Goal: Transaction & Acquisition: Purchase product/service

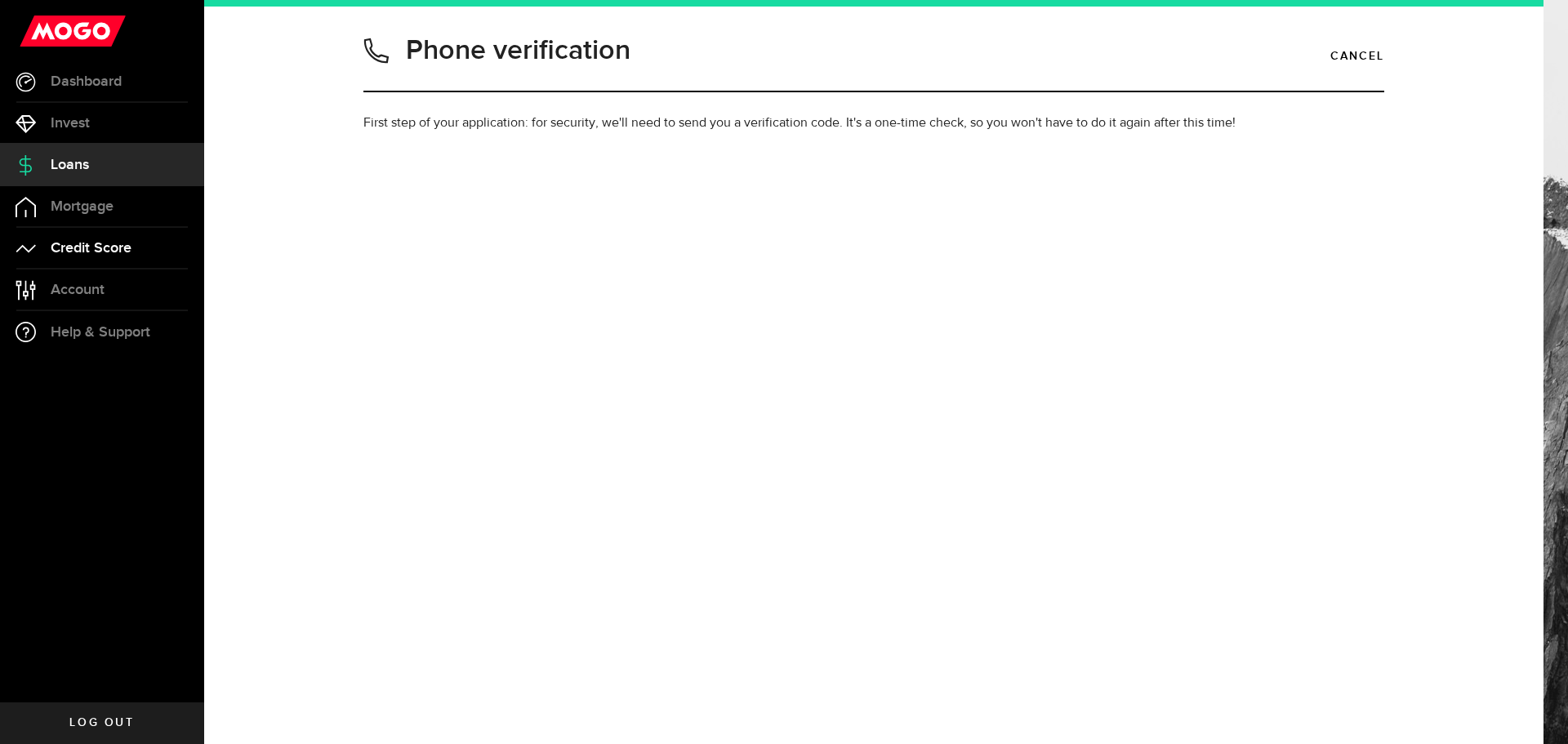
type input "4034706857"
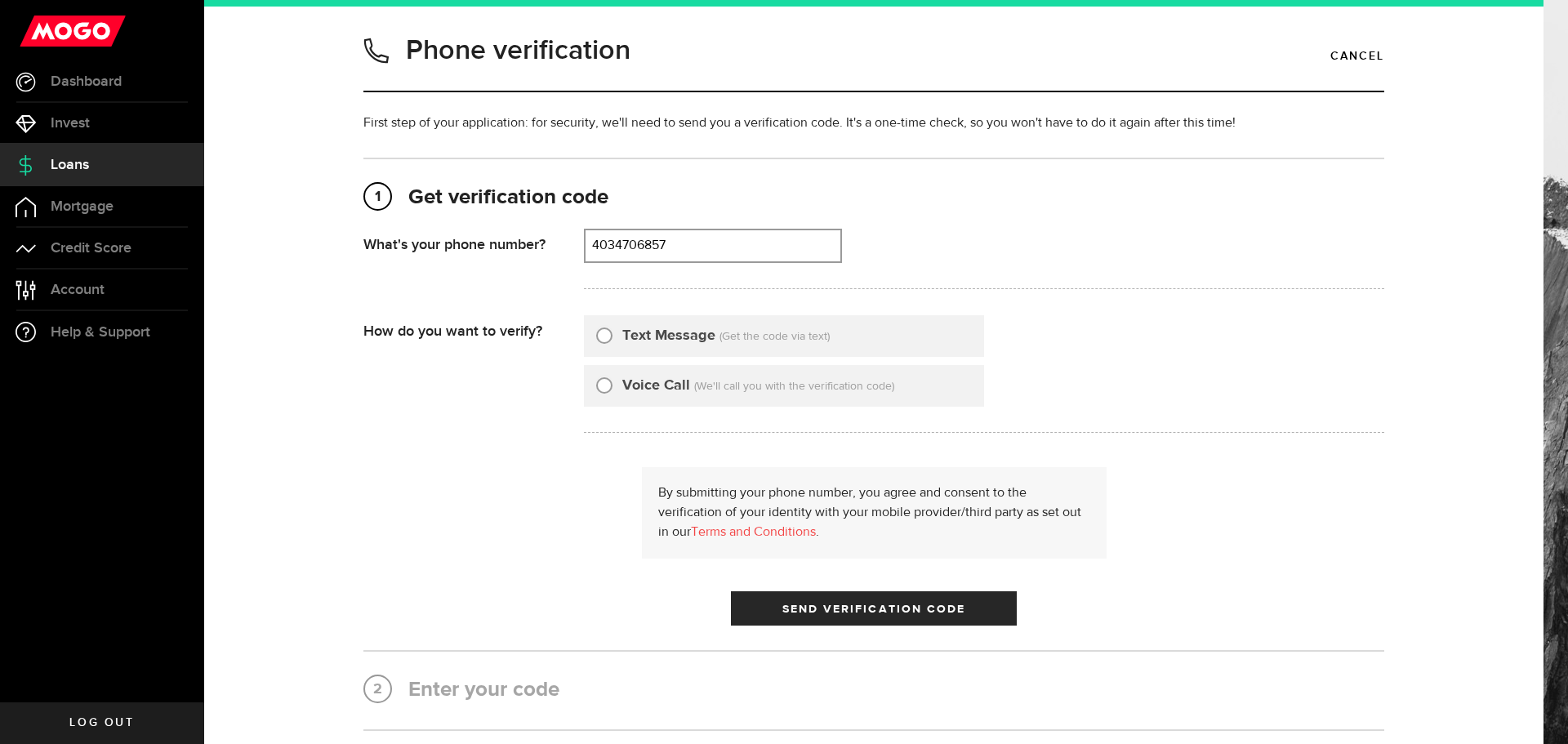
click at [600, 342] on input "Text Message" at bounding box center [604, 333] width 16 height 16
radio input "true"
click at [881, 615] on span "Send Verification Code" at bounding box center [875, 608] width 184 height 11
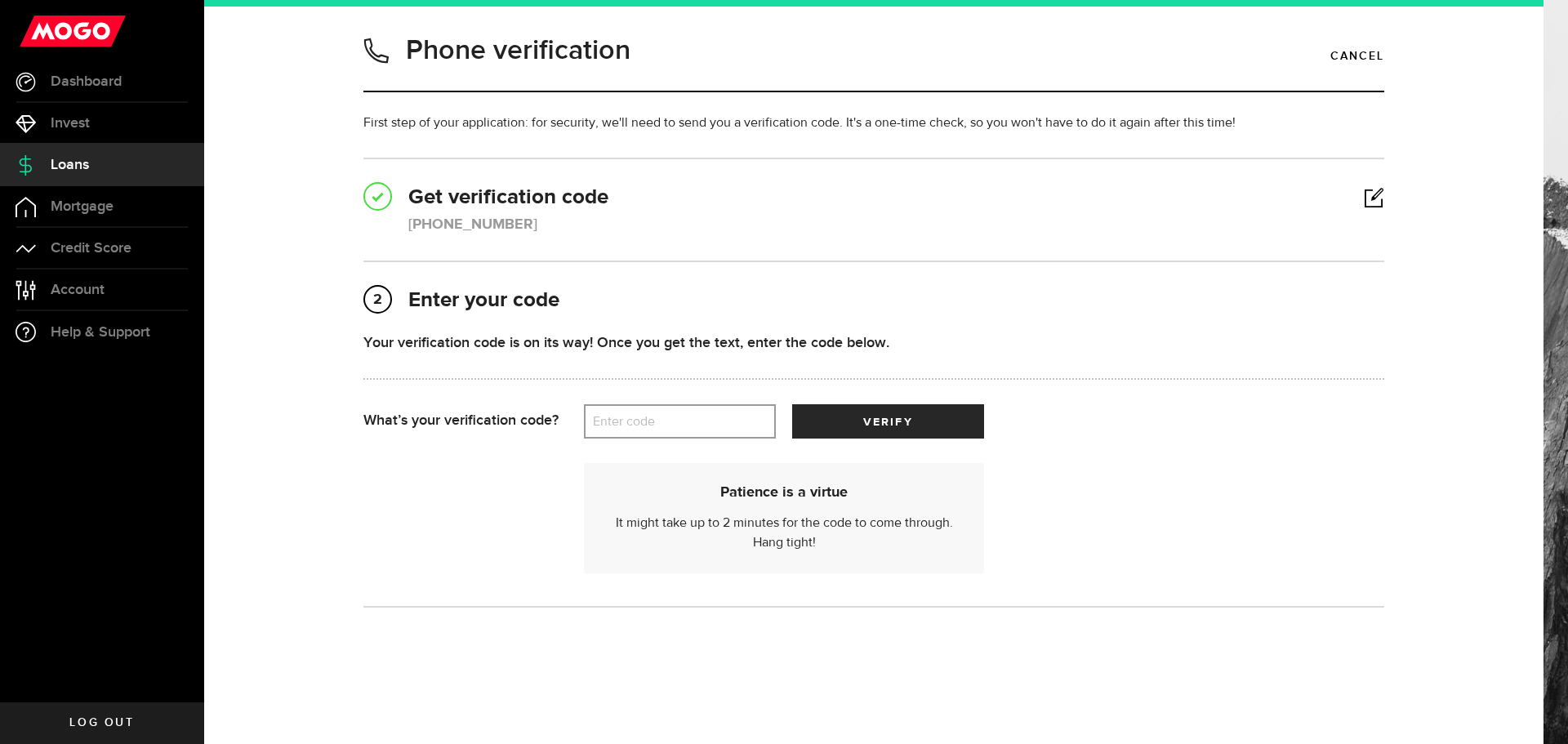
click at [636, 439] on label "Enter code" at bounding box center [680, 421] width 192 height 33
click at [636, 439] on input "Enter code" at bounding box center [680, 421] width 192 height 34
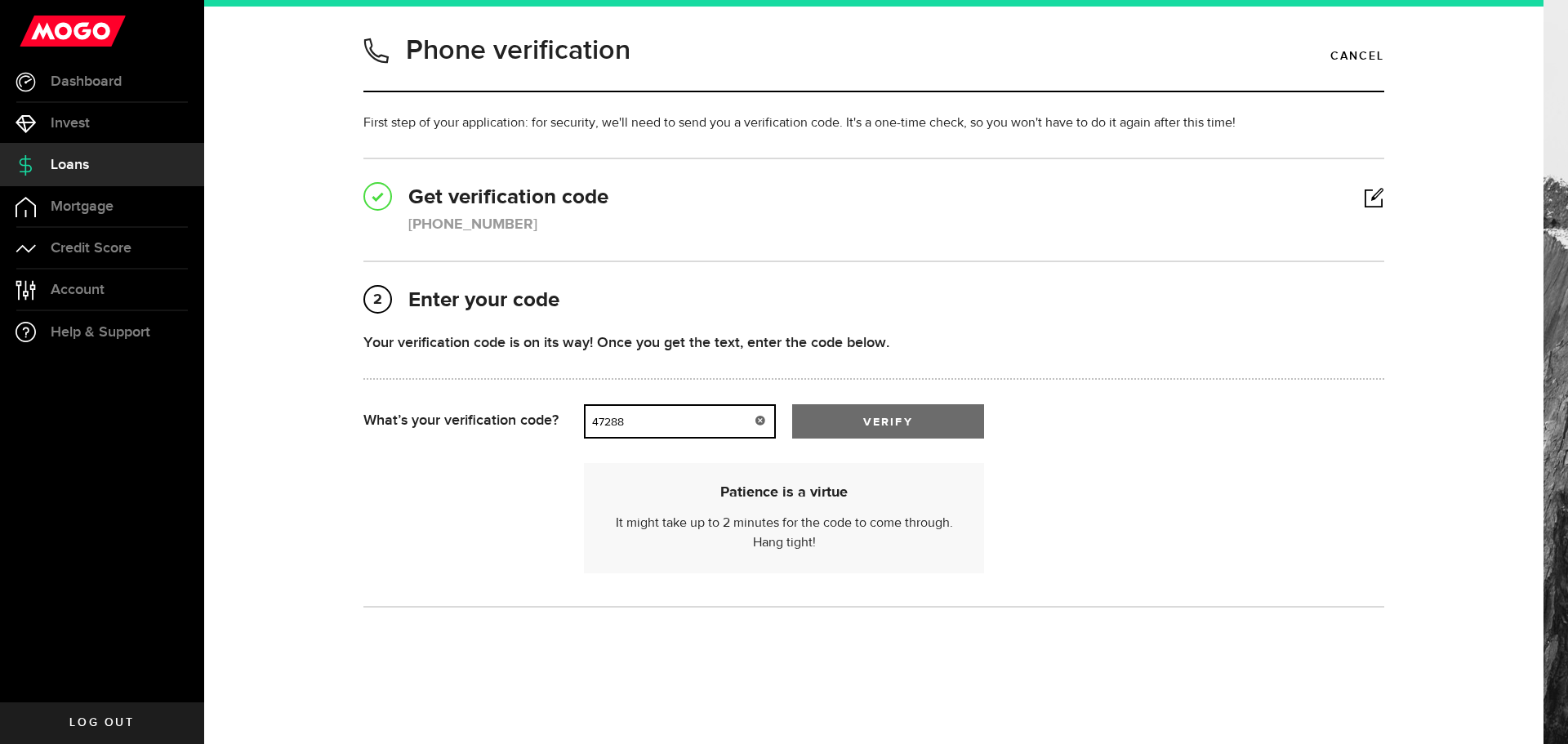
type input "47288"
click at [872, 428] on span "verify" at bounding box center [887, 421] width 49 height 11
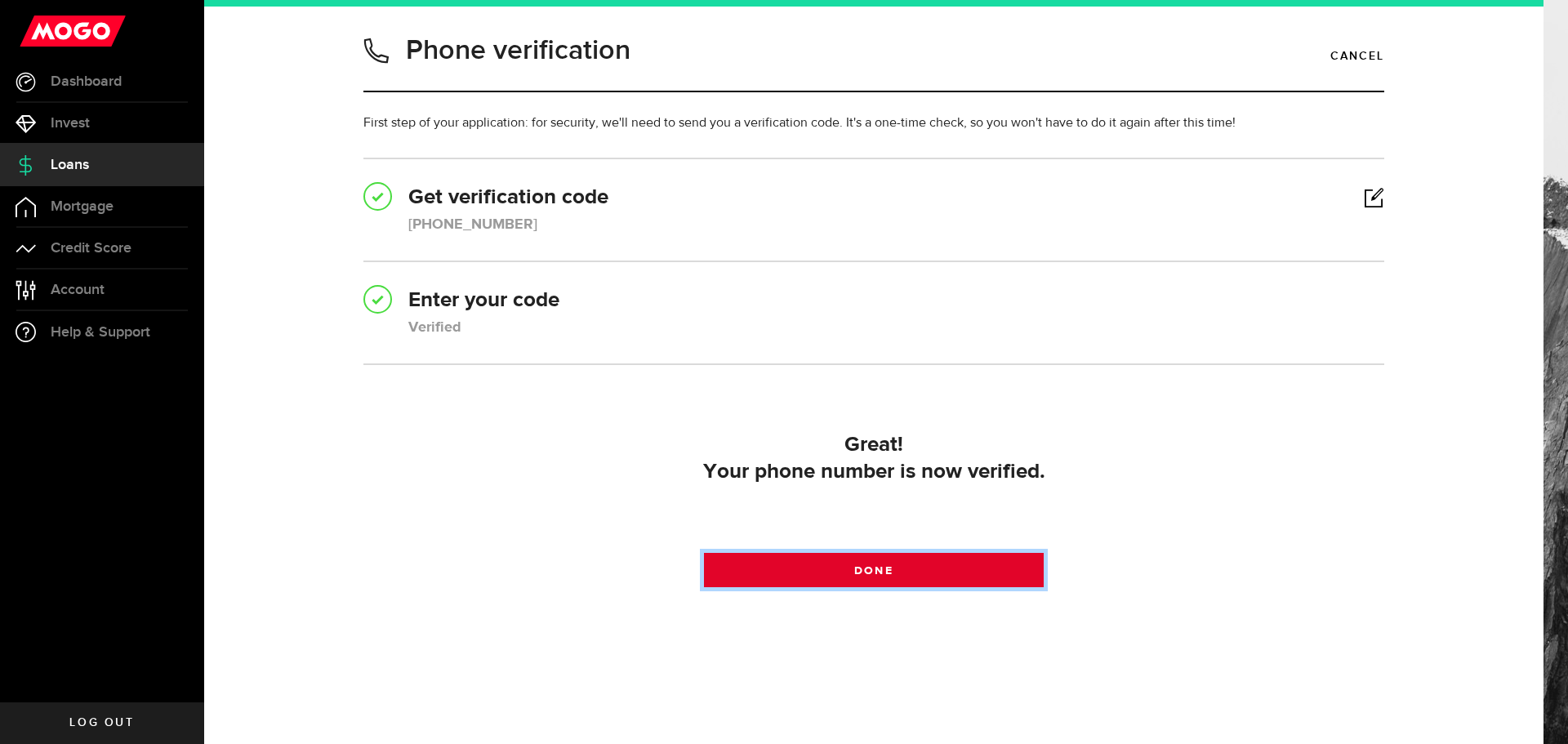
click at [916, 587] on link "Done" at bounding box center [874, 570] width 341 height 34
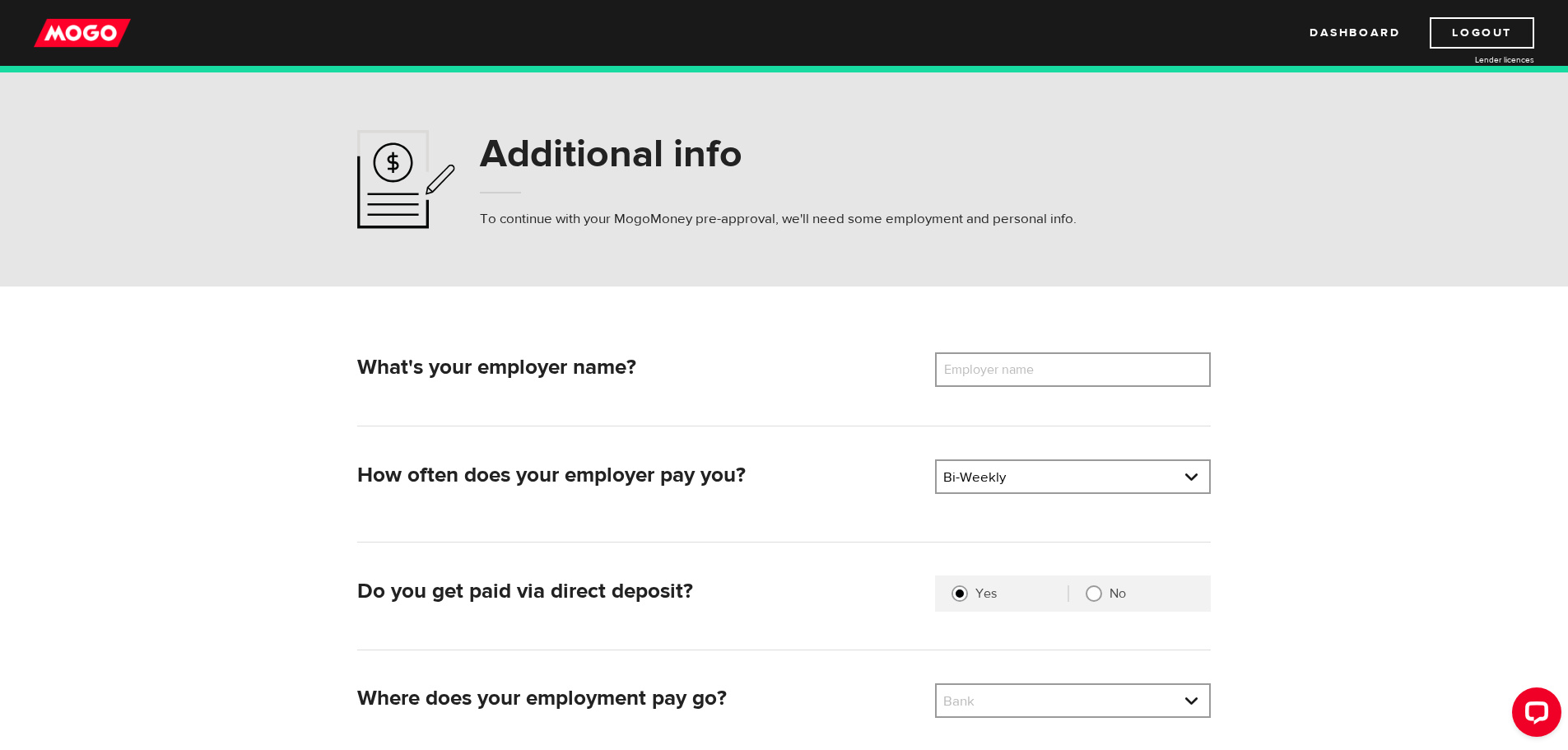
click at [1022, 379] on label "Employer name" at bounding box center [1001, 369] width 132 height 35
click at [1022, 379] on input "Employer name" at bounding box center [1072, 369] width 276 height 35
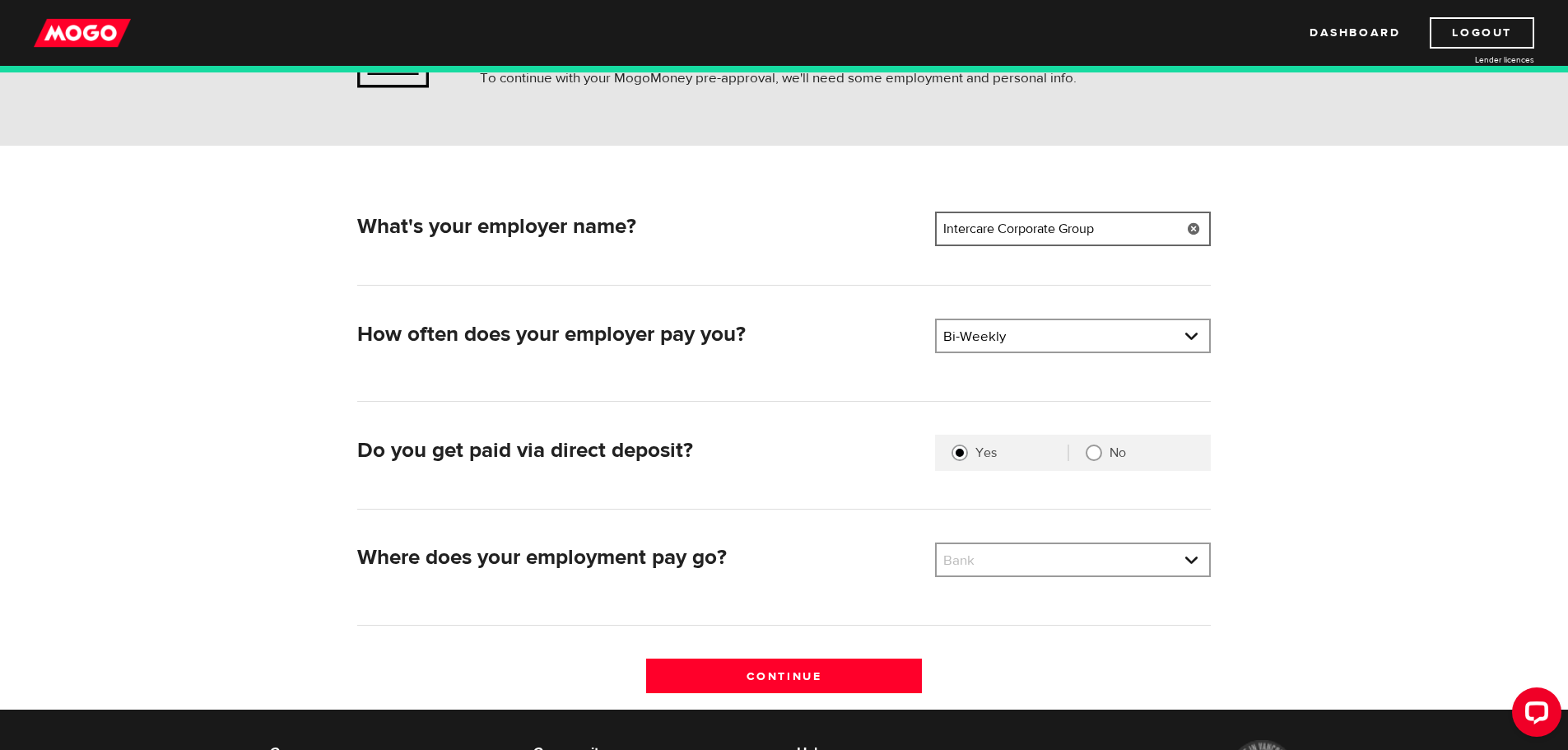
scroll to position [164, 0]
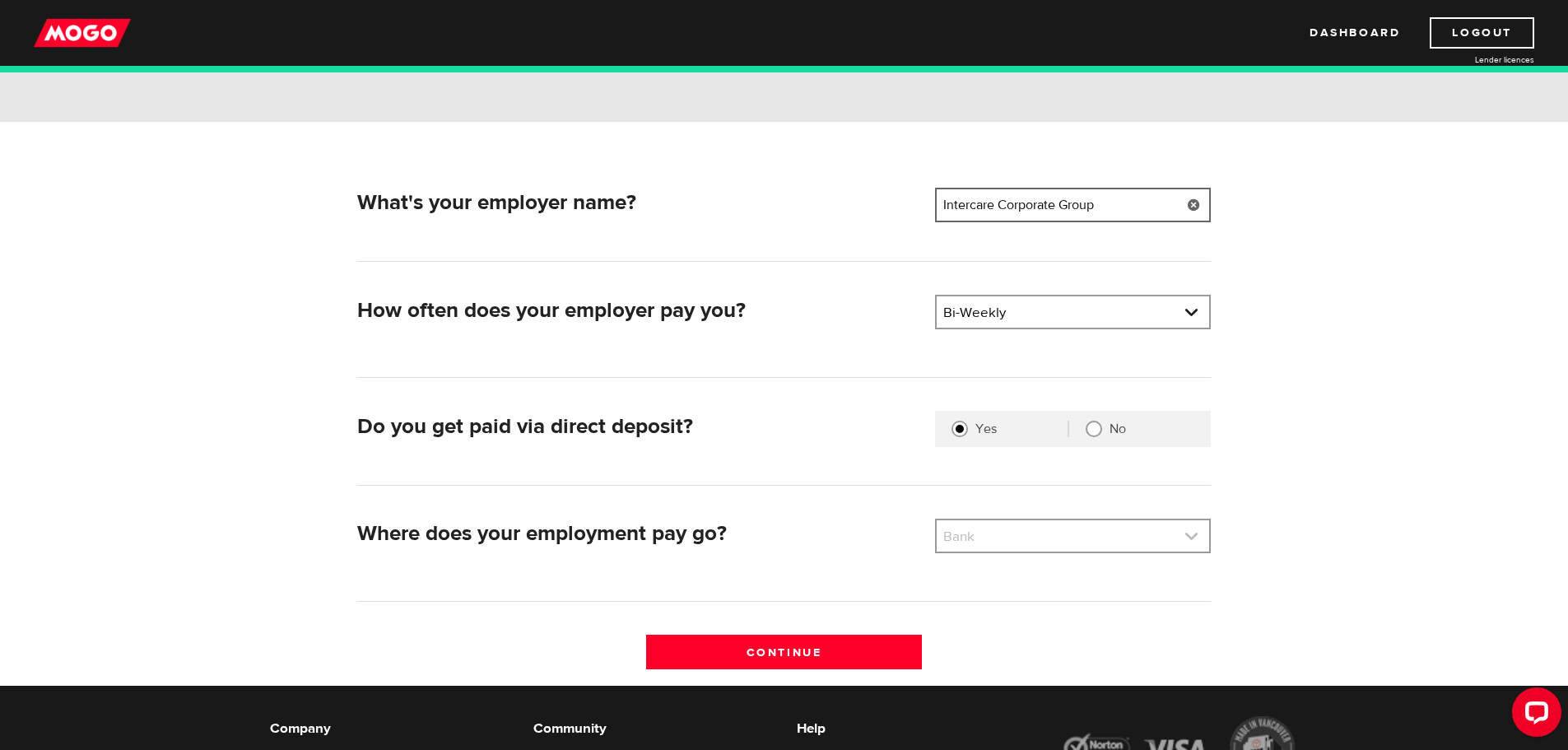
type input "Intercare Corporate Group"
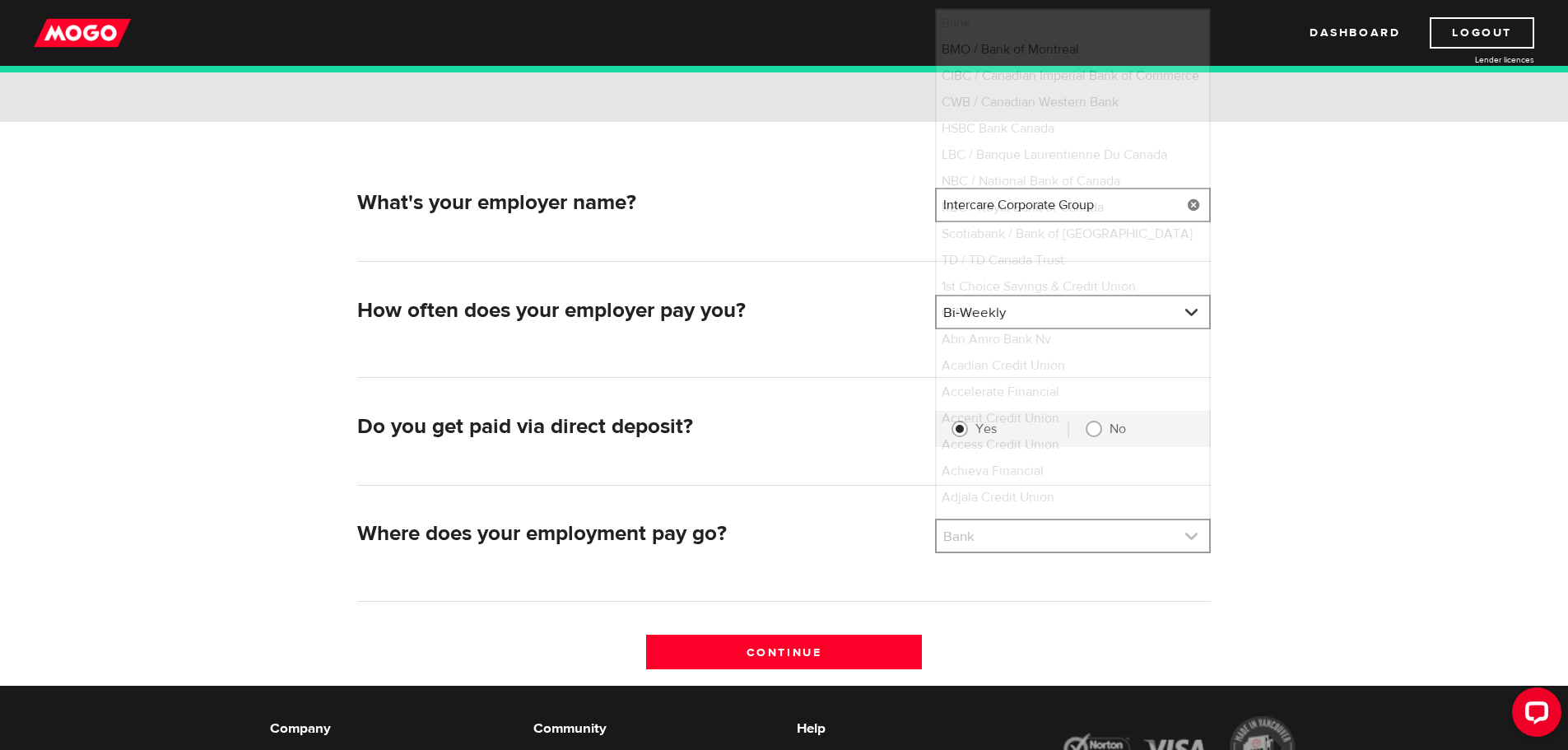
click at [1079, 545] on link at bounding box center [1072, 535] width 272 height 31
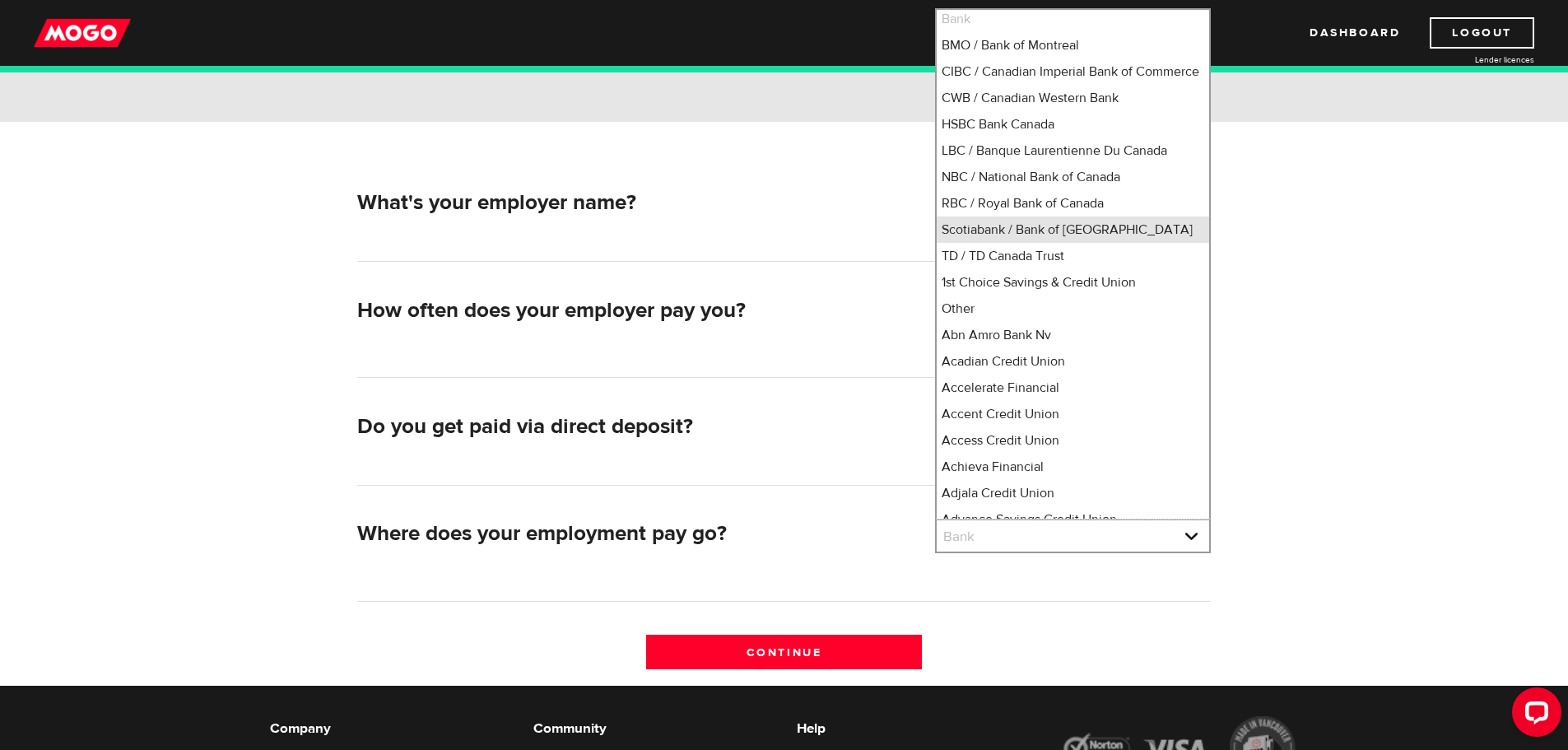
scroll to position [0, 0]
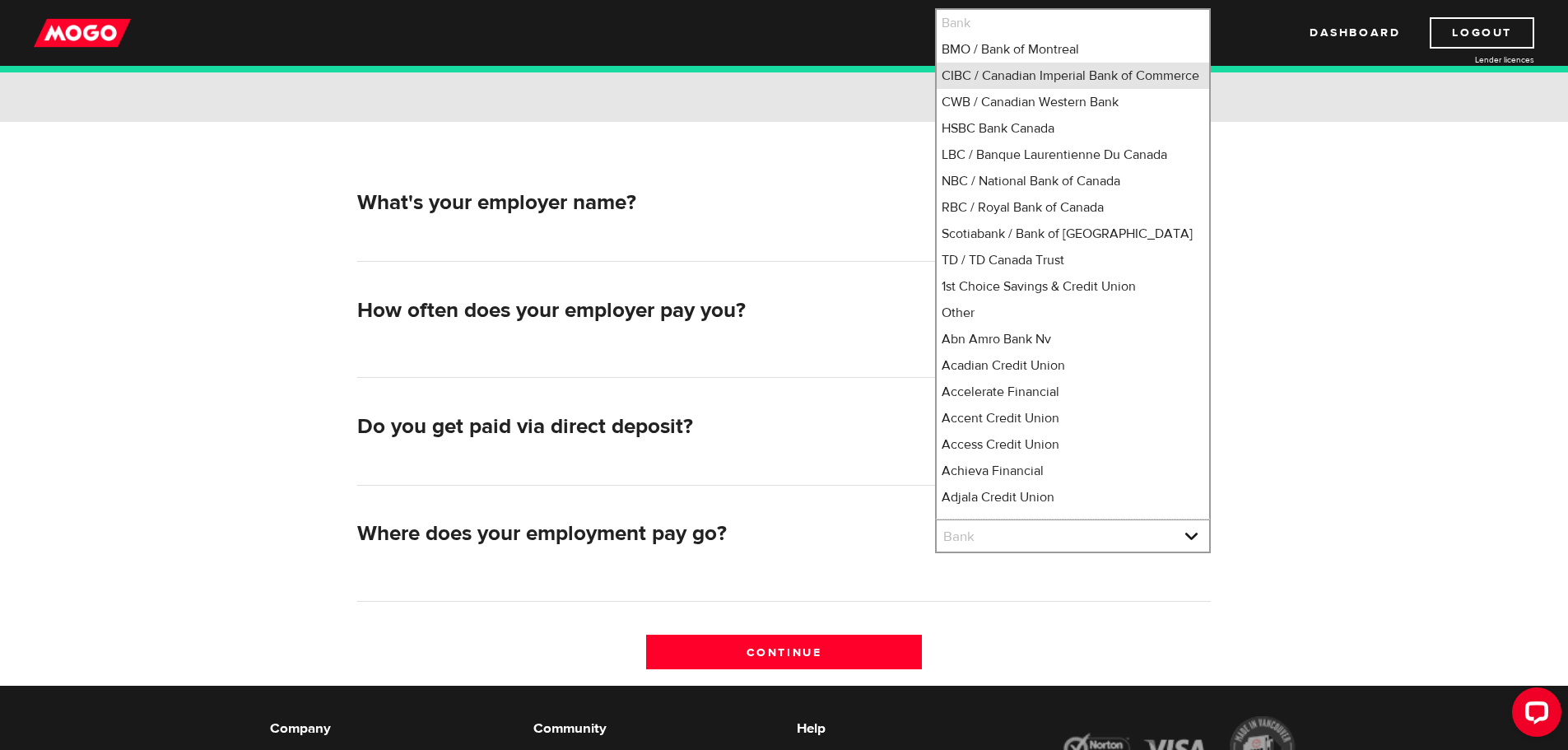
click at [1028, 89] on li "CIBC / Canadian Imperial Bank of Commerce" at bounding box center [1072, 75] width 272 height 26
select select "4"
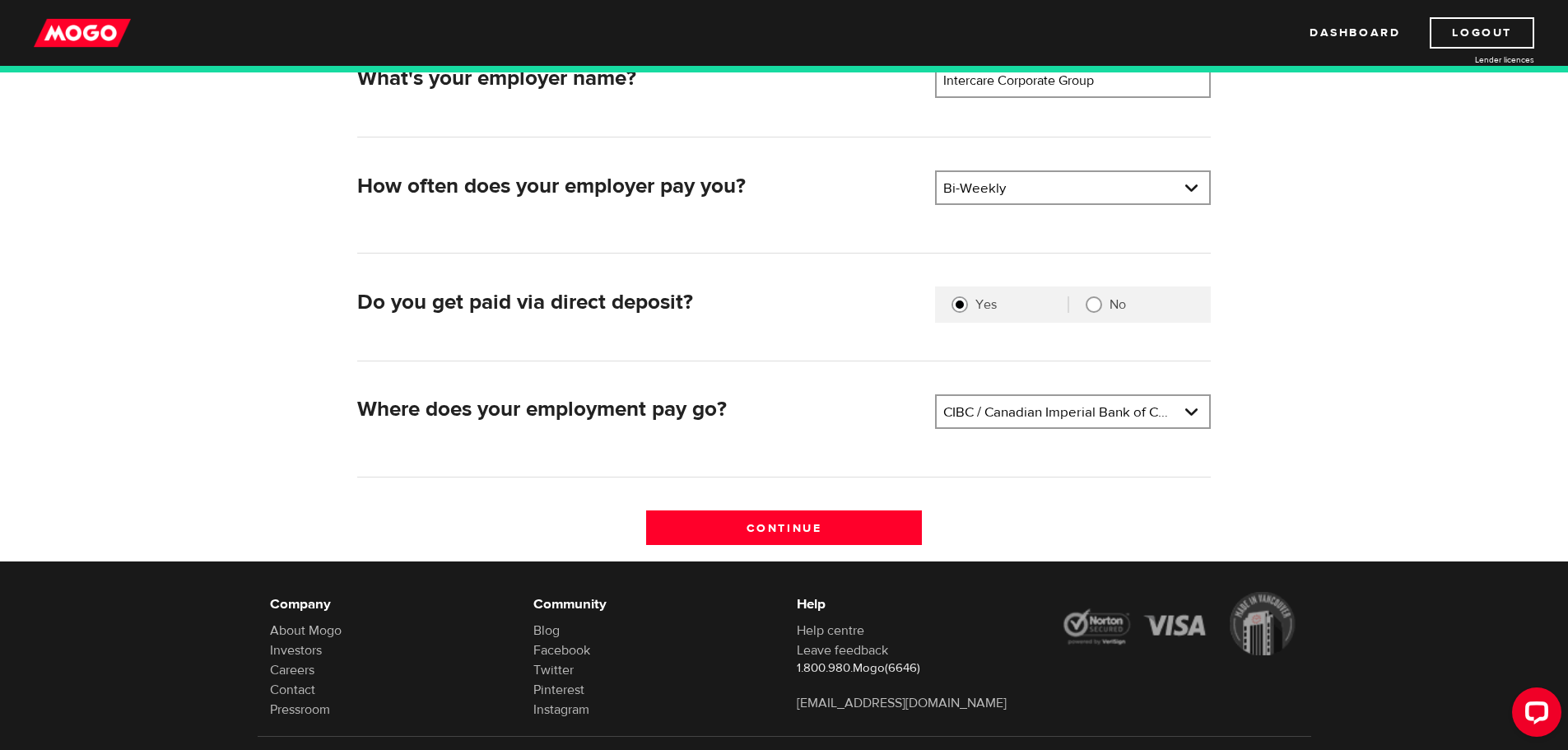
scroll to position [330, 0]
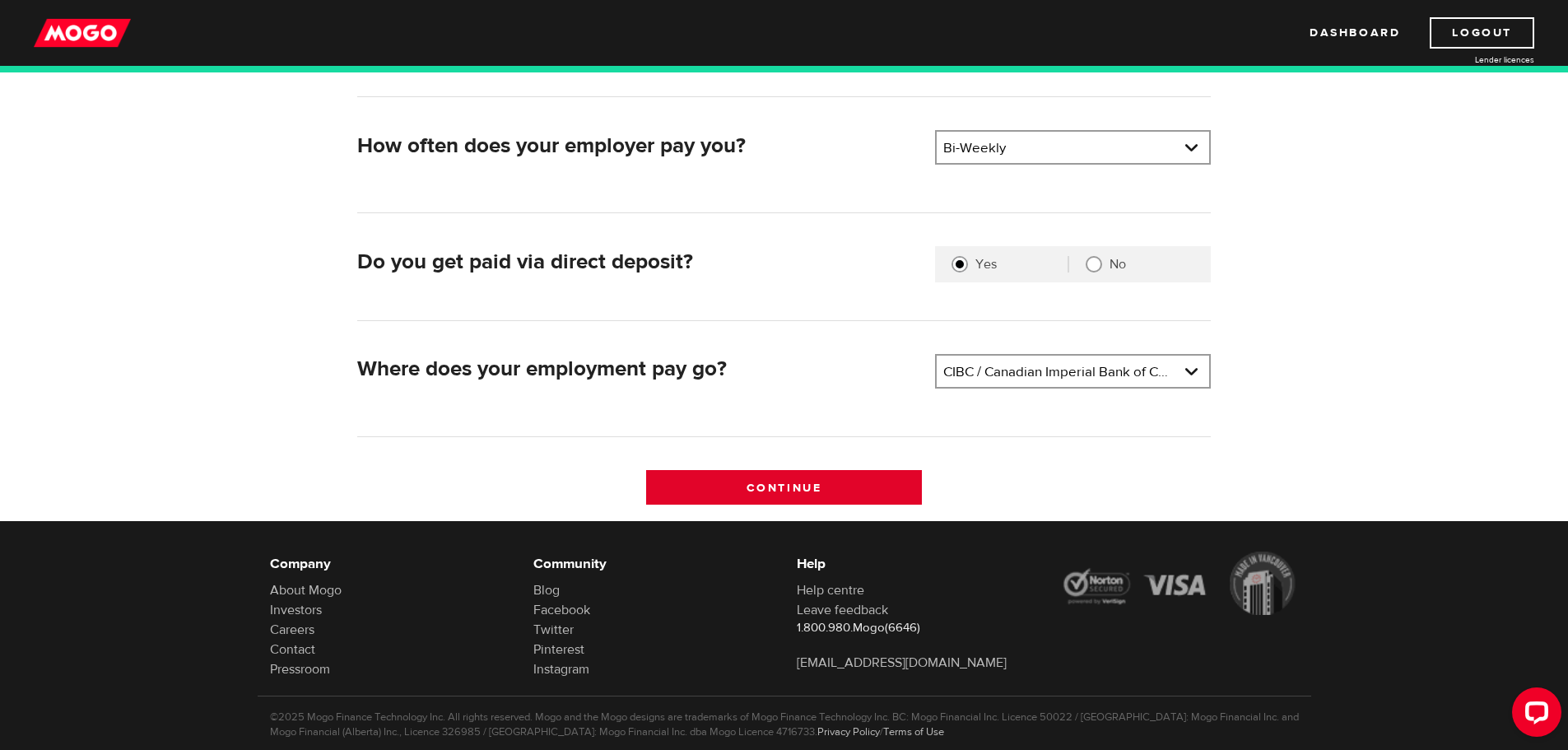
click at [816, 492] on input "Continue" at bounding box center [784, 487] width 276 height 35
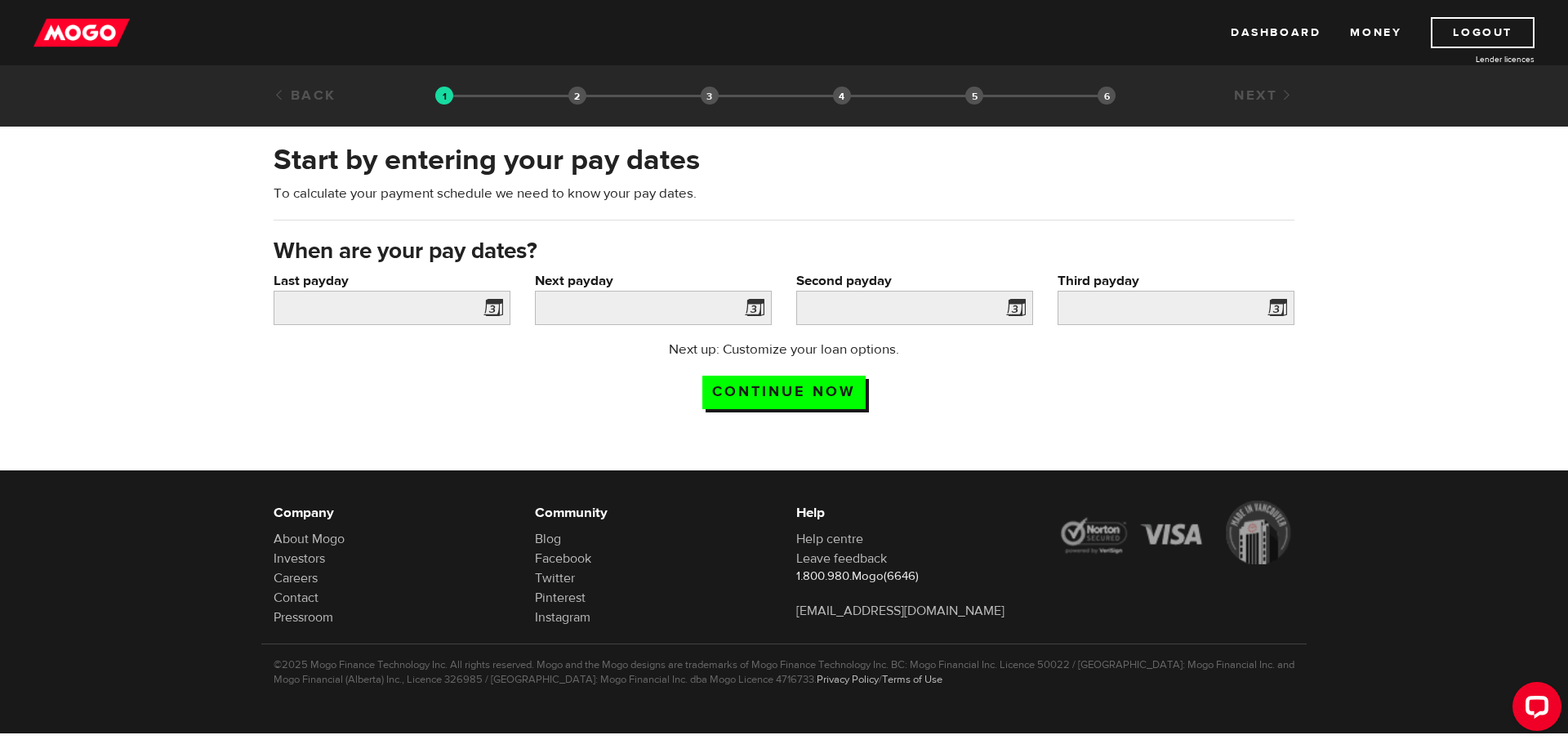
click at [490, 319] on span at bounding box center [490, 310] width 25 height 26
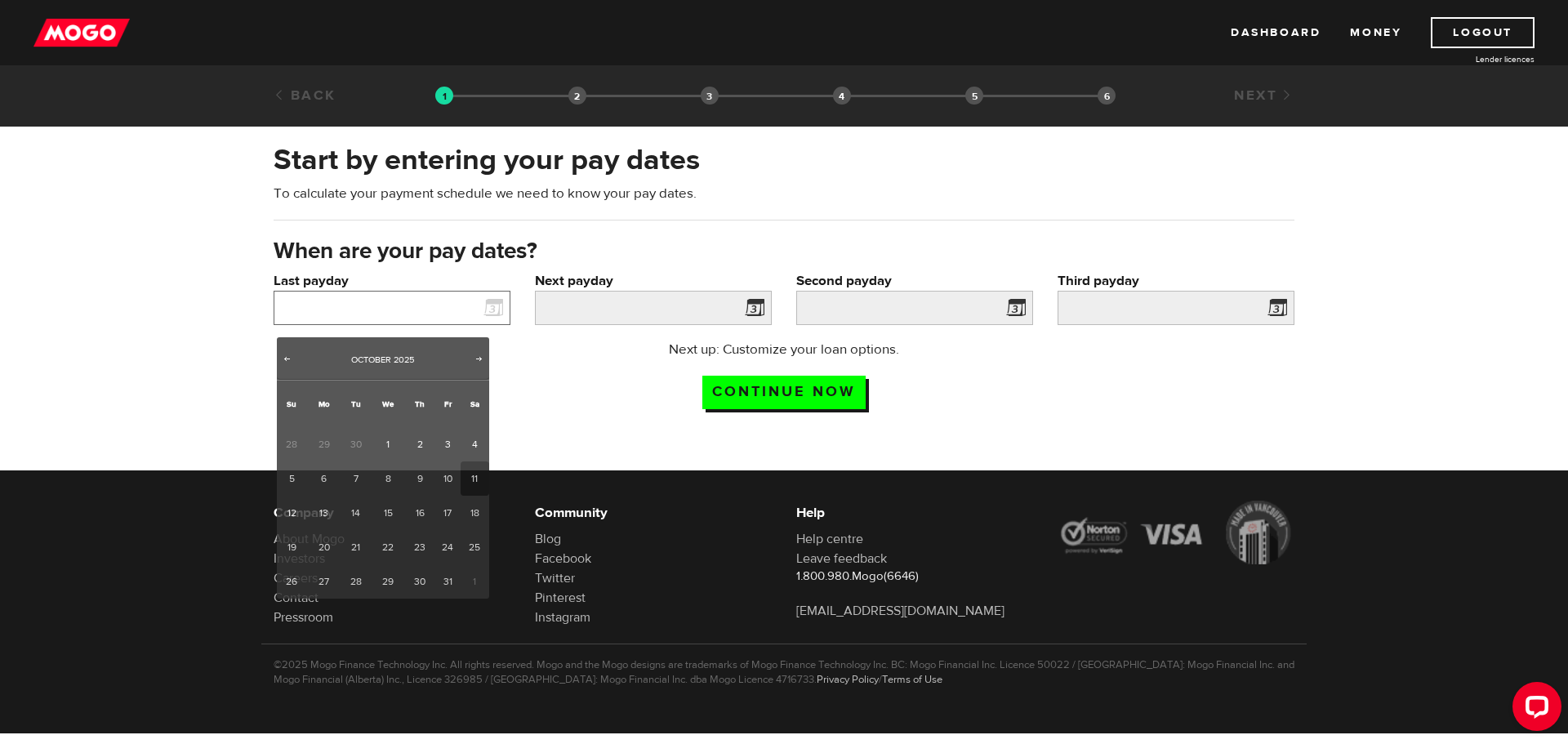
click at [441, 312] on input "Last payday" at bounding box center [392, 308] width 237 height 34
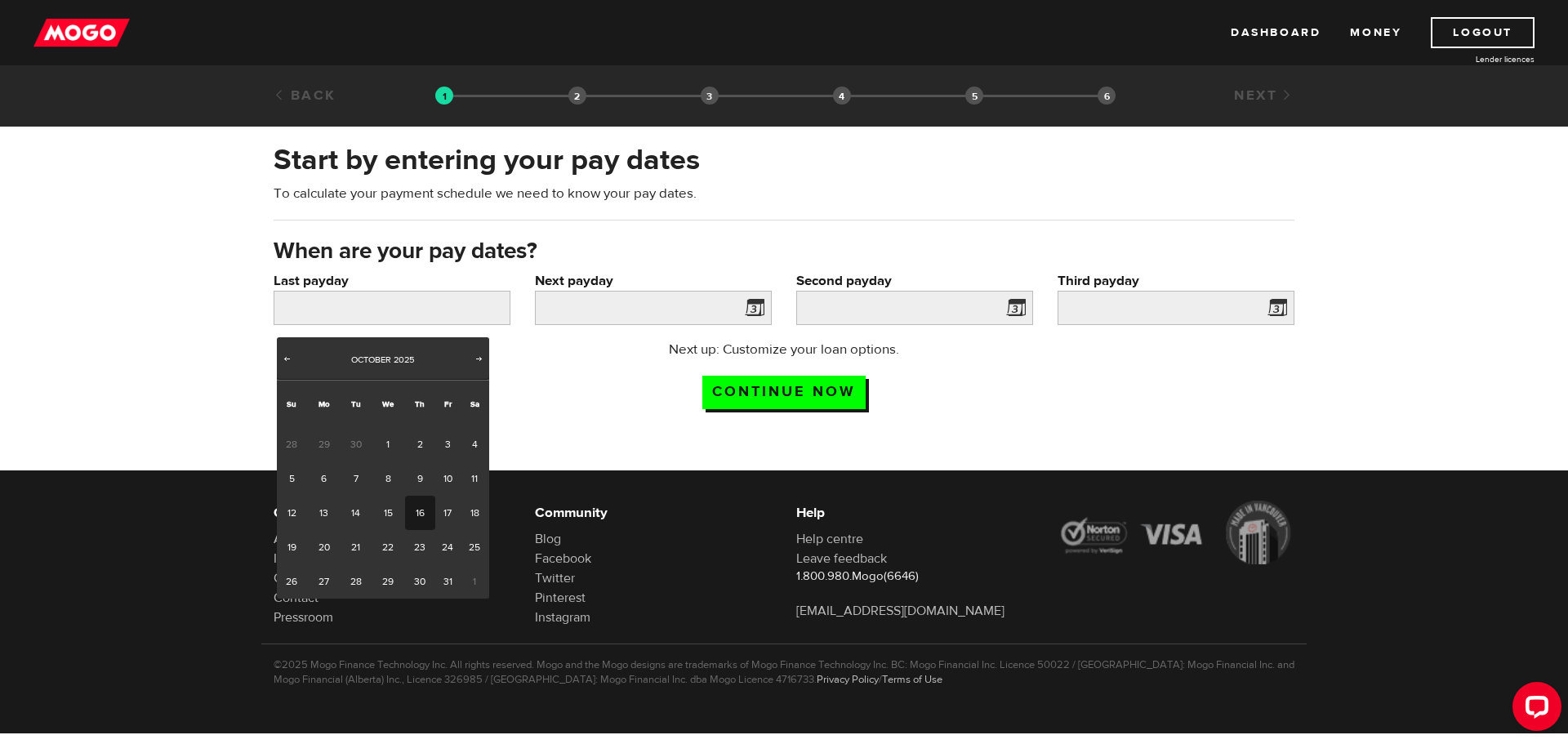
click at [417, 523] on link "16" at bounding box center [420, 513] width 30 height 34
type input "2025/10/16"
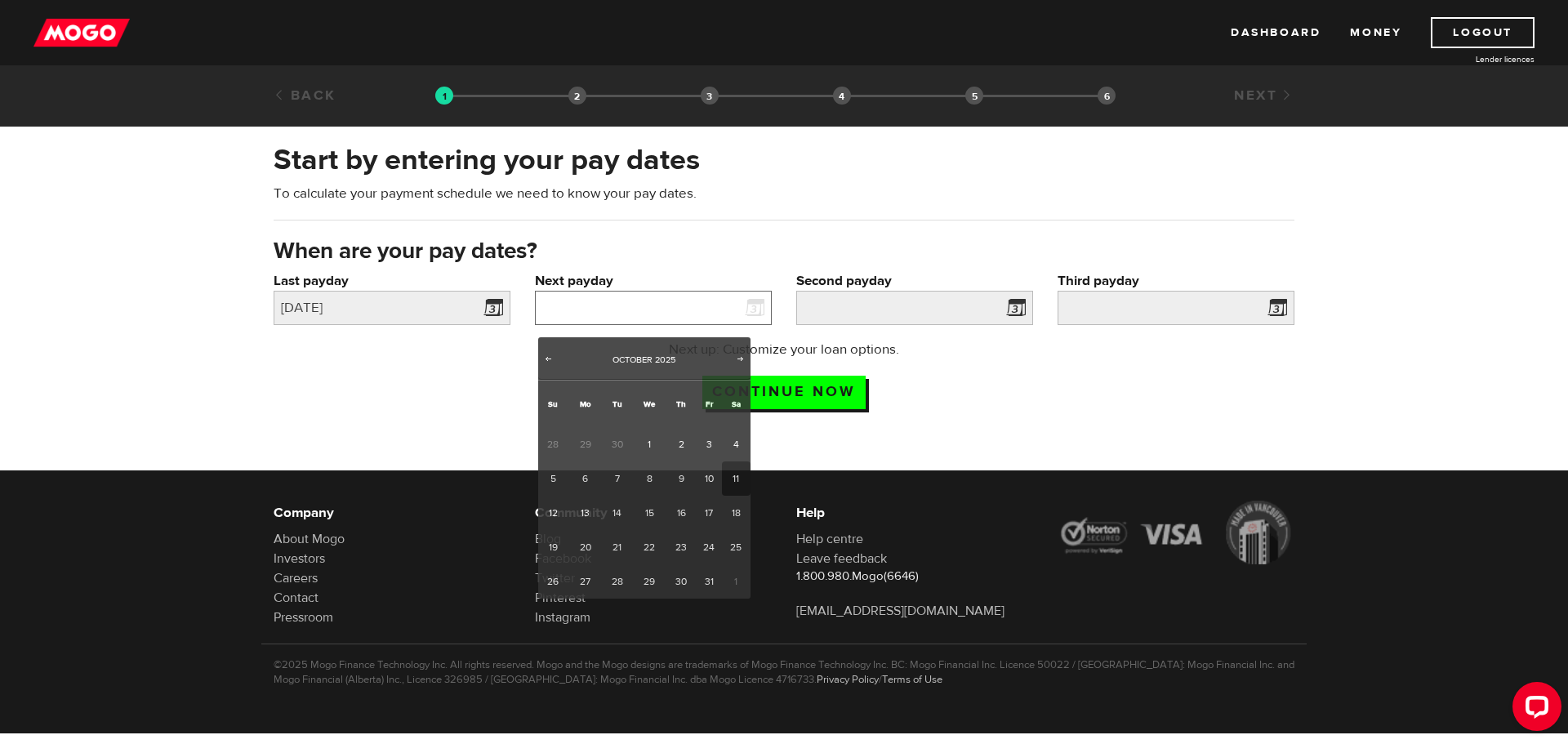
click at [608, 314] on input "Next payday" at bounding box center [653, 308] width 237 height 34
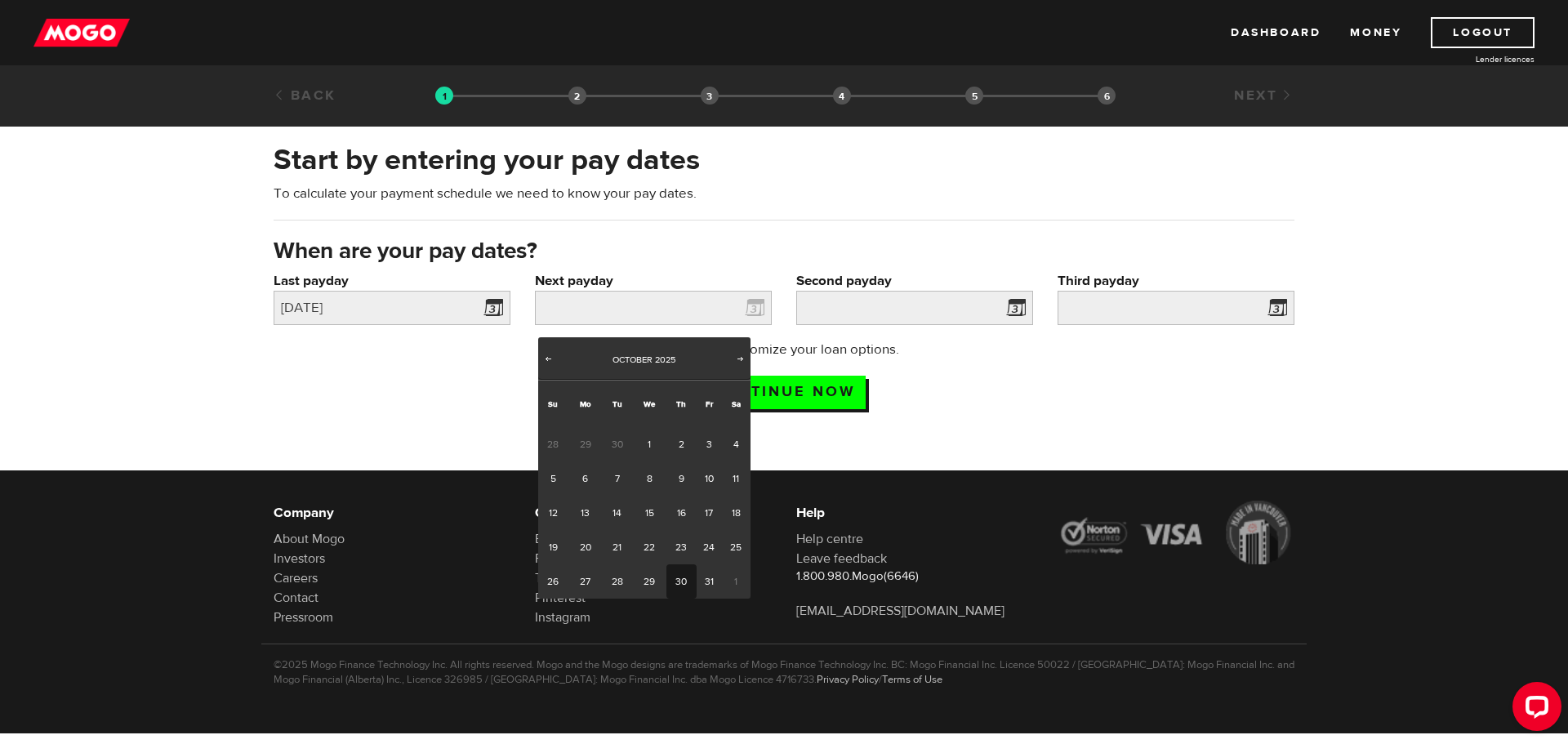
click at [680, 598] on link "30" at bounding box center [681, 582] width 30 height 34
type input "[DATE]"
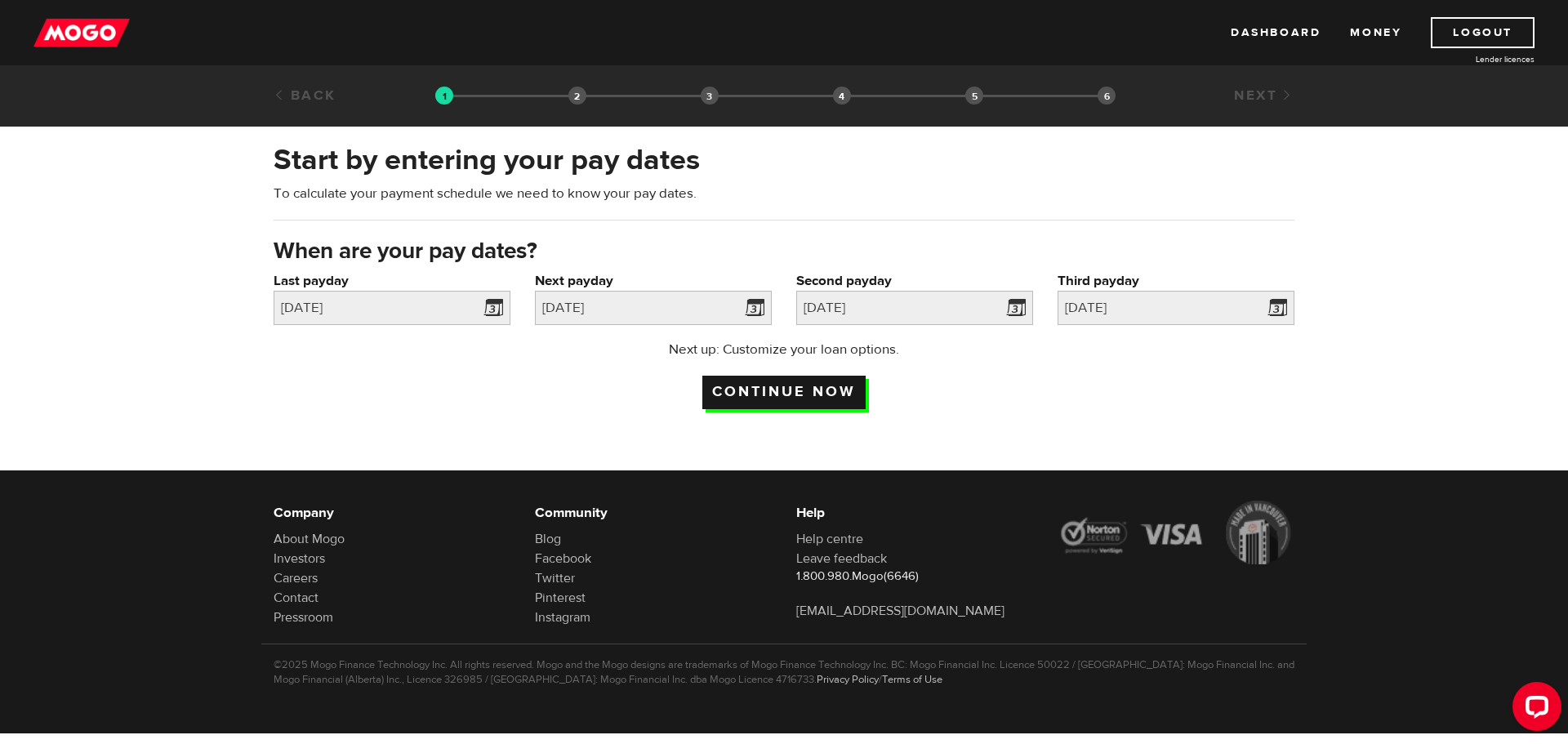
click at [802, 402] on input "Continue now" at bounding box center [784, 392] width 163 height 33
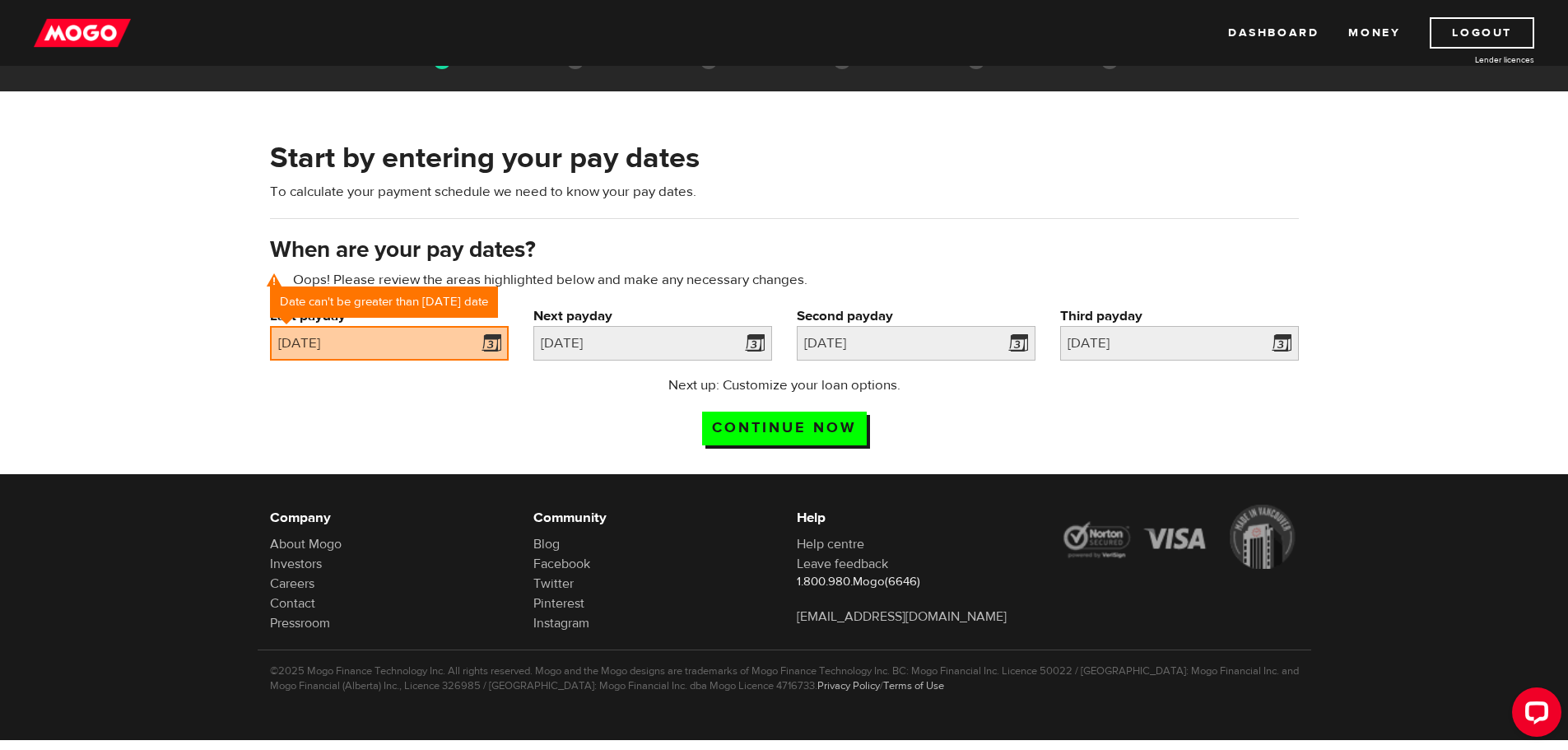
scroll to position [52, 0]
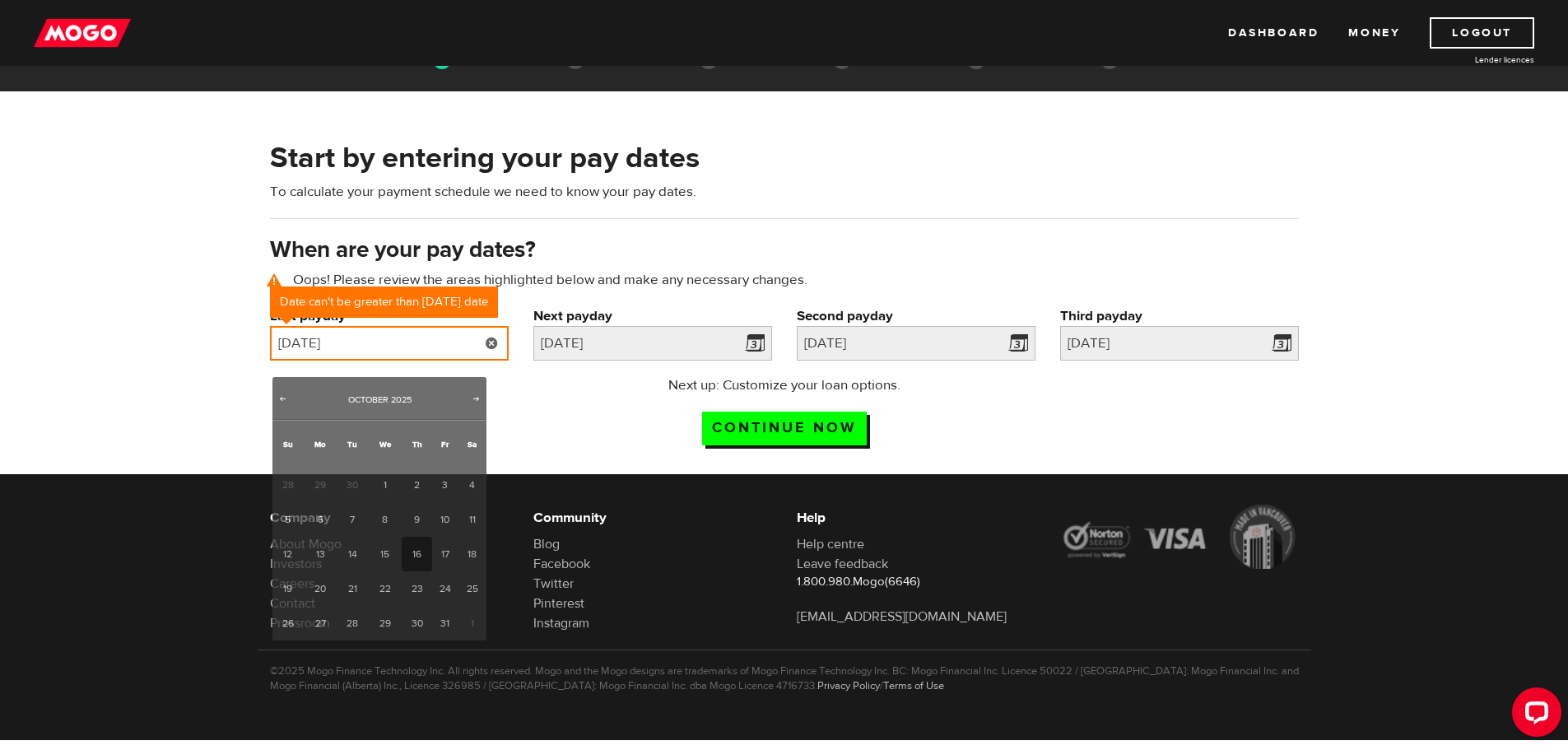
click at [414, 343] on input "2025/10/16" at bounding box center [389, 343] width 239 height 35
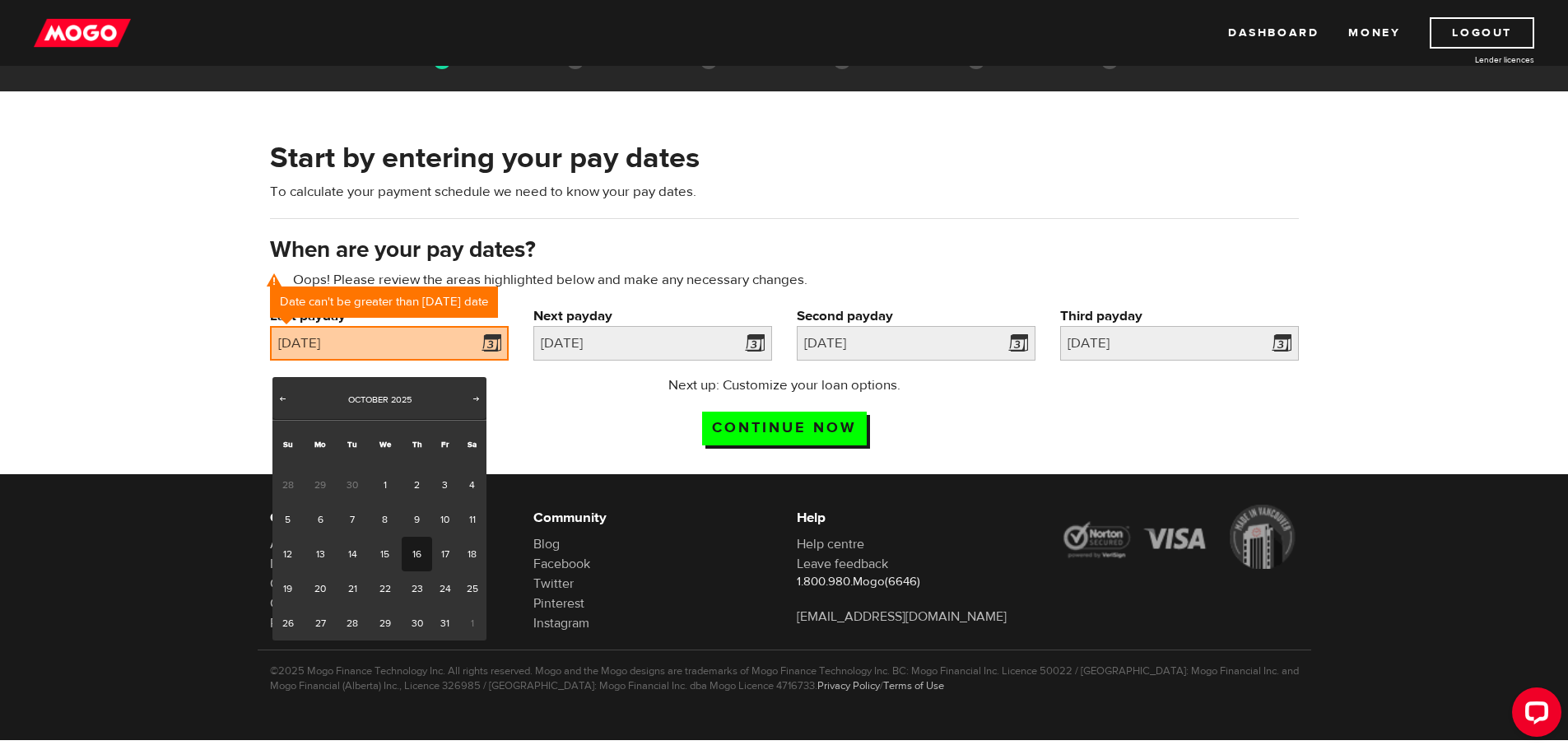
click at [416, 548] on link "16" at bounding box center [416, 554] width 30 height 35
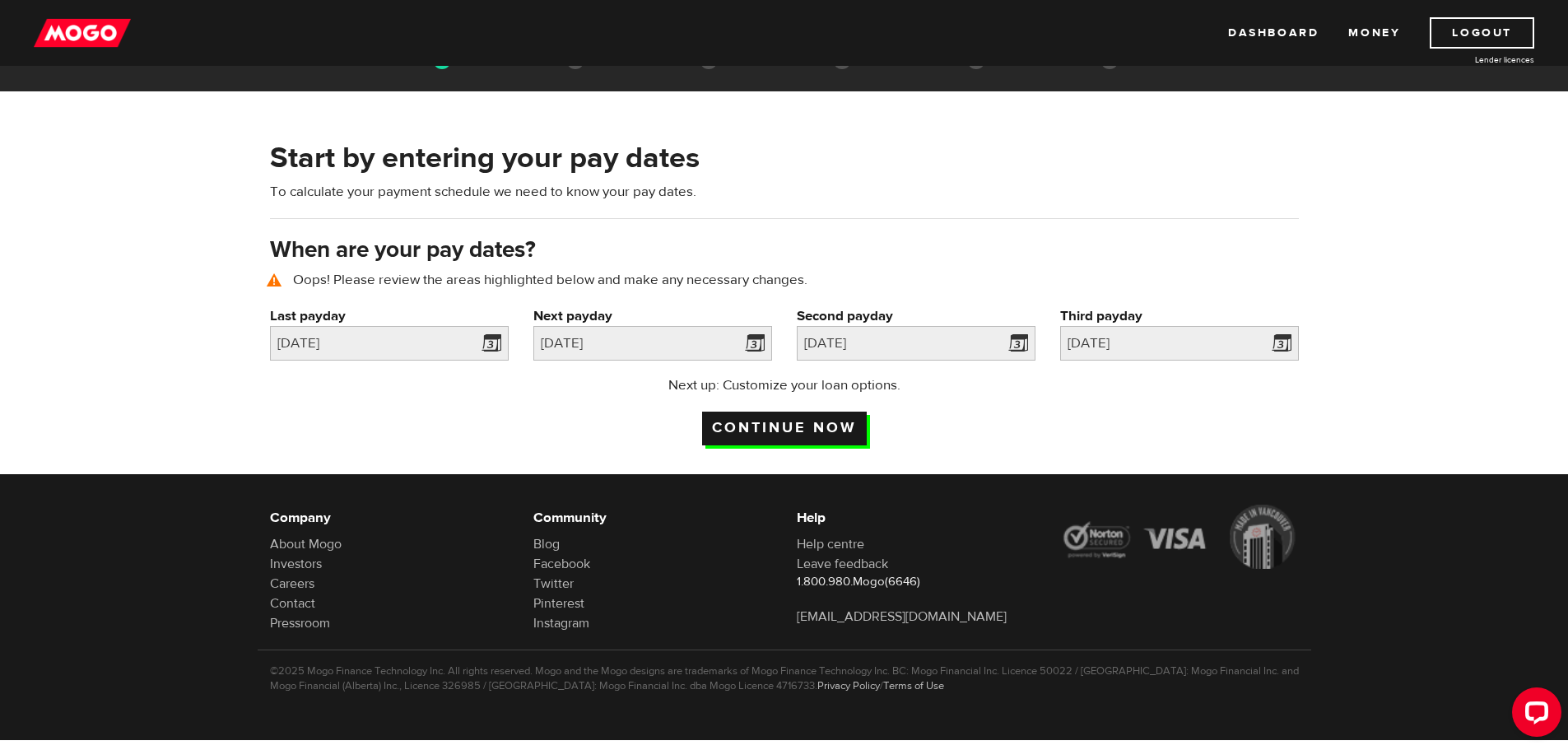
click at [804, 431] on input "Continue now" at bounding box center [784, 428] width 164 height 34
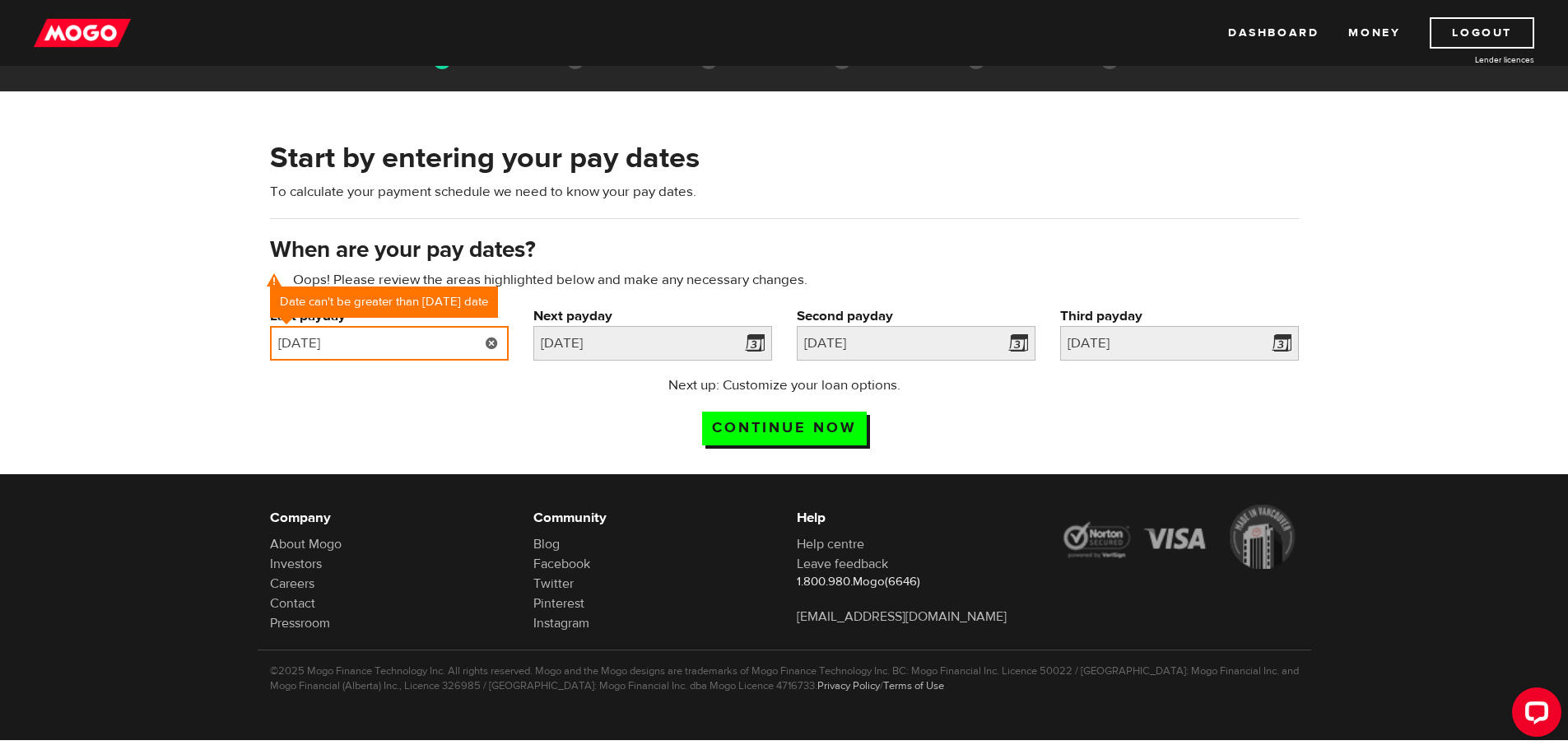
click at [403, 336] on input "2025/10/16" at bounding box center [389, 343] width 239 height 35
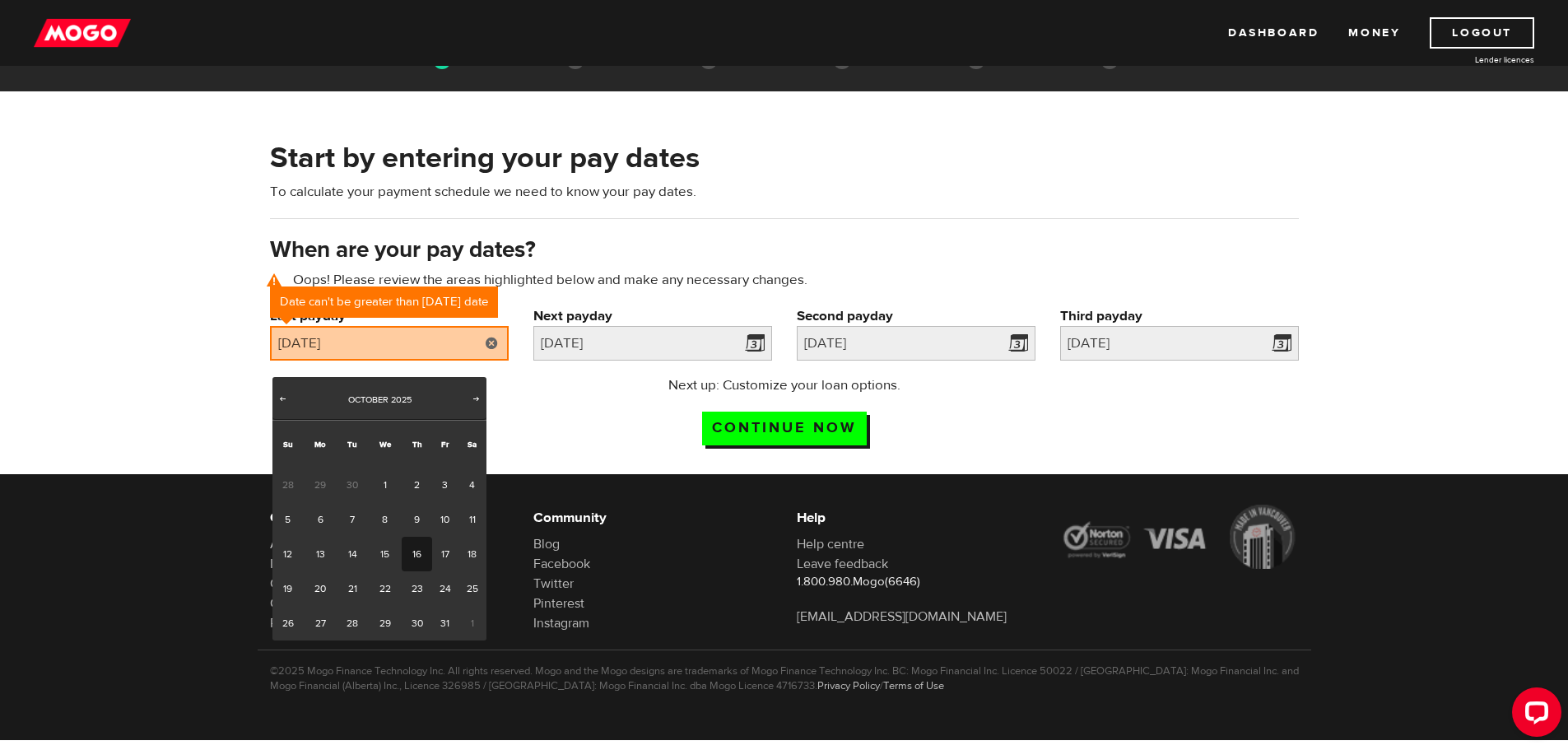
click at [185, 289] on div "Start by entering your pay dates To calculate your payment schedule we need to …" at bounding box center [784, 298] width 1568 height 352
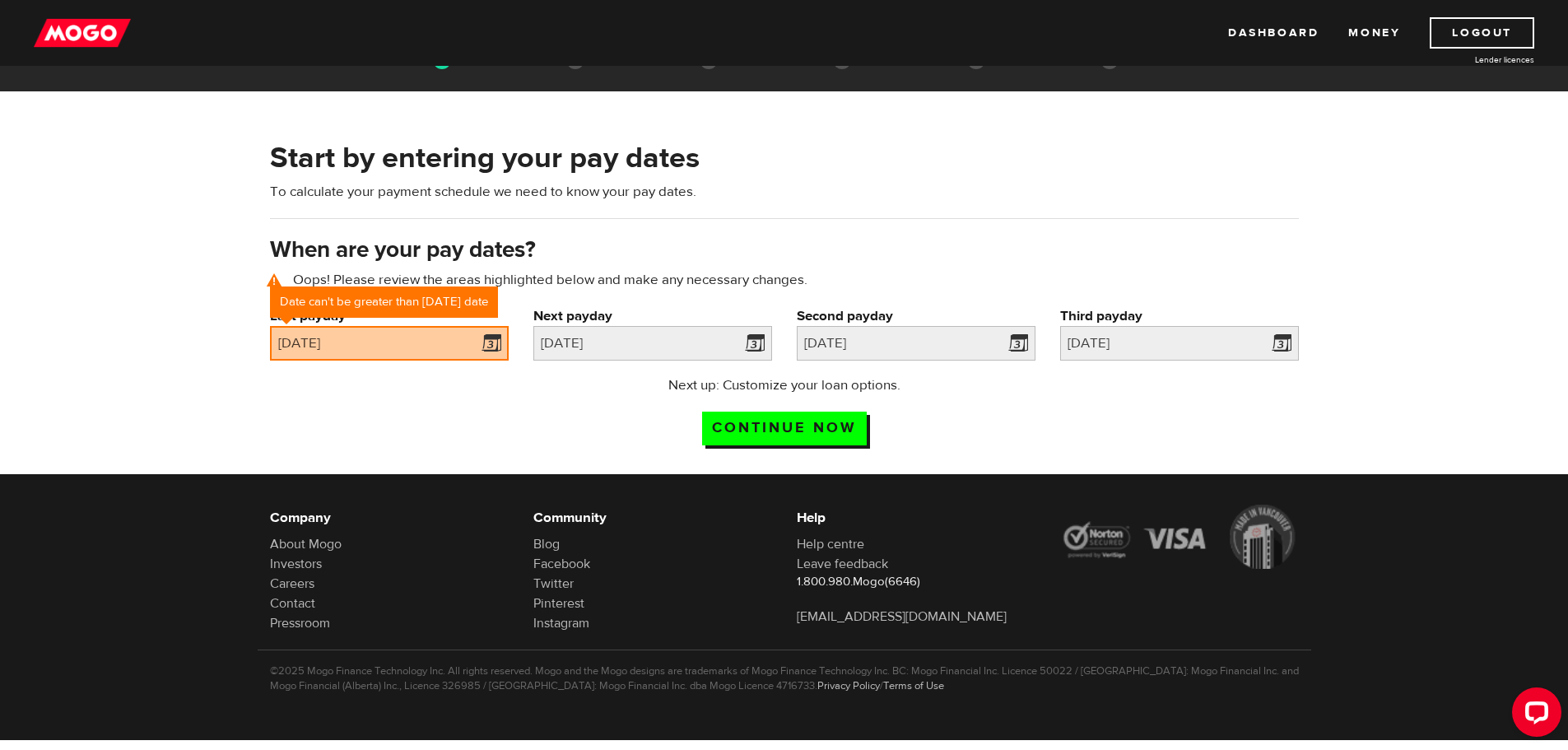
click at [852, 198] on div "Start by entering your pay dates To calculate your payment schedule we need to …" at bounding box center [784, 186] width 1053 height 96
click at [487, 345] on link at bounding box center [491, 343] width 34 height 35
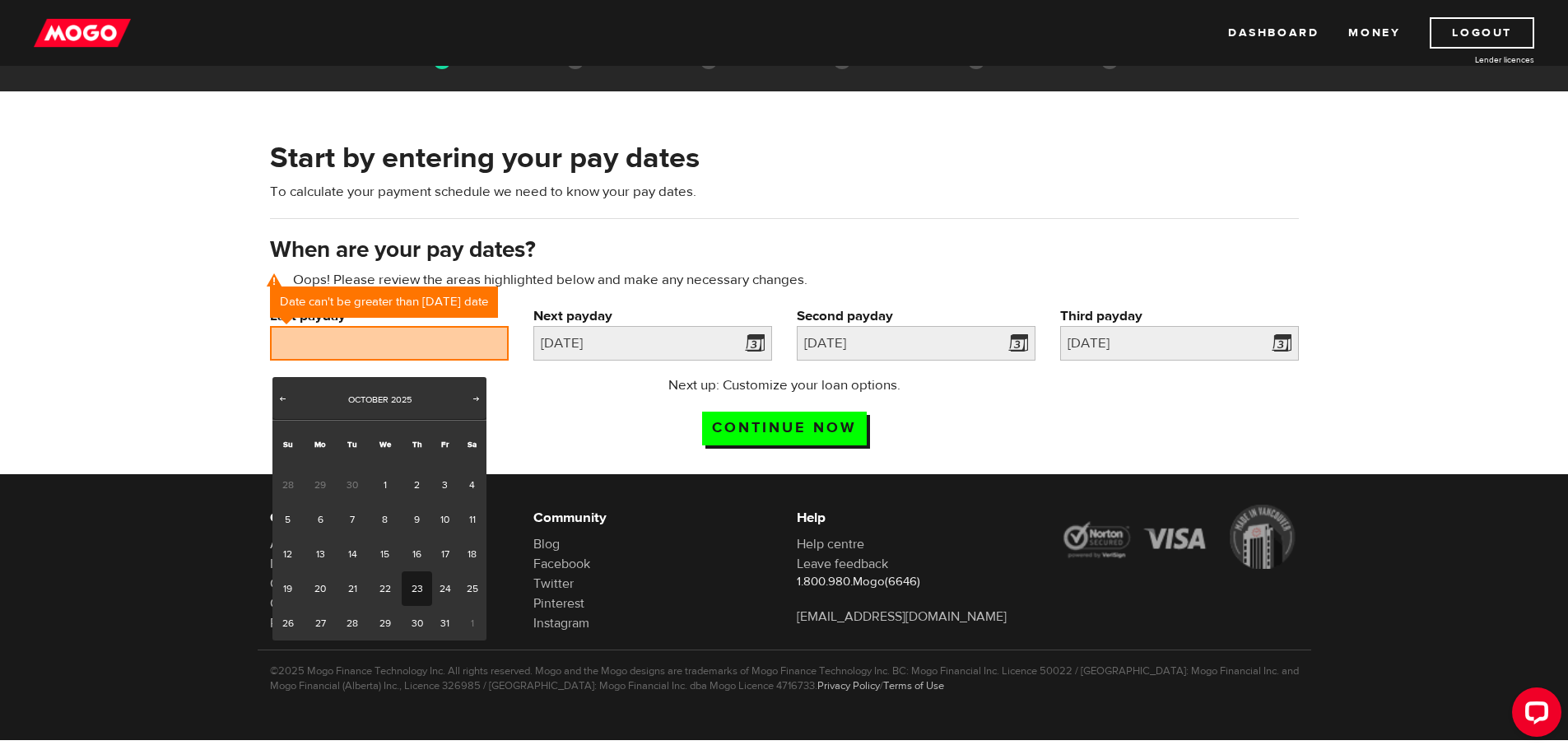
click at [412, 587] on link "23" at bounding box center [416, 588] width 30 height 35
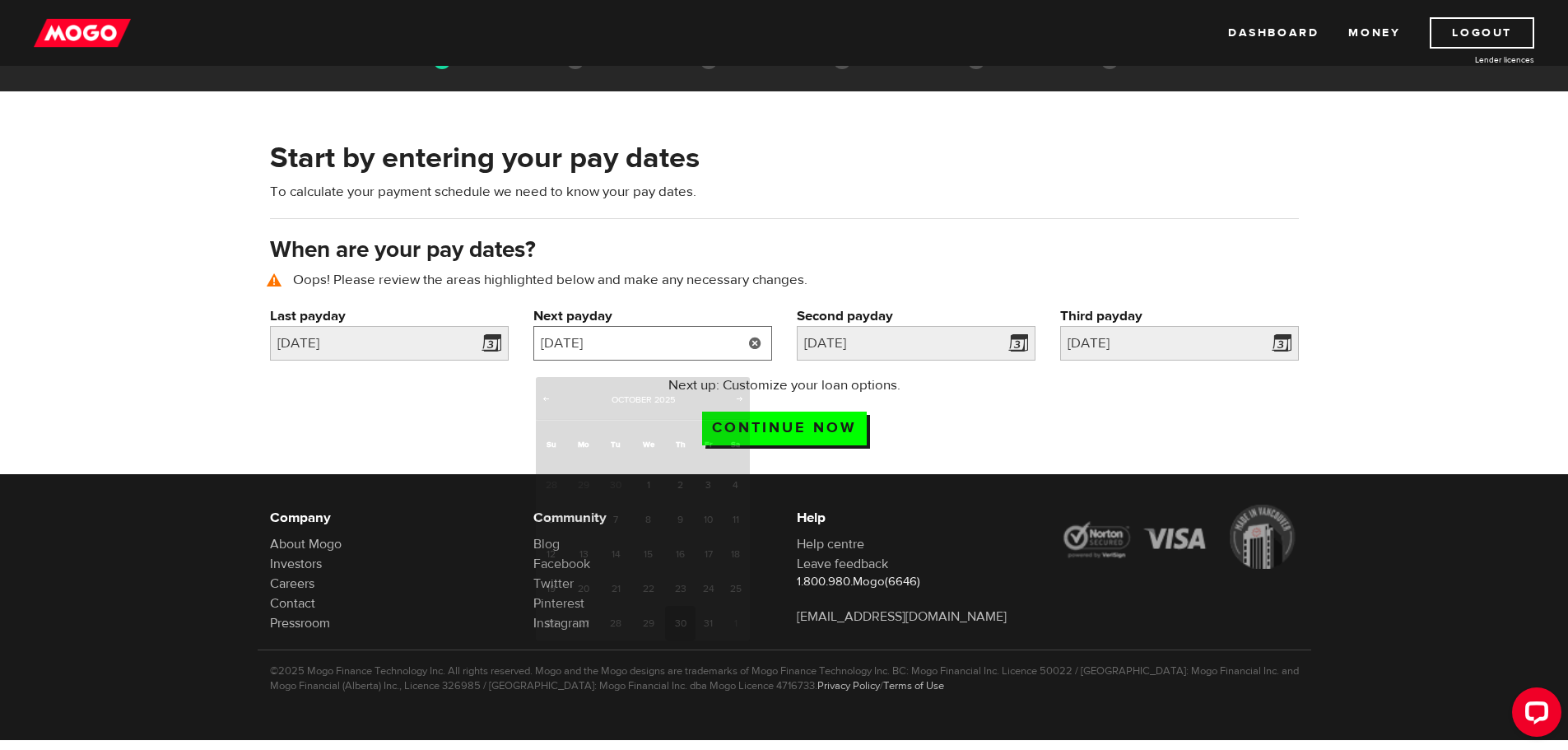
click at [688, 346] on input "[DATE]" at bounding box center [653, 343] width 239 height 35
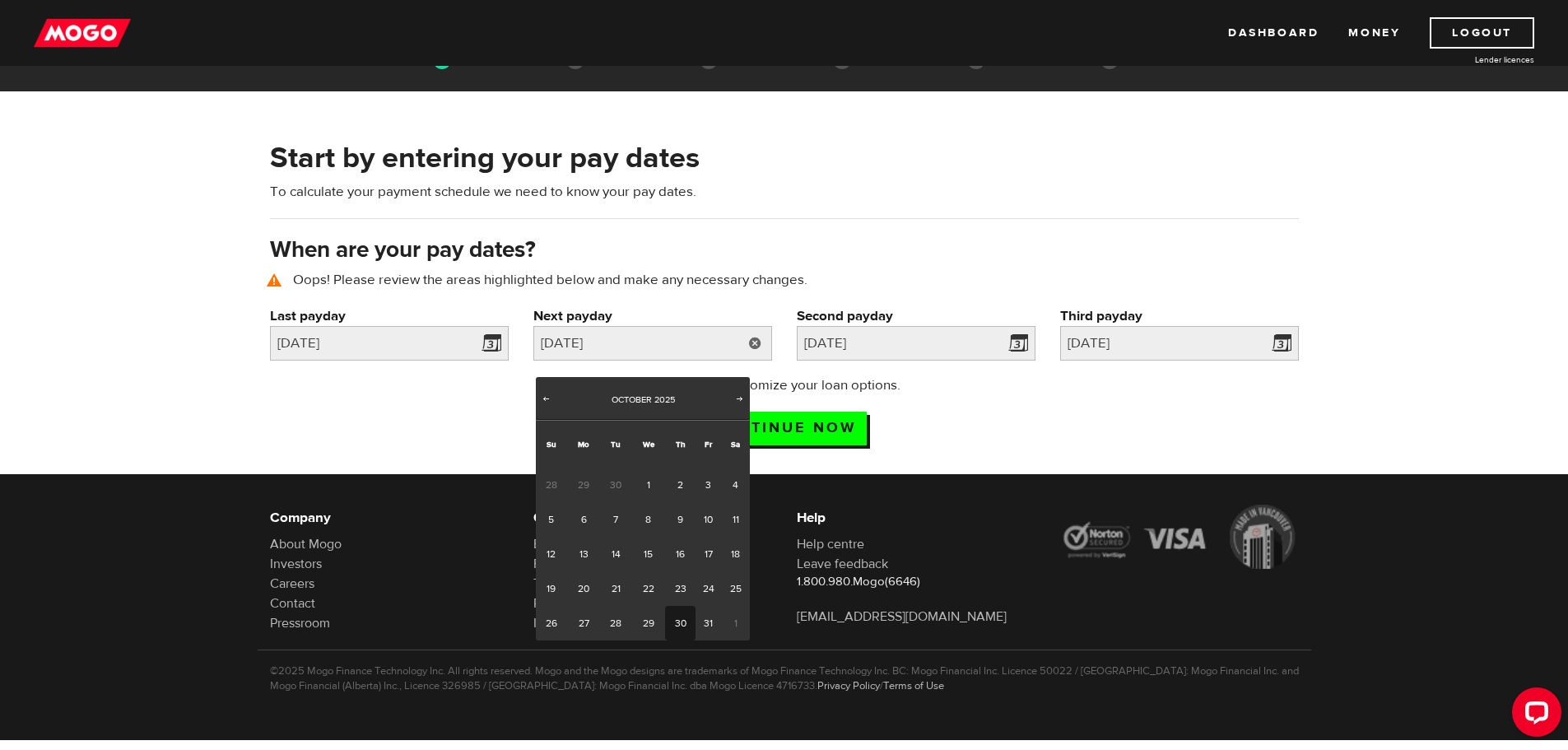
click at [464, 401] on div "Next up: Customize your loan options. Continue now" at bounding box center [784, 416] width 1053 height 82
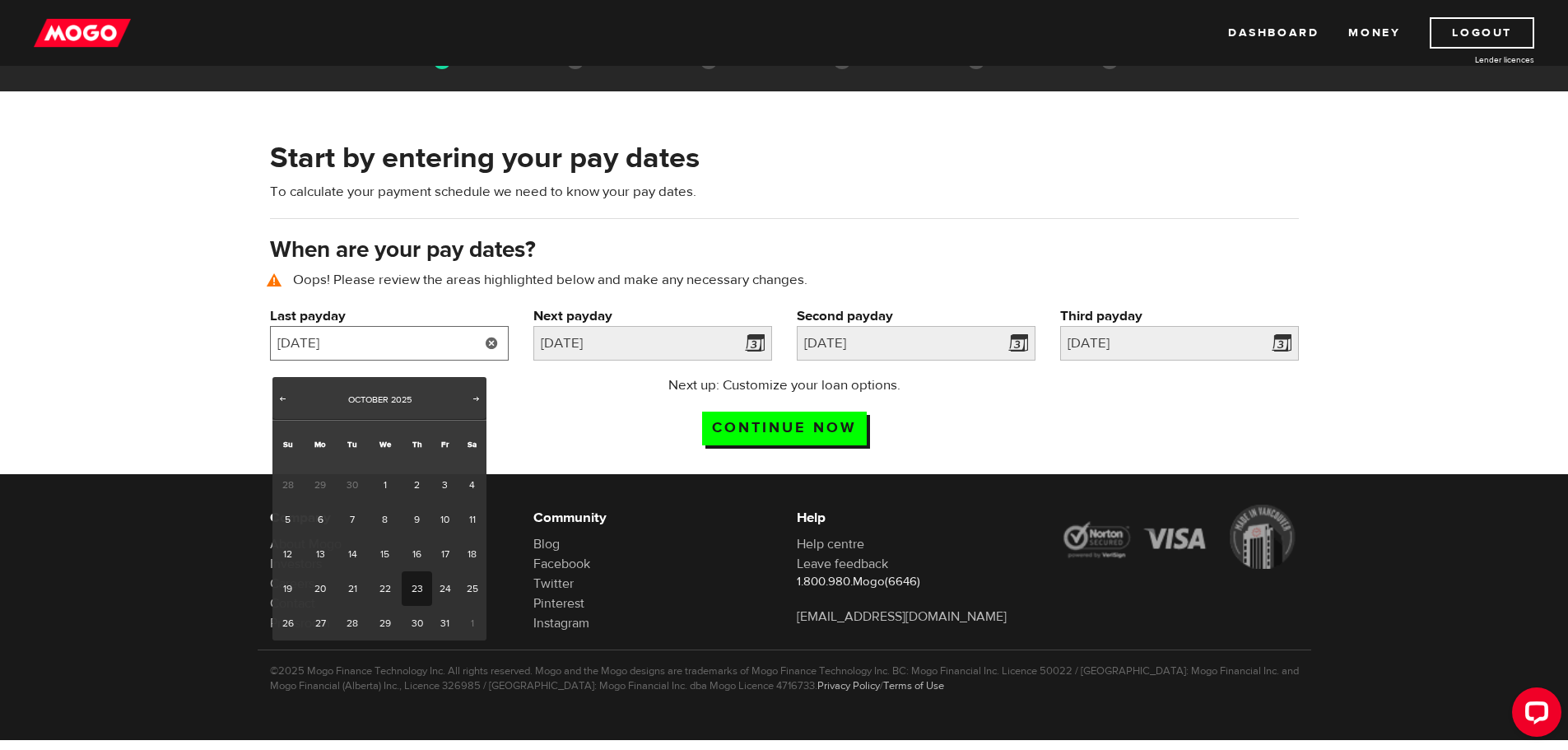
click at [423, 341] on input "2025/10/23" at bounding box center [389, 343] width 239 height 35
click at [417, 544] on link "16" at bounding box center [416, 554] width 30 height 35
type input "2025/10/16"
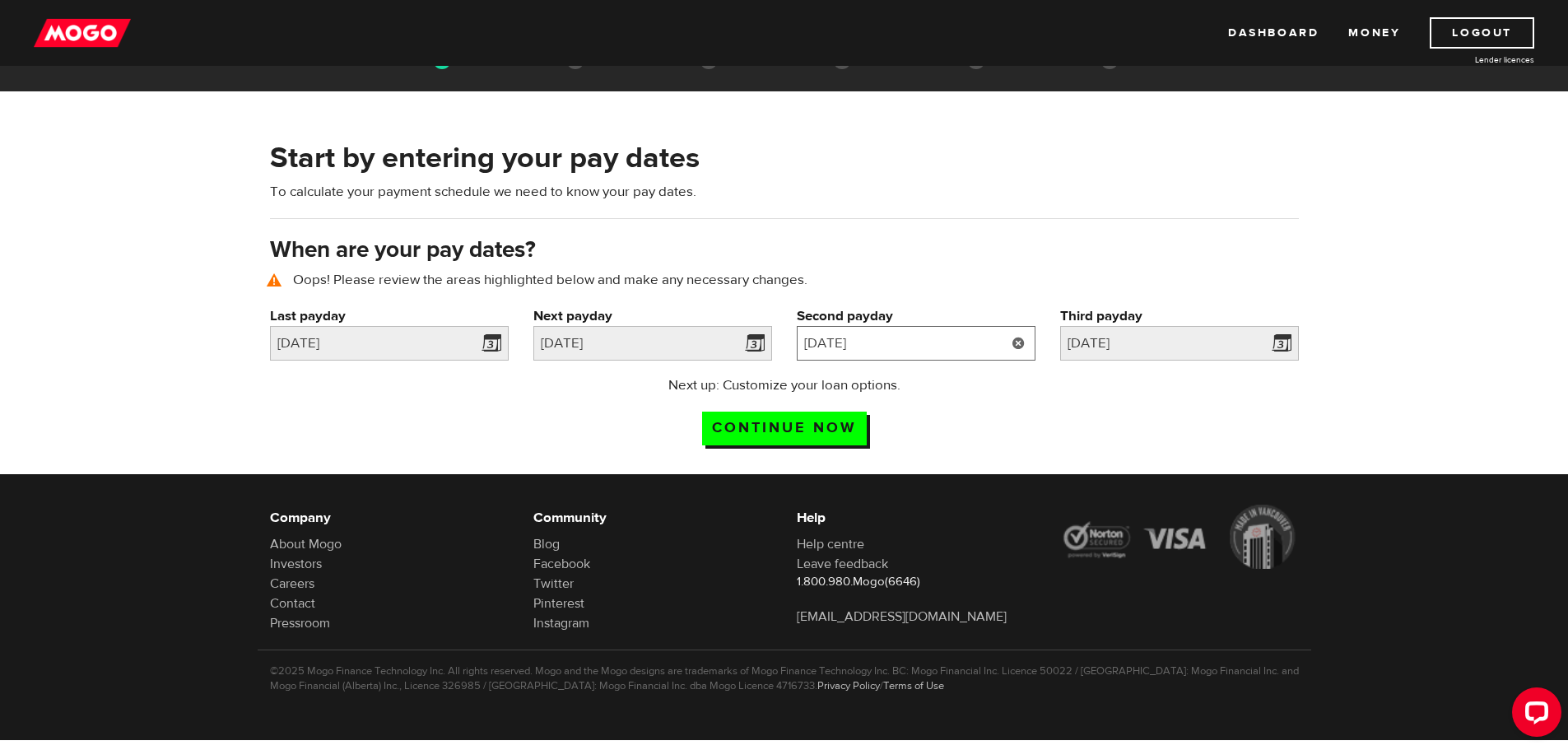
click at [911, 347] on input "2025/11/13" at bounding box center [916, 343] width 239 height 35
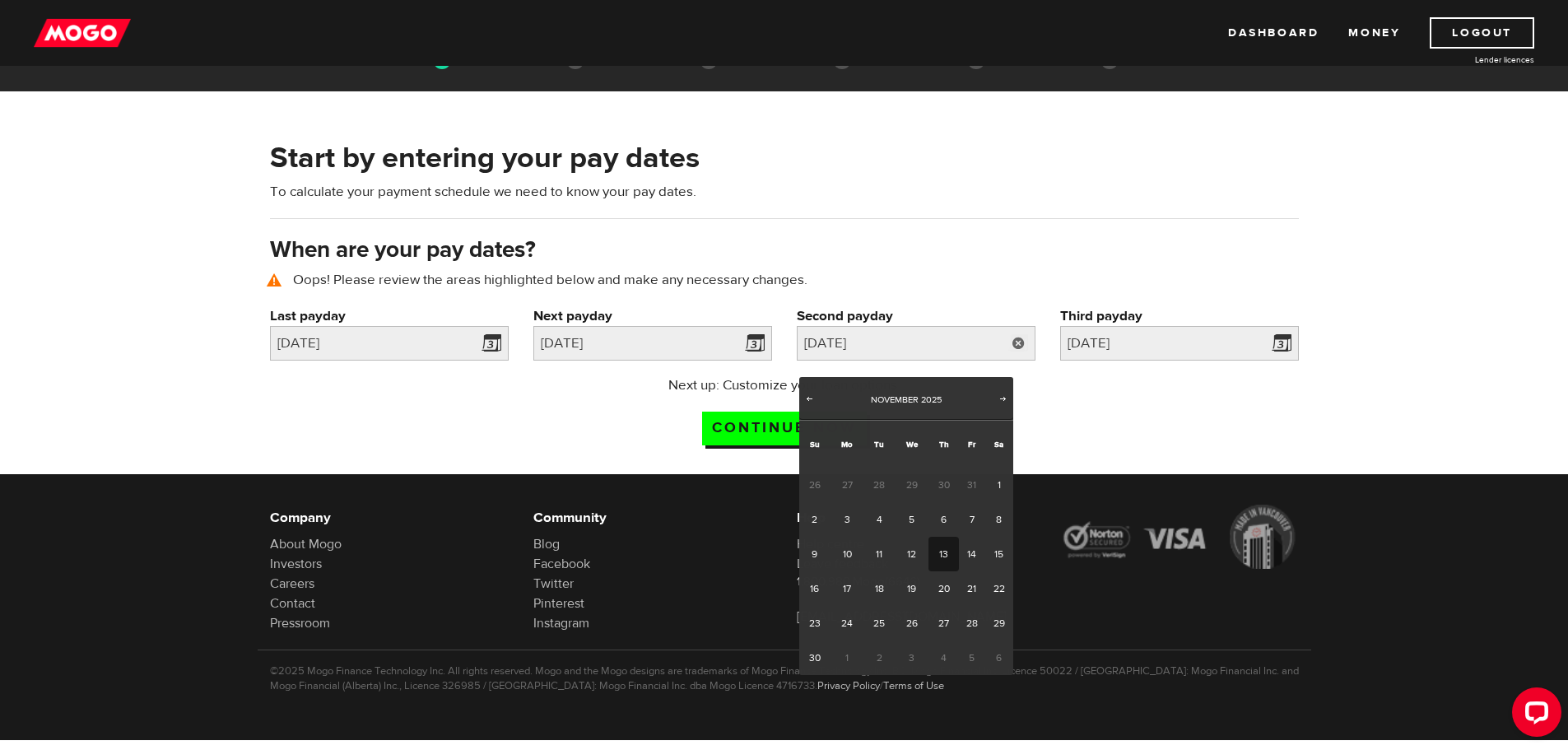
click at [1102, 426] on div "Next up: Customize your loan options. Continue now" at bounding box center [784, 416] width 1053 height 82
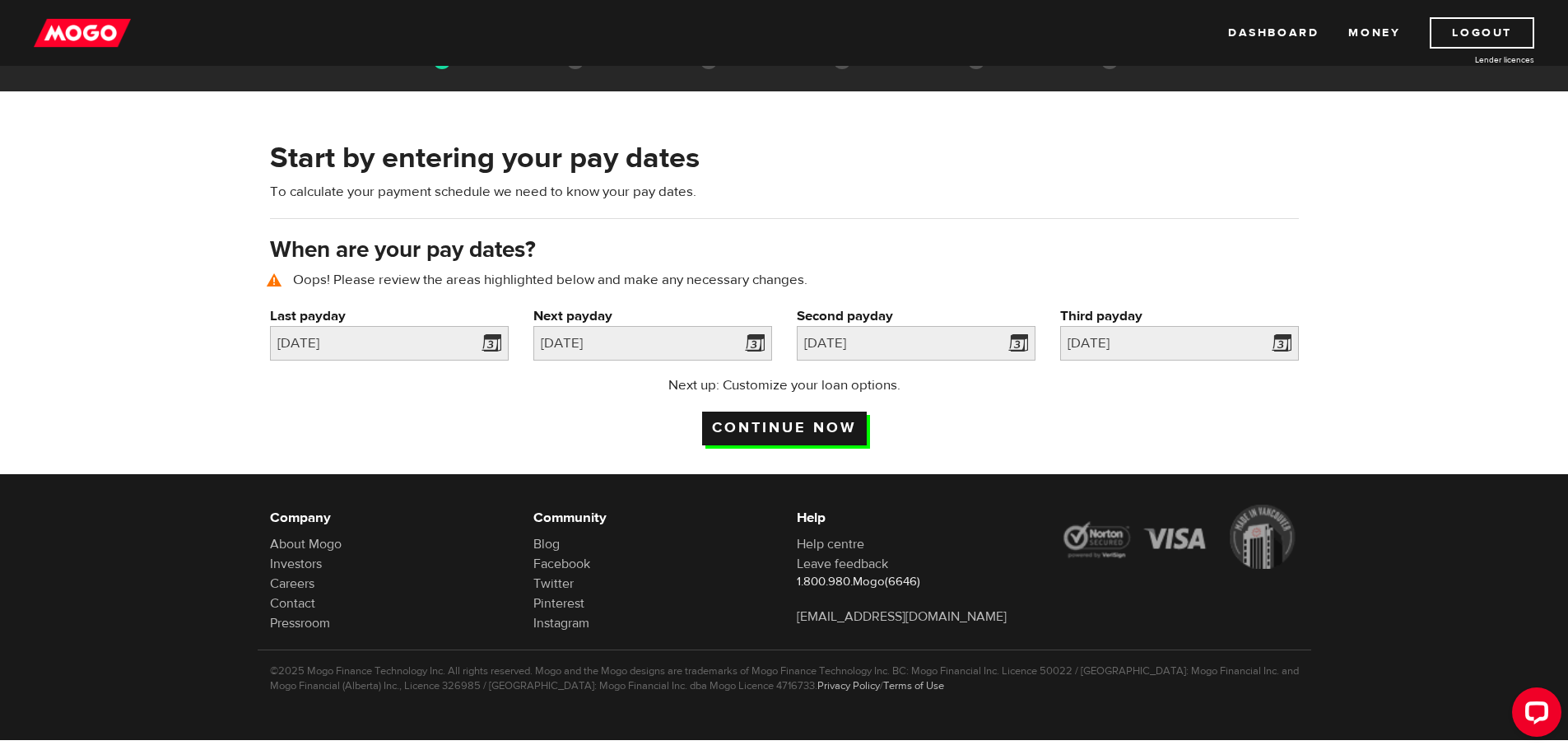
click at [806, 433] on input "Continue now" at bounding box center [784, 428] width 164 height 34
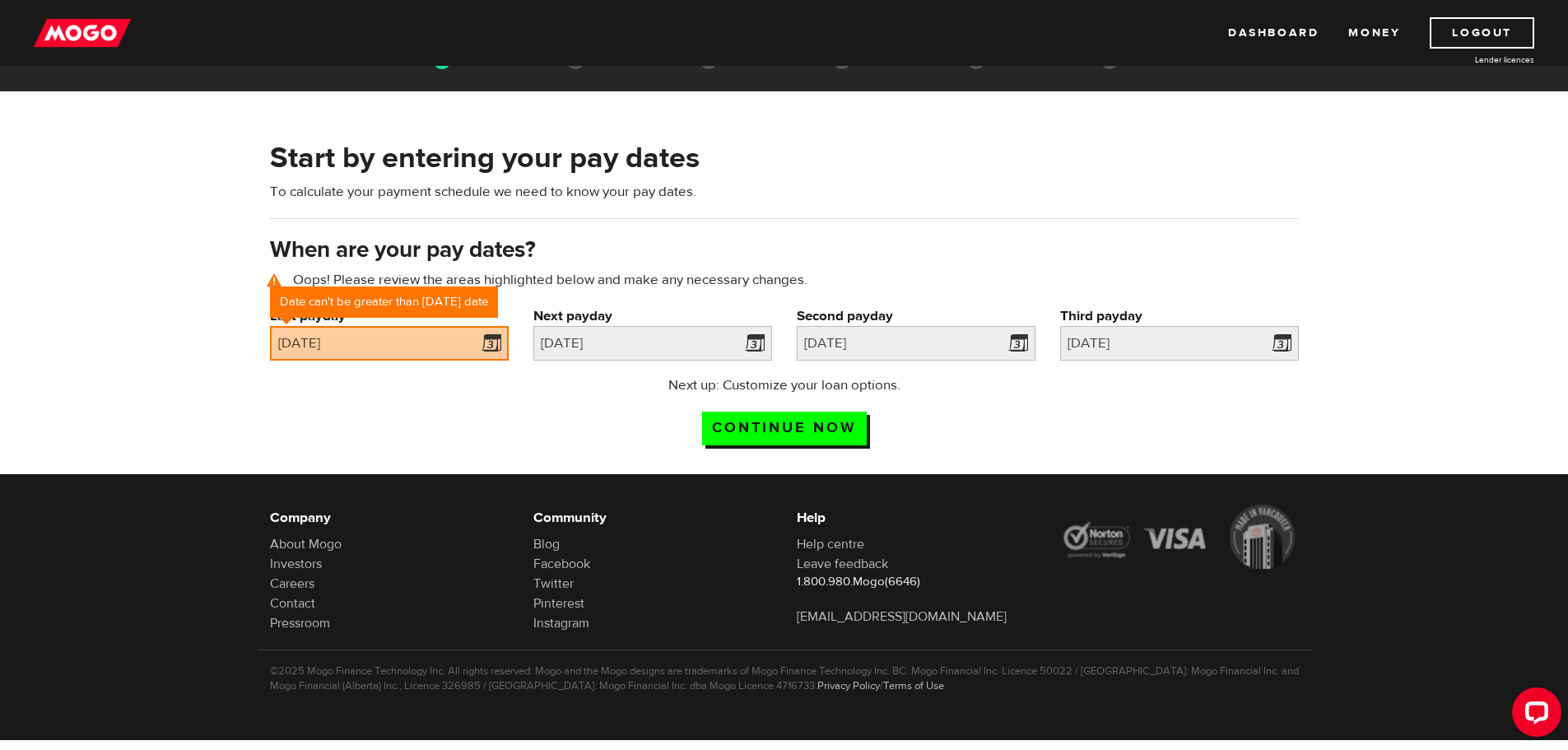
scroll to position [52, 0]
click at [488, 344] on link at bounding box center [491, 343] width 34 height 35
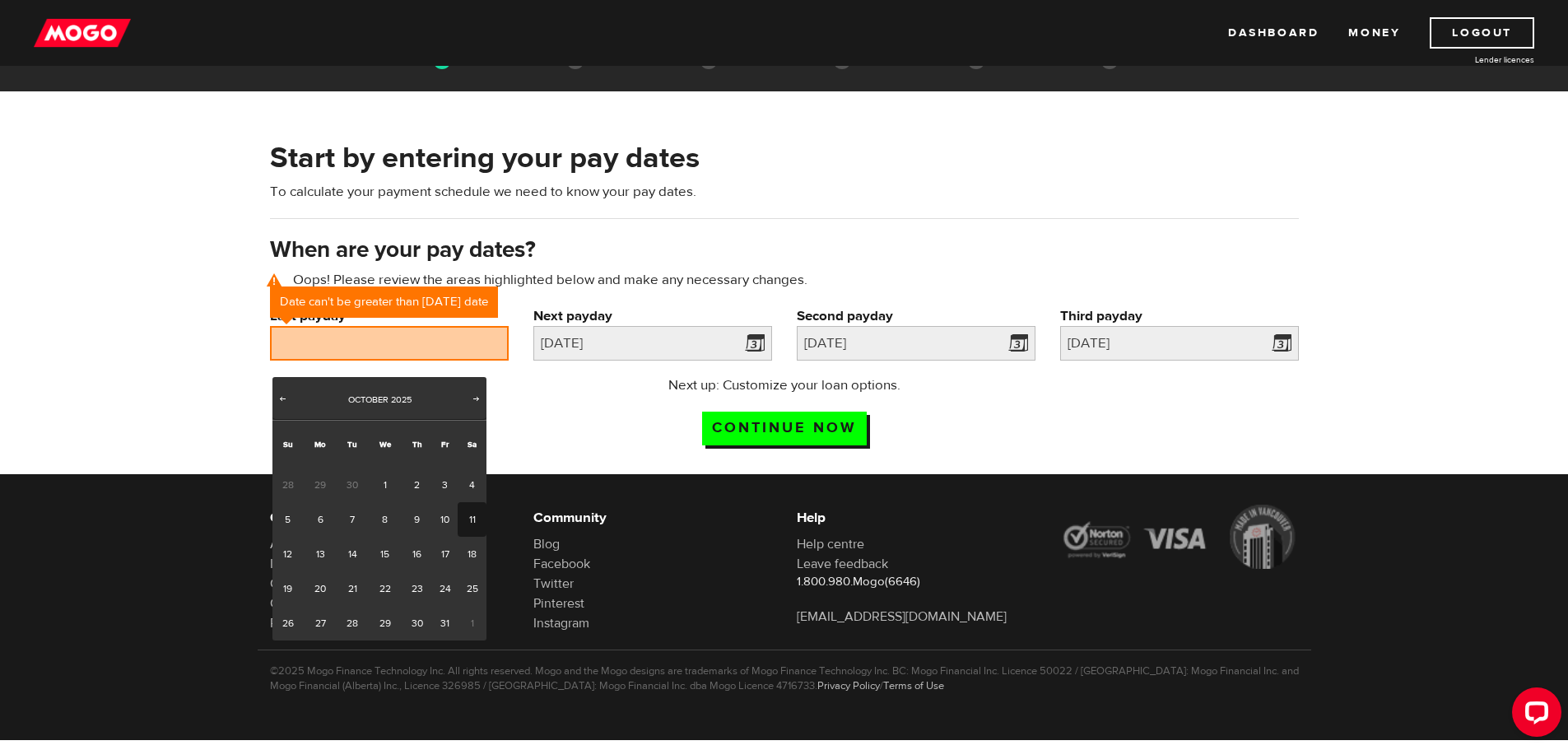
click at [469, 509] on link "11" at bounding box center [471, 520] width 29 height 35
type input "[DATE]"
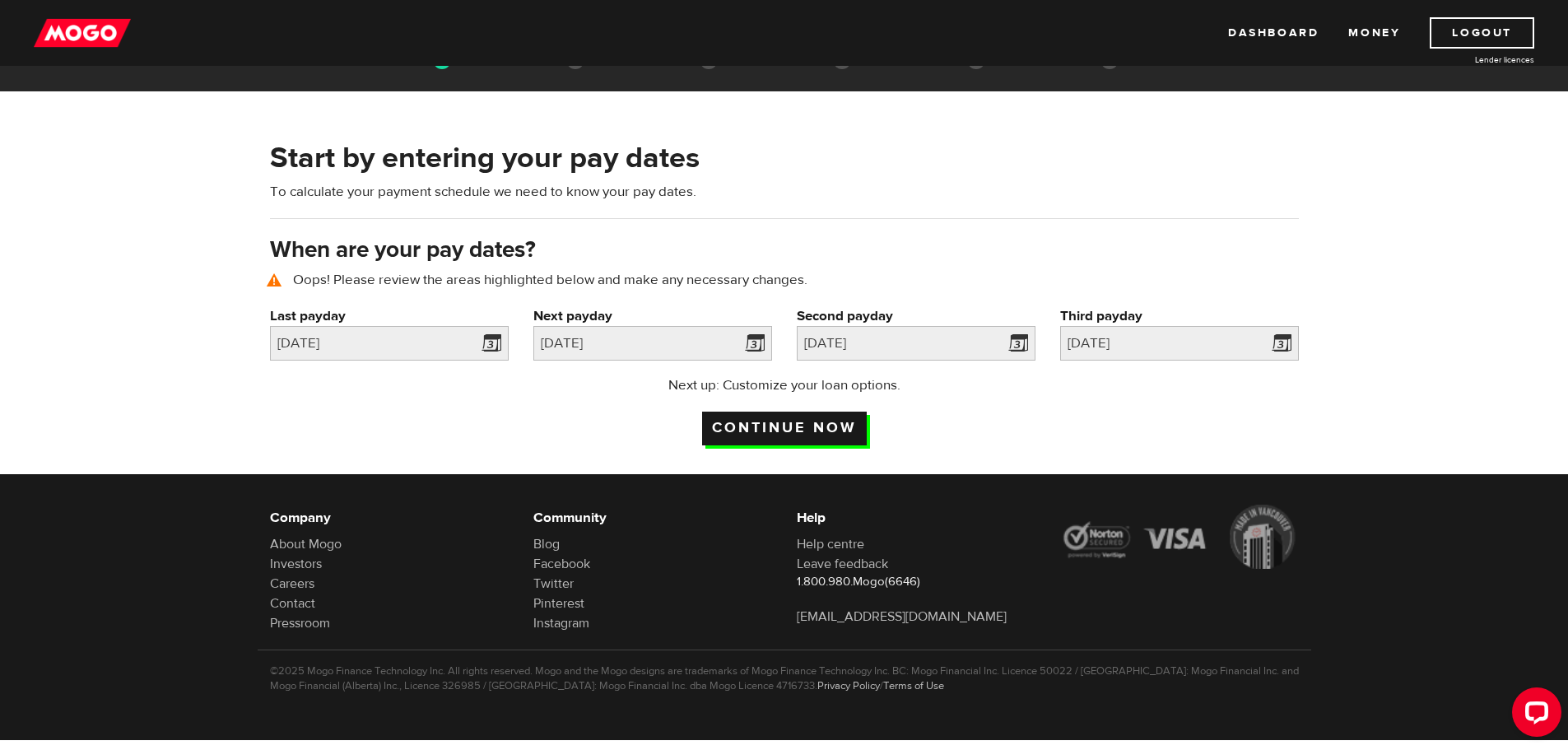
click at [790, 428] on input "Continue now" at bounding box center [784, 428] width 164 height 34
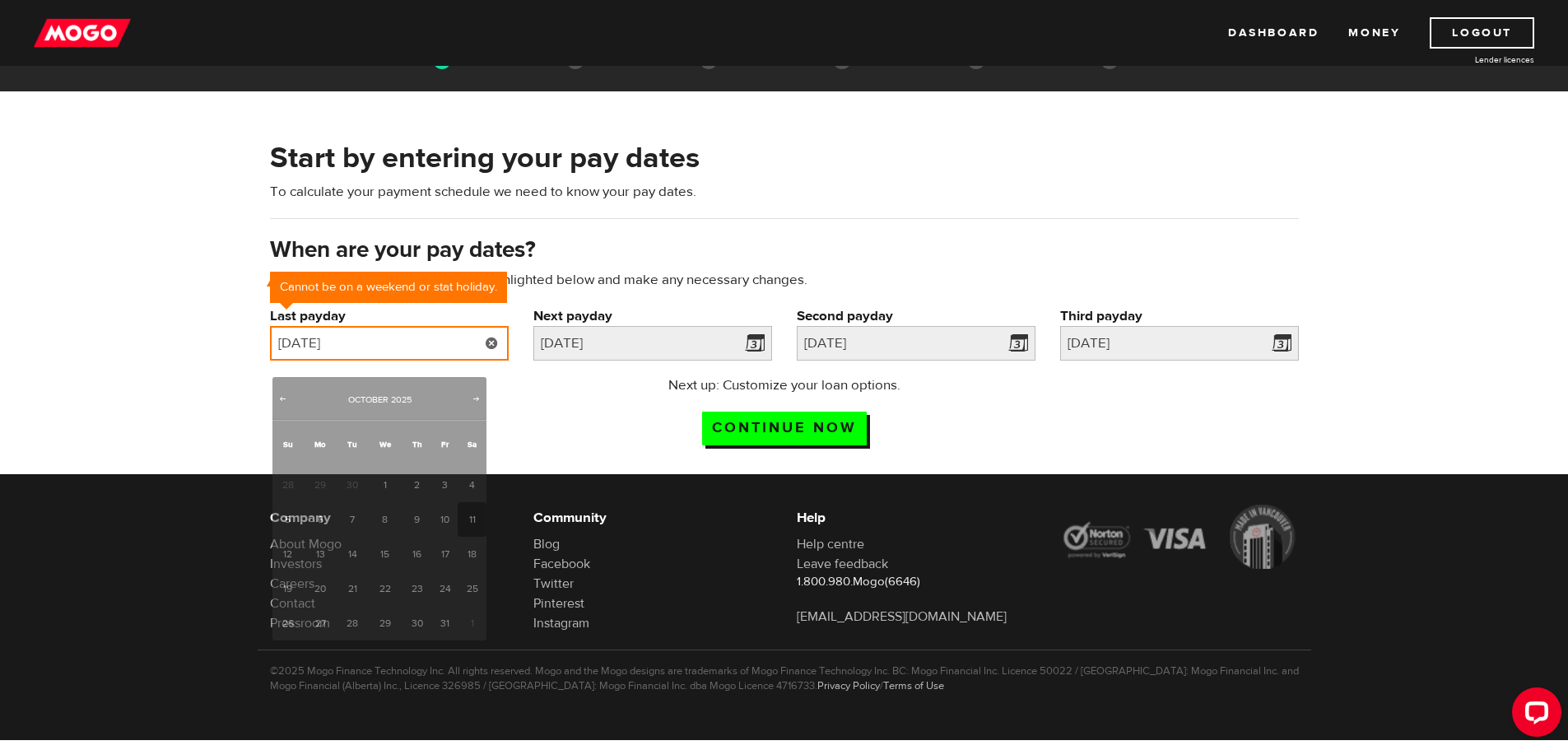
click at [409, 347] on input "2025/10/11" at bounding box center [389, 343] width 239 height 35
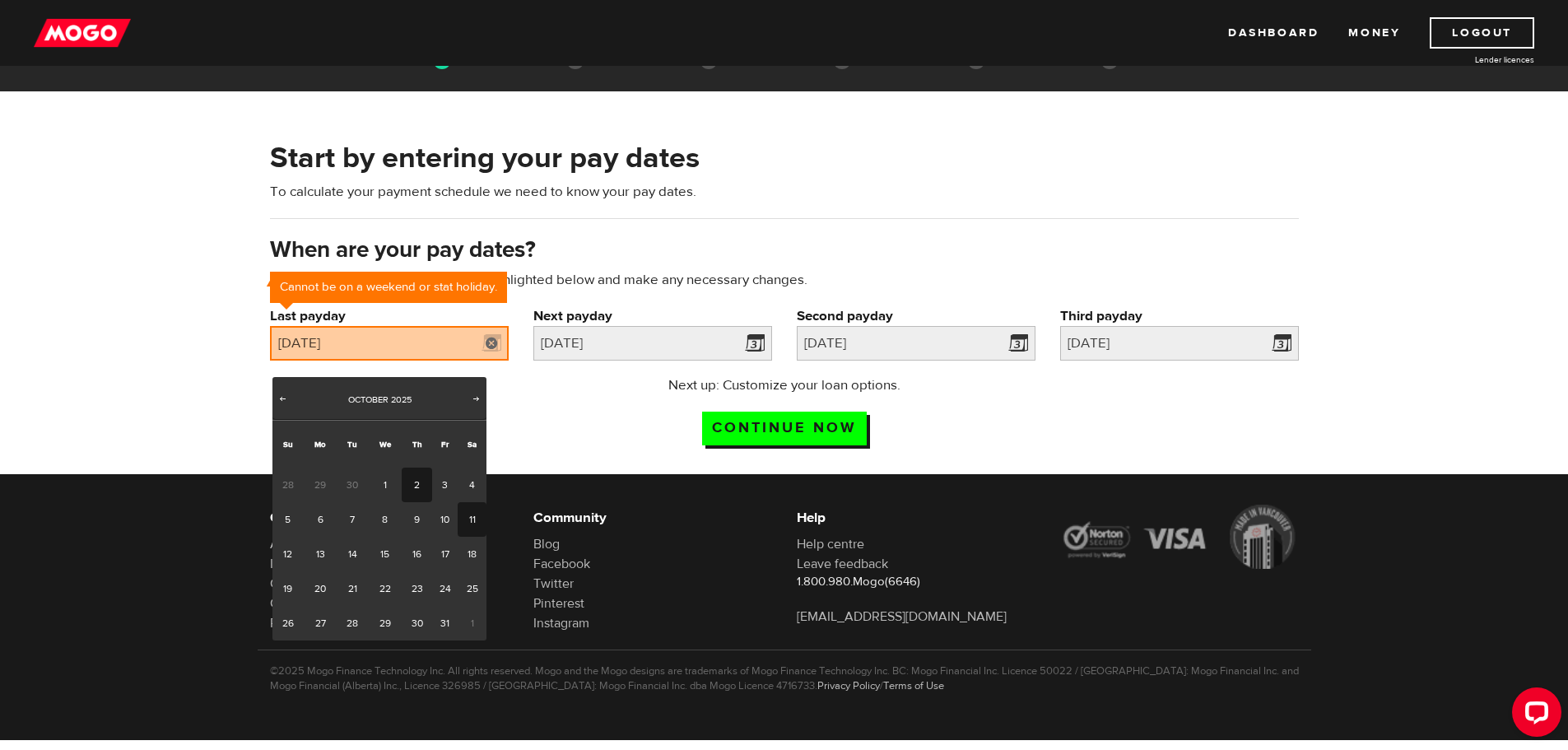
click at [415, 470] on link "2" at bounding box center [416, 485] width 30 height 35
type input "2025/10/02"
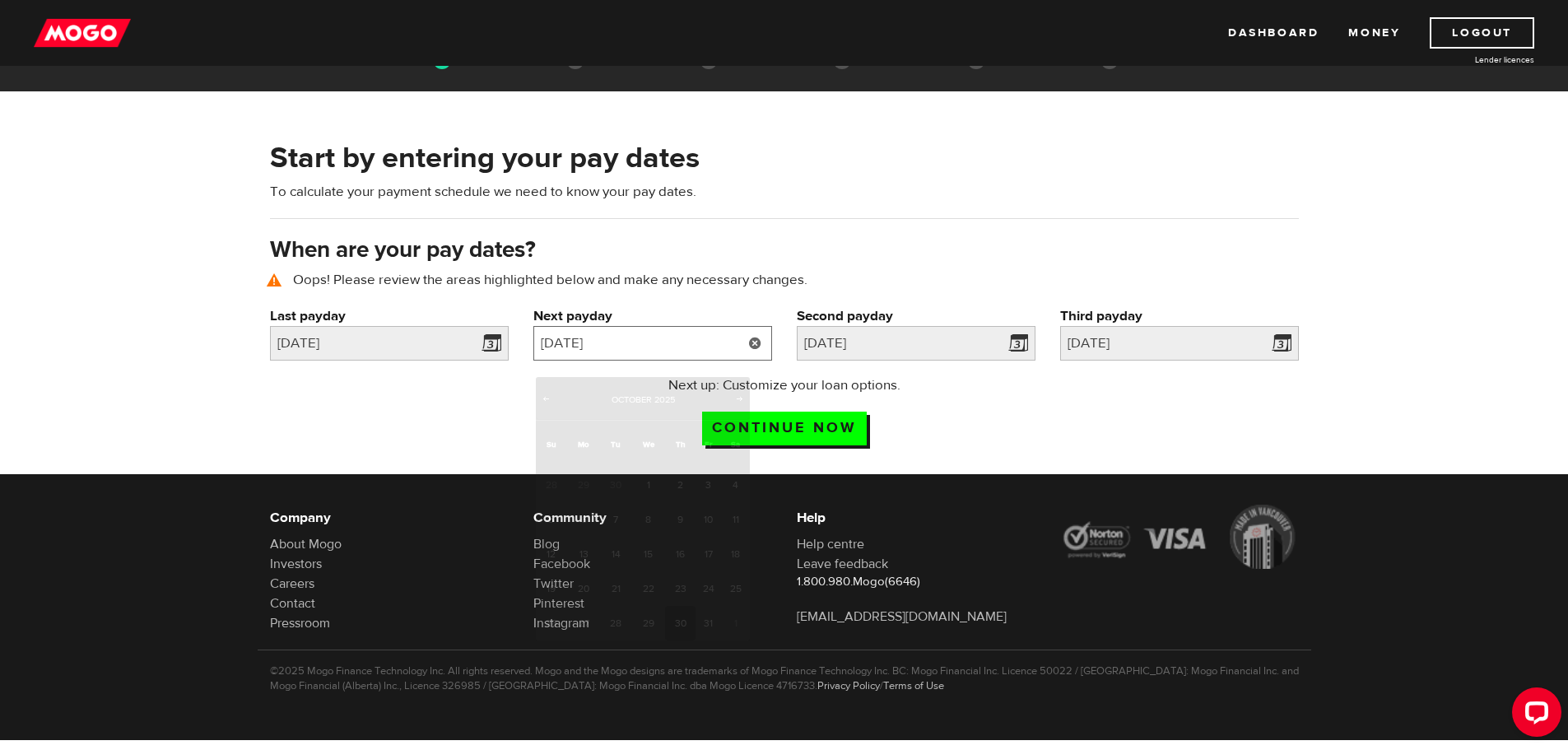
click at [636, 342] on input "2025/10/30" at bounding box center [653, 343] width 239 height 35
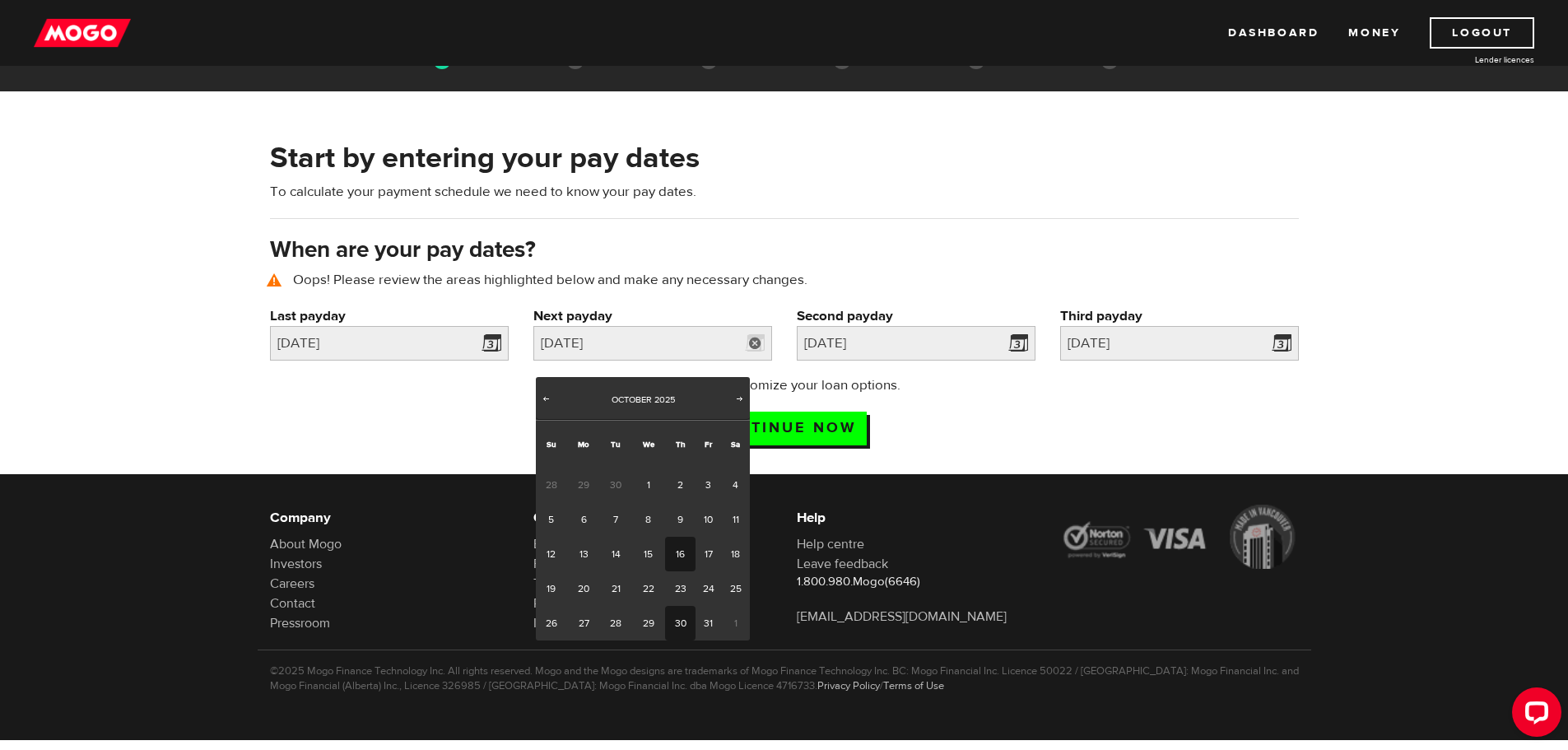
click at [677, 547] on link "16" at bounding box center [680, 554] width 30 height 35
type input "2025/10/16"
type input "2025/10/30"
type input "2025/11/13"
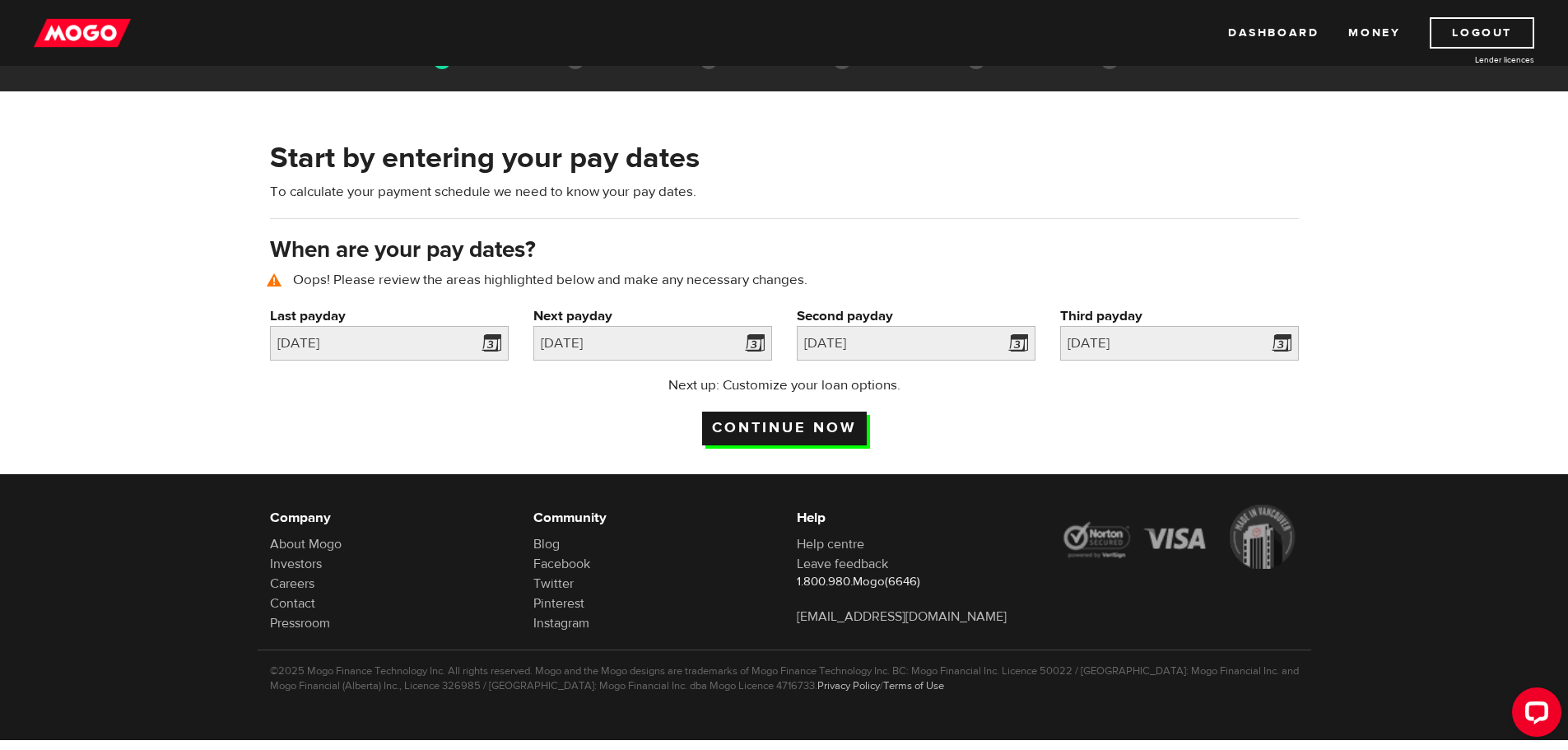
click at [790, 431] on input "Continue now" at bounding box center [784, 428] width 164 height 34
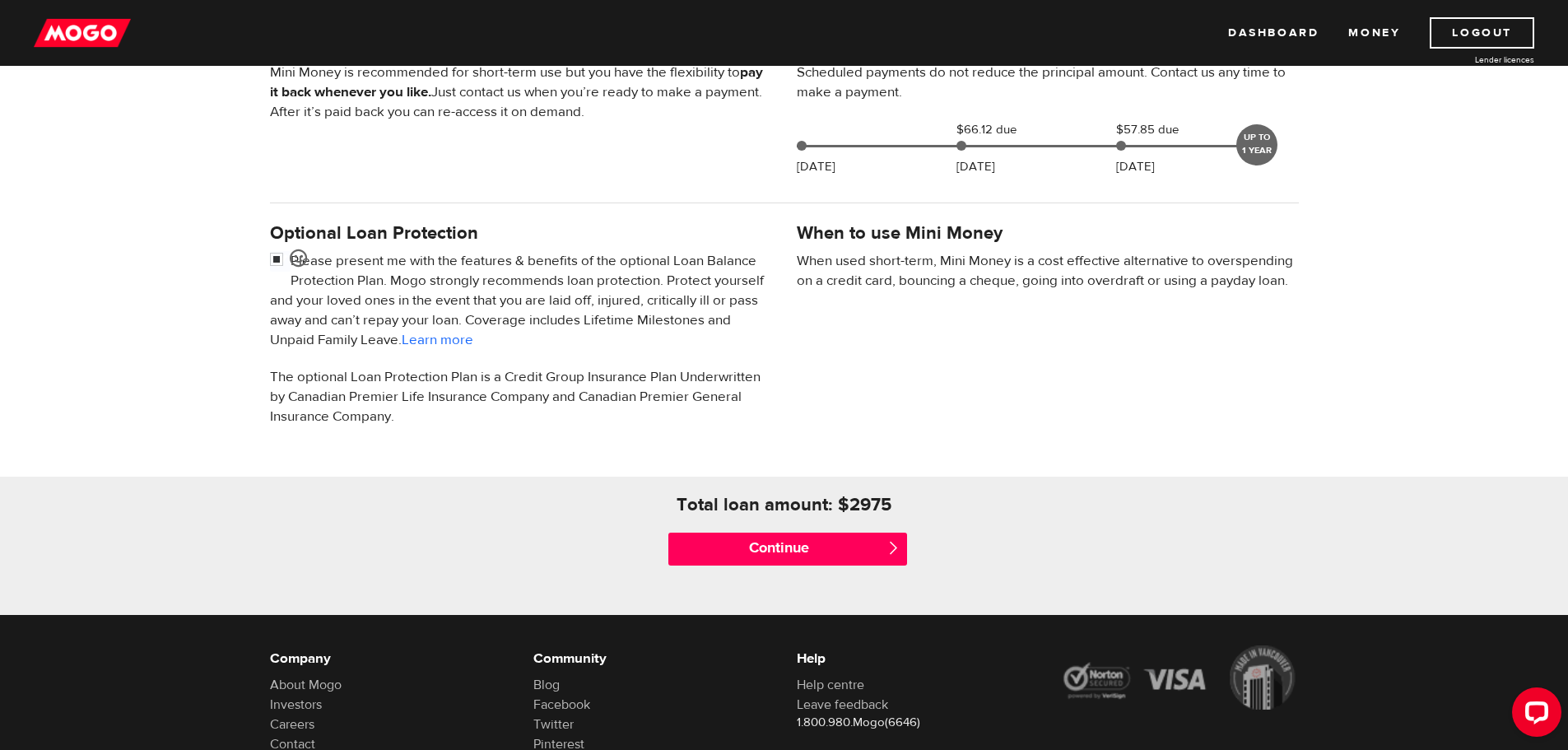
scroll to position [412, 0]
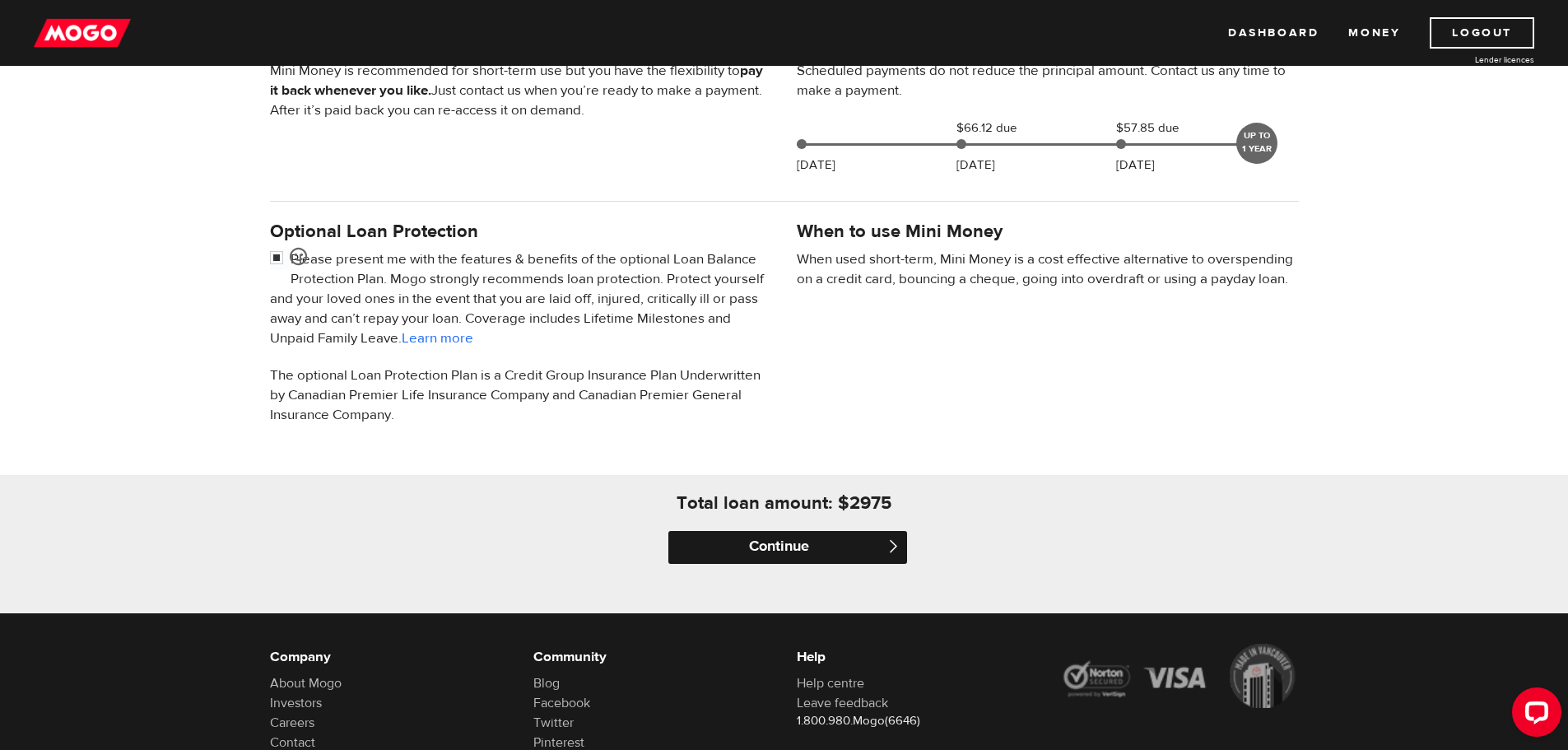
click at [774, 557] on input "Continue" at bounding box center [788, 548] width 239 height 33
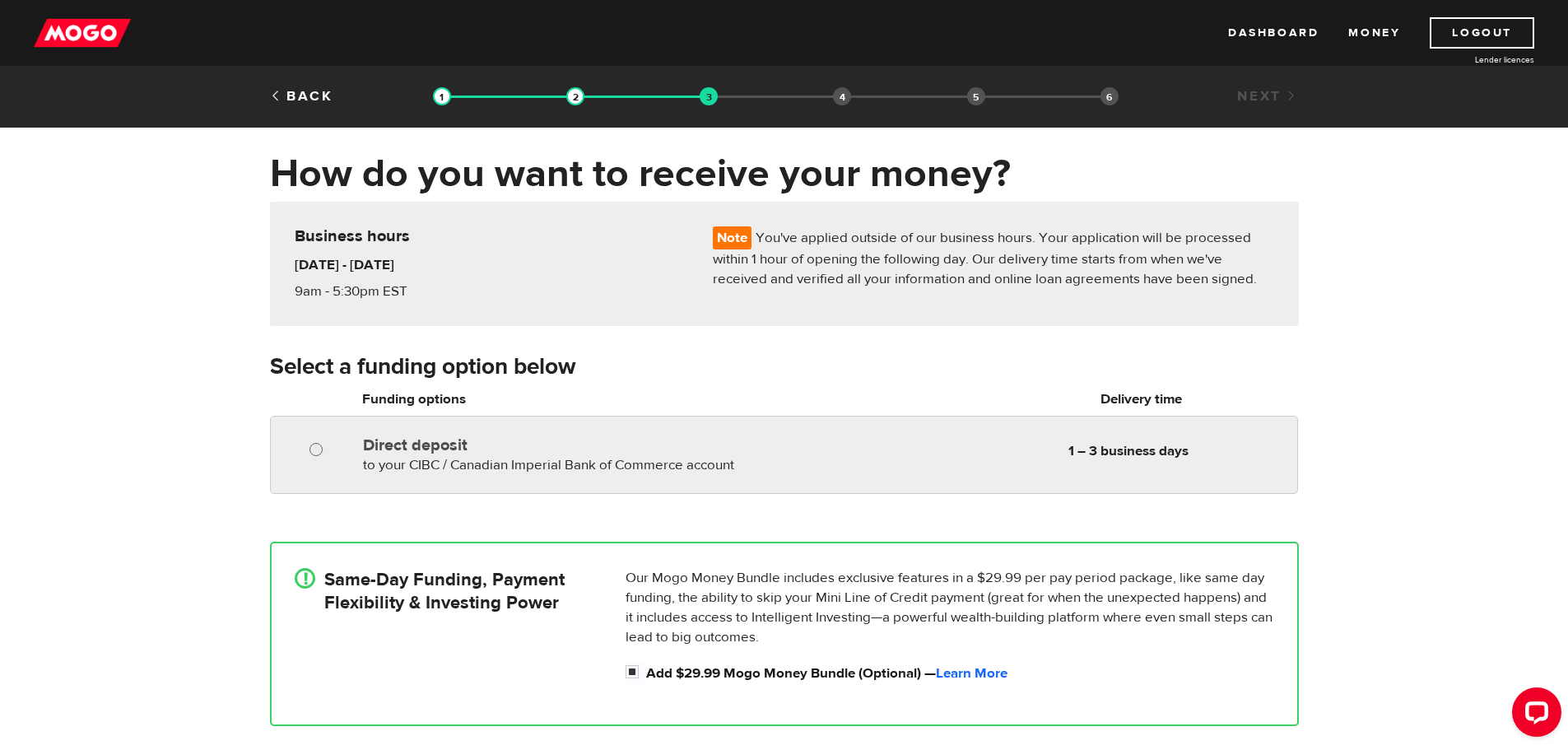
radio input "true"
click at [312, 461] on input "Direct deposit" at bounding box center [320, 452] width 21 height 21
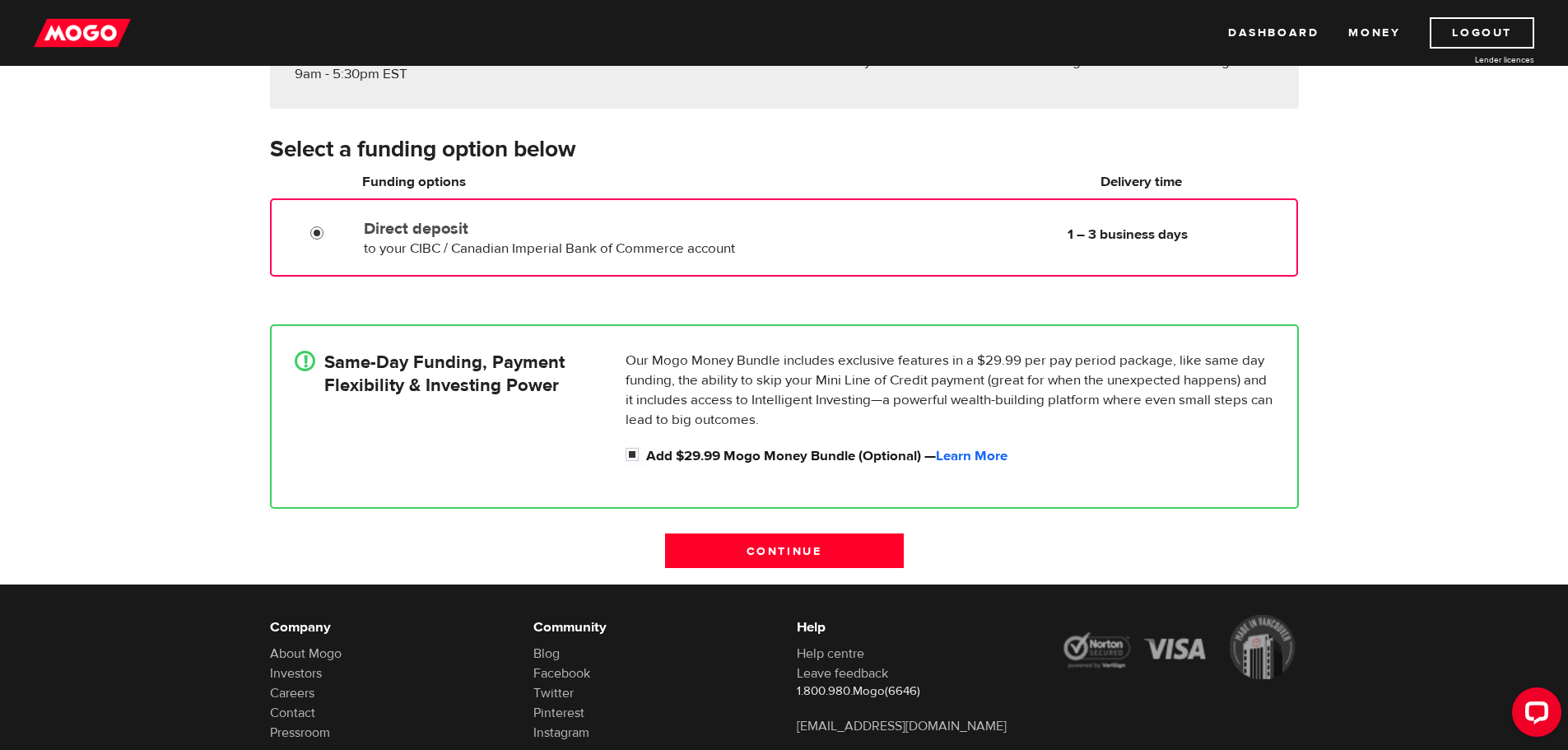
scroll to position [247, 0]
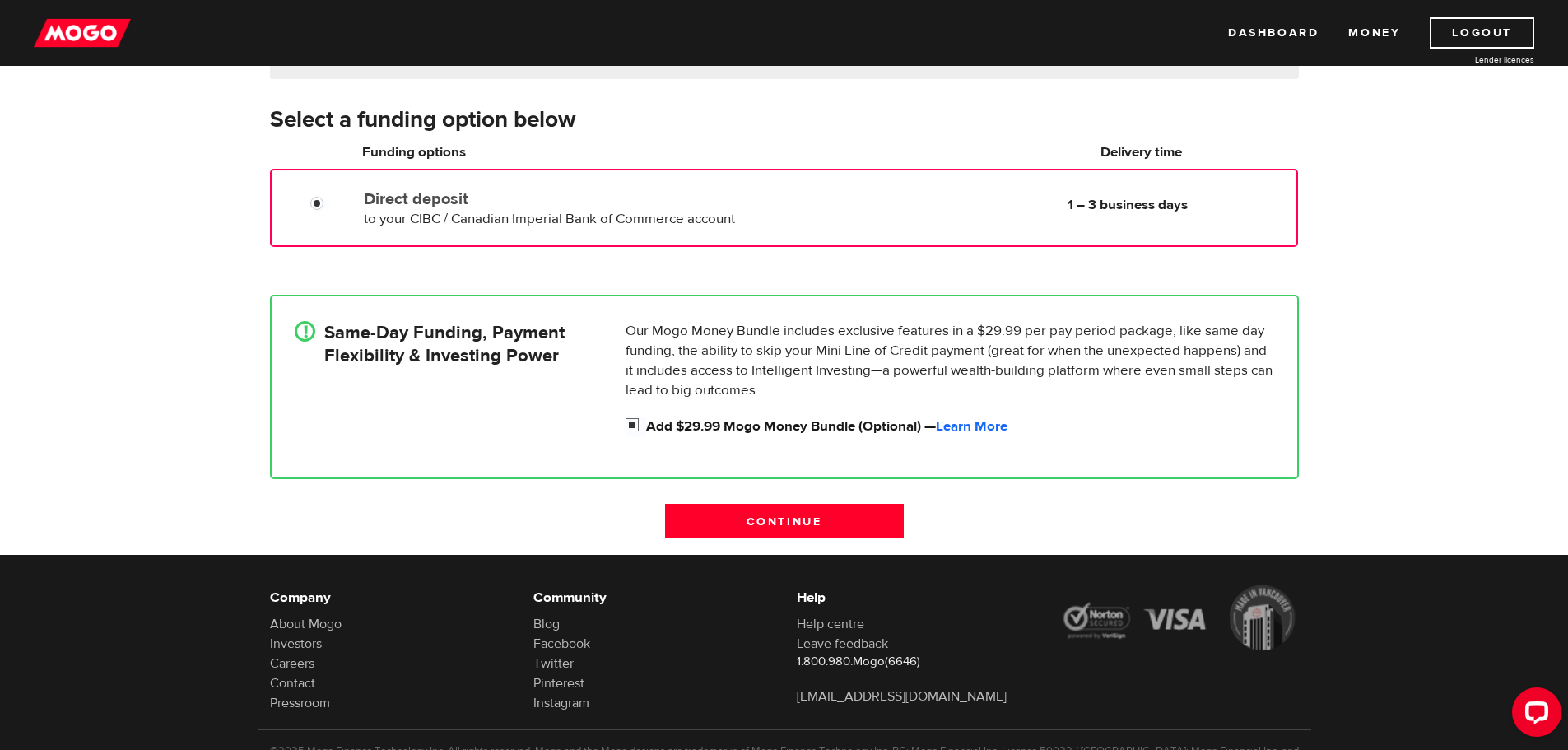
click at [632, 437] on input "Add $29.99 Mogo Money Bundle (Optional) — Learn More" at bounding box center [636, 427] width 21 height 21
checkbox input "false"
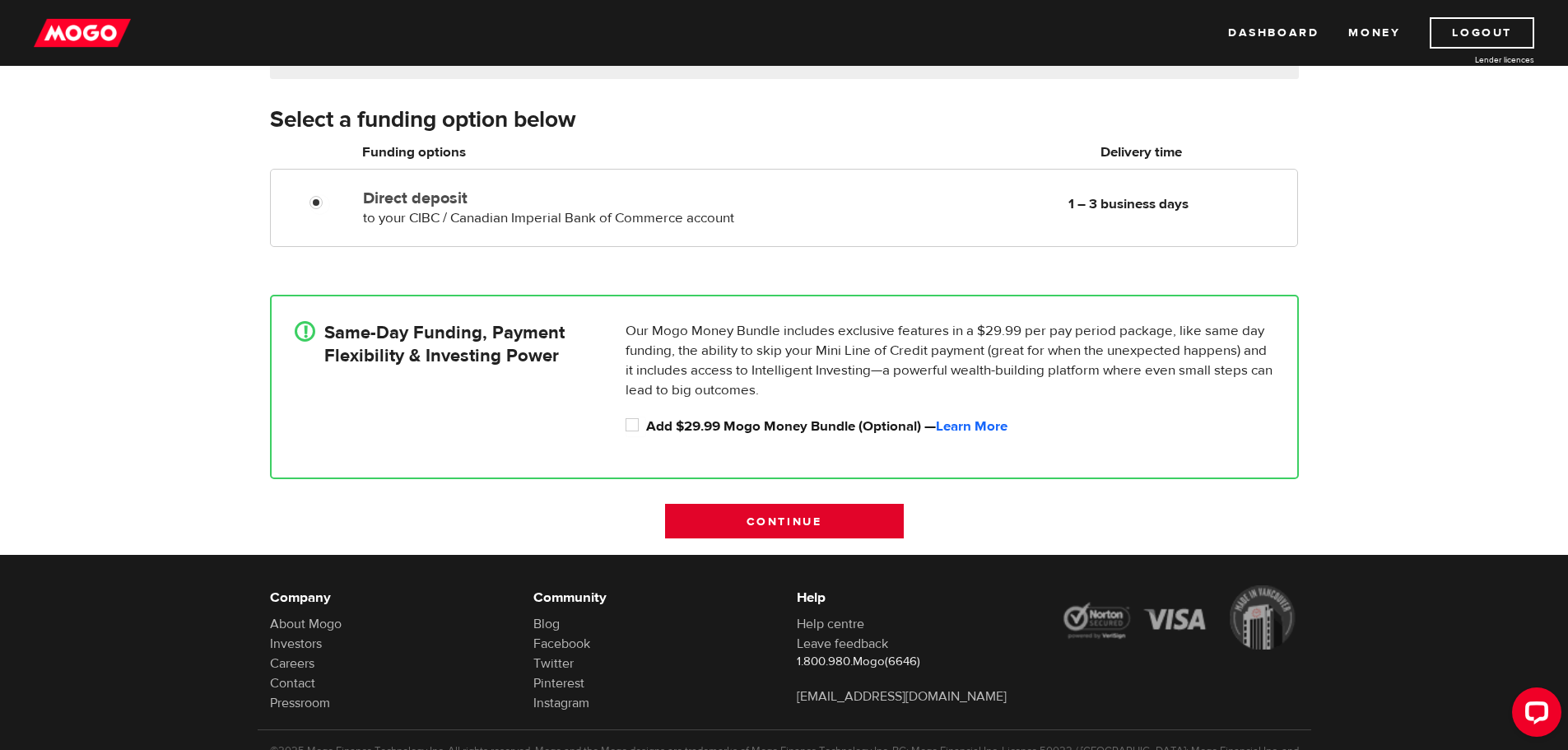
click at [784, 529] on input "Continue" at bounding box center [784, 521] width 239 height 35
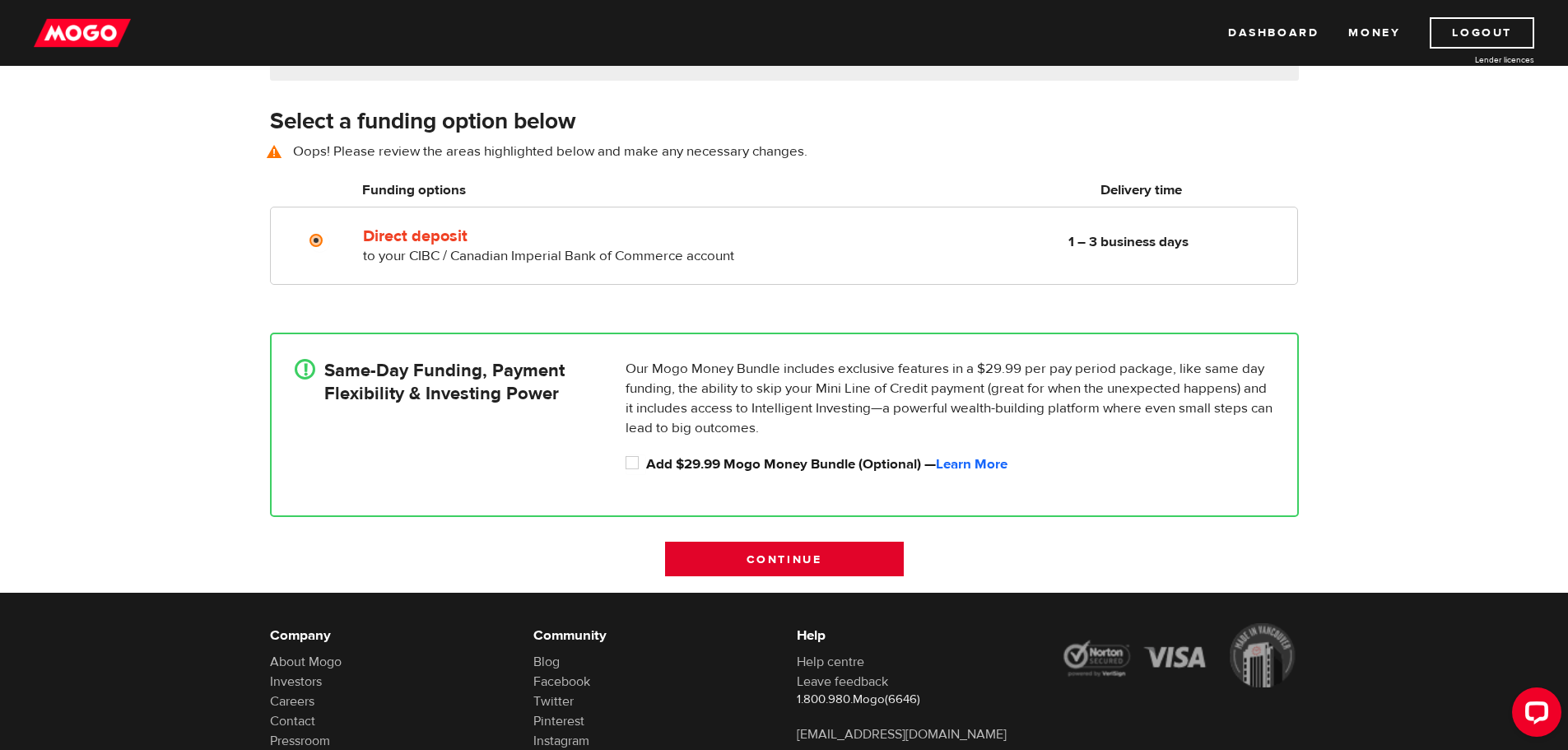
scroll to position [244, 0]
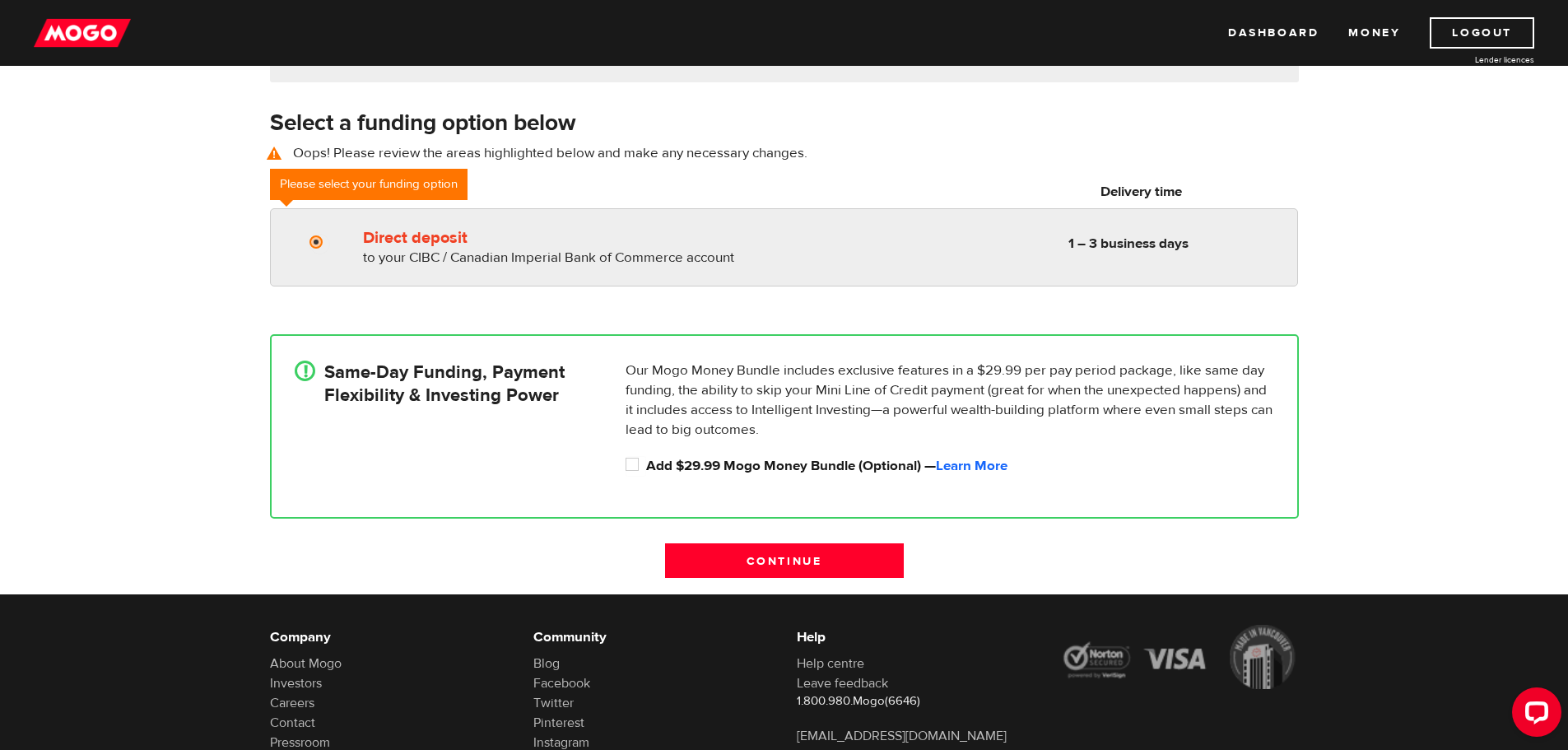
radio input "true"
click at [524, 263] on div "Direct deposit to your CIBC / Canadian Imperial Bank of Commerce account Delive…" at bounding box center [552, 244] width 392 height 46
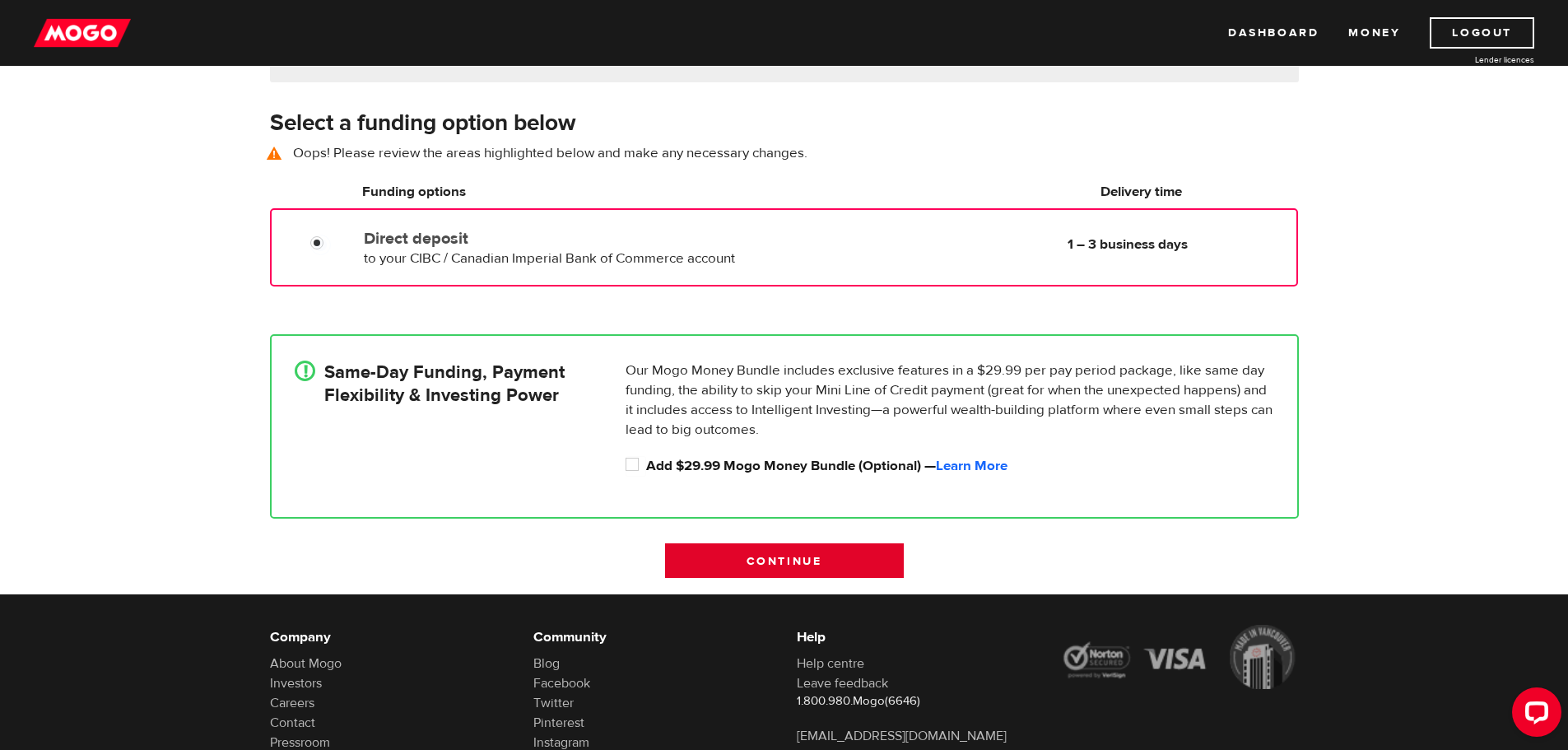
click at [801, 574] on input "Continue" at bounding box center [784, 561] width 239 height 35
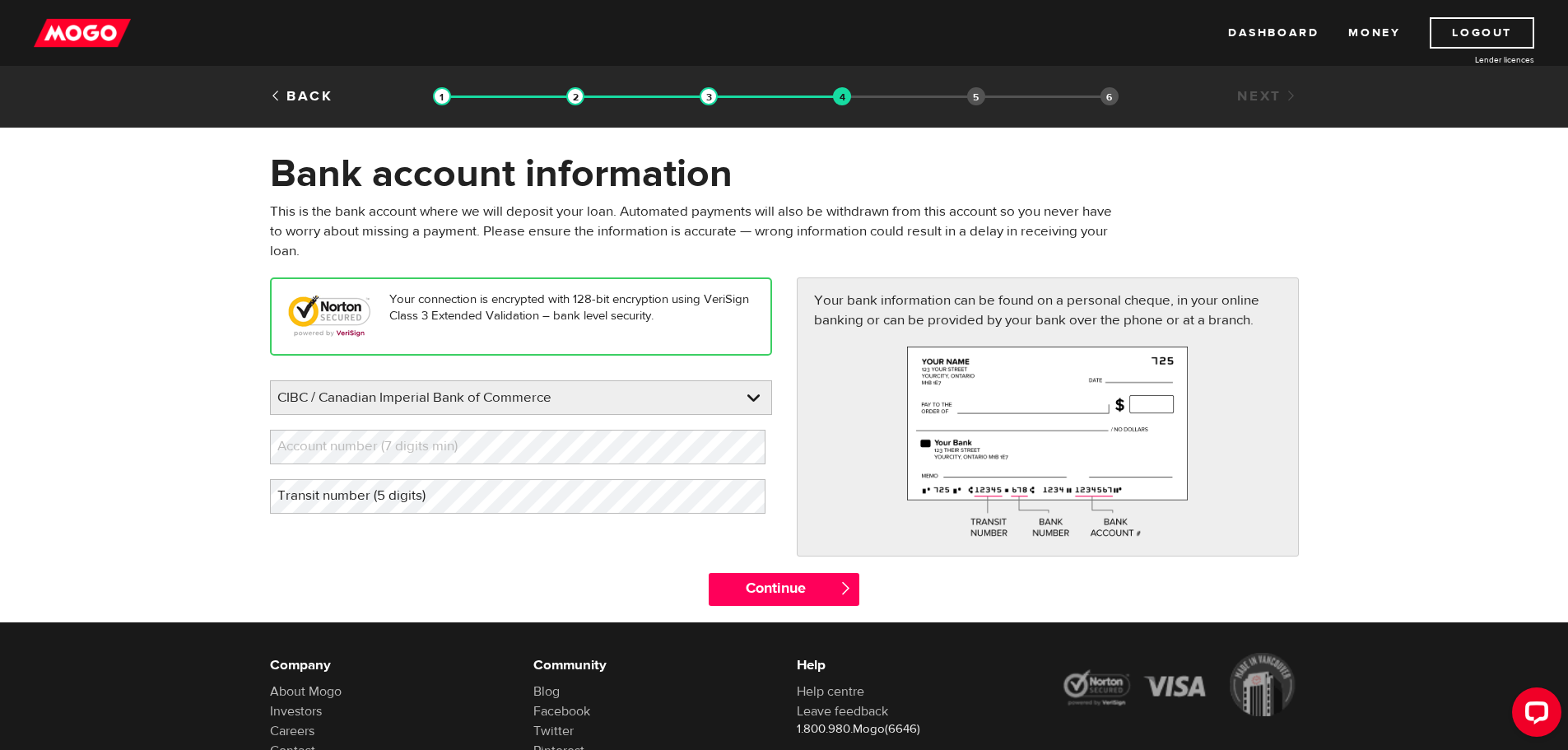
click at [446, 503] on label "Transit number (5 digits)" at bounding box center [364, 496] width 189 height 34
click at [362, 451] on label "Account number (7 digits min)" at bounding box center [381, 446] width 221 height 34
click at [773, 591] on input "Continue" at bounding box center [784, 589] width 150 height 33
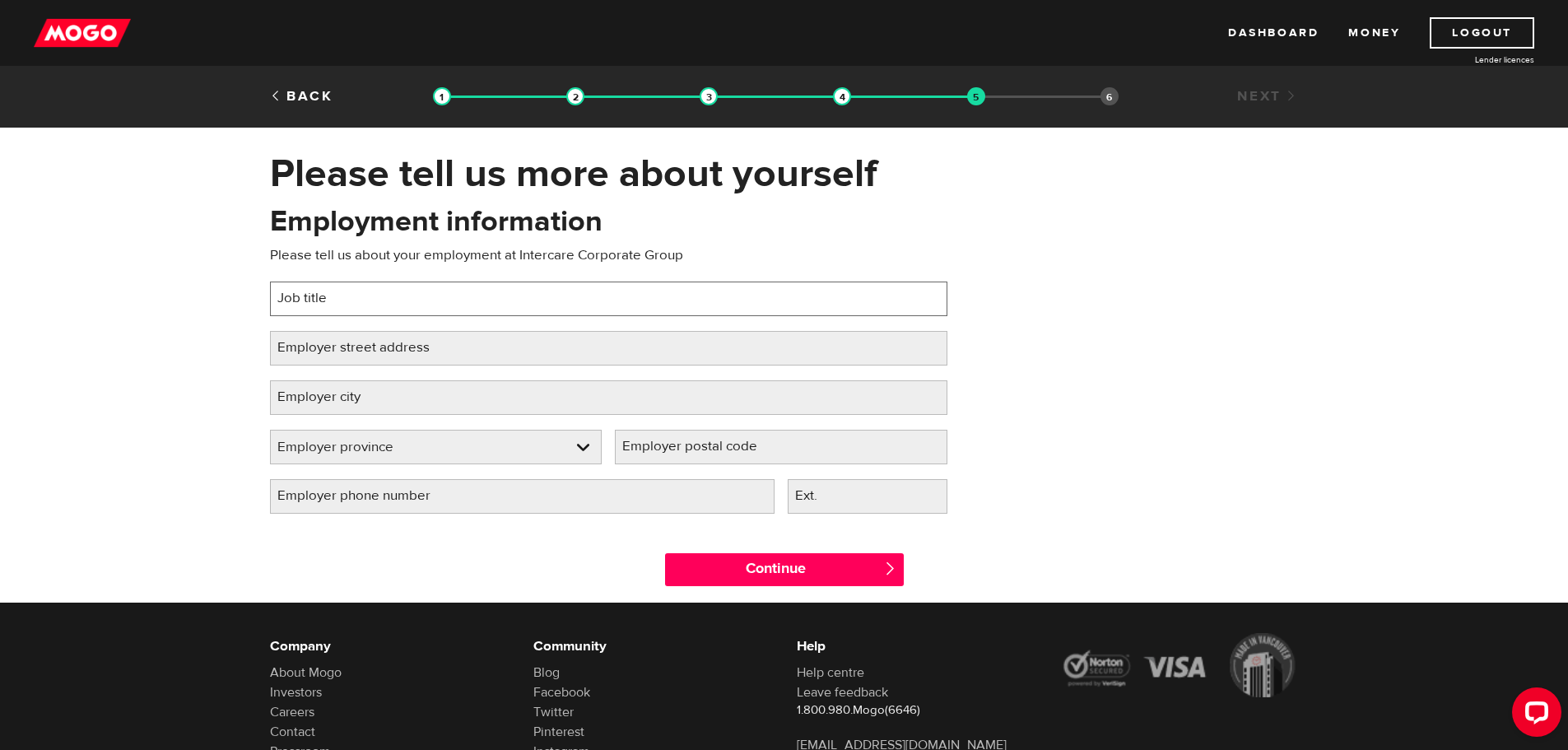
click at [400, 301] on input "Job title" at bounding box center [608, 298] width 677 height 35
type input "Nursing Assistant"
click at [432, 356] on label "Employer street address" at bounding box center [367, 348] width 194 height 34
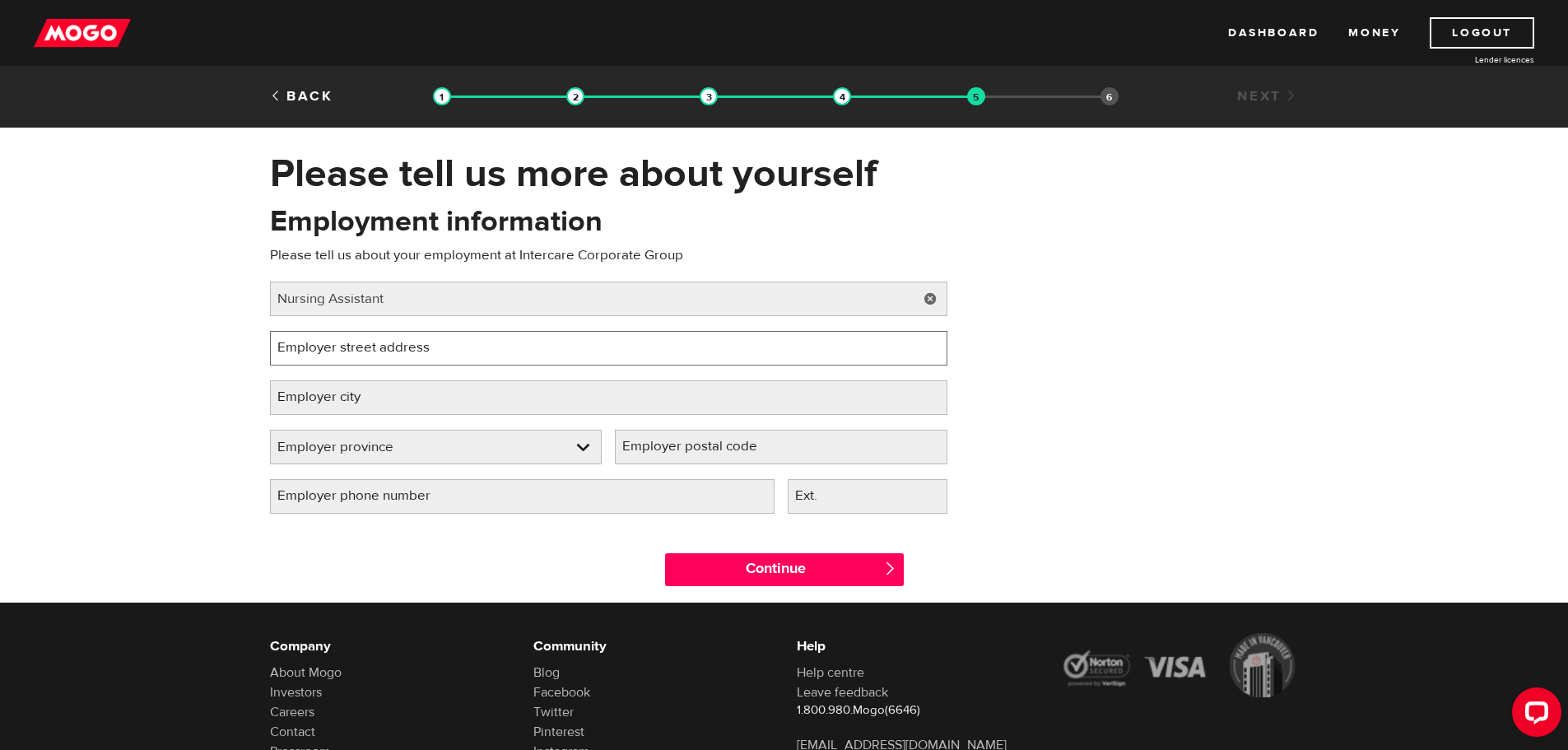
click at [432, 356] on input "Employer street address" at bounding box center [608, 349] width 677 height 35
type input "2727 16 Avenue NW"
click at [777, 457] on label "Employer postal code" at bounding box center [703, 446] width 176 height 34
click at [777, 457] on input "Employer postal code" at bounding box center [781, 447] width 332 height 35
type input "T2N 3Y6"
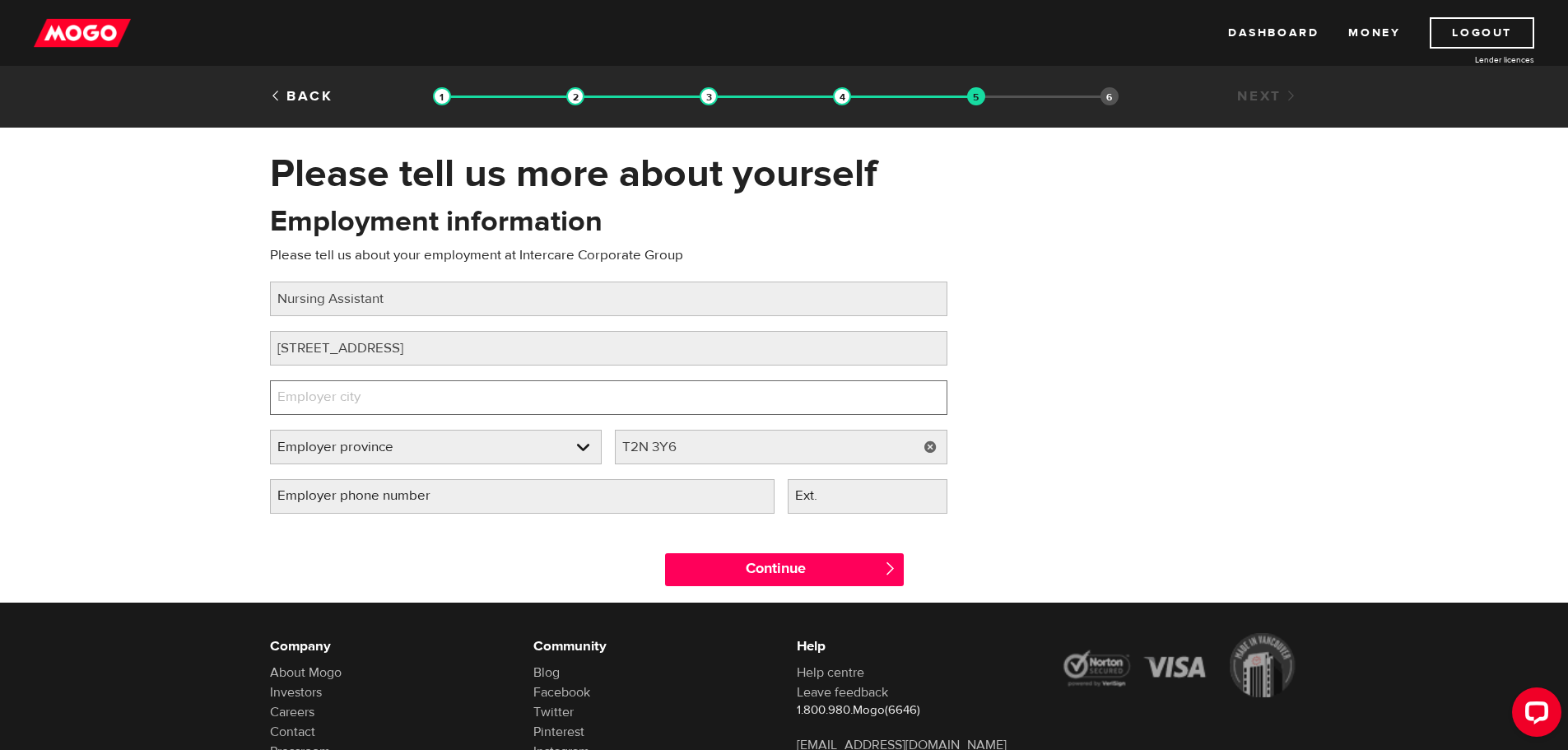
click at [702, 401] on input "Employer city" at bounding box center [608, 398] width 677 height 35
type input "Calgary"
select select "AB"
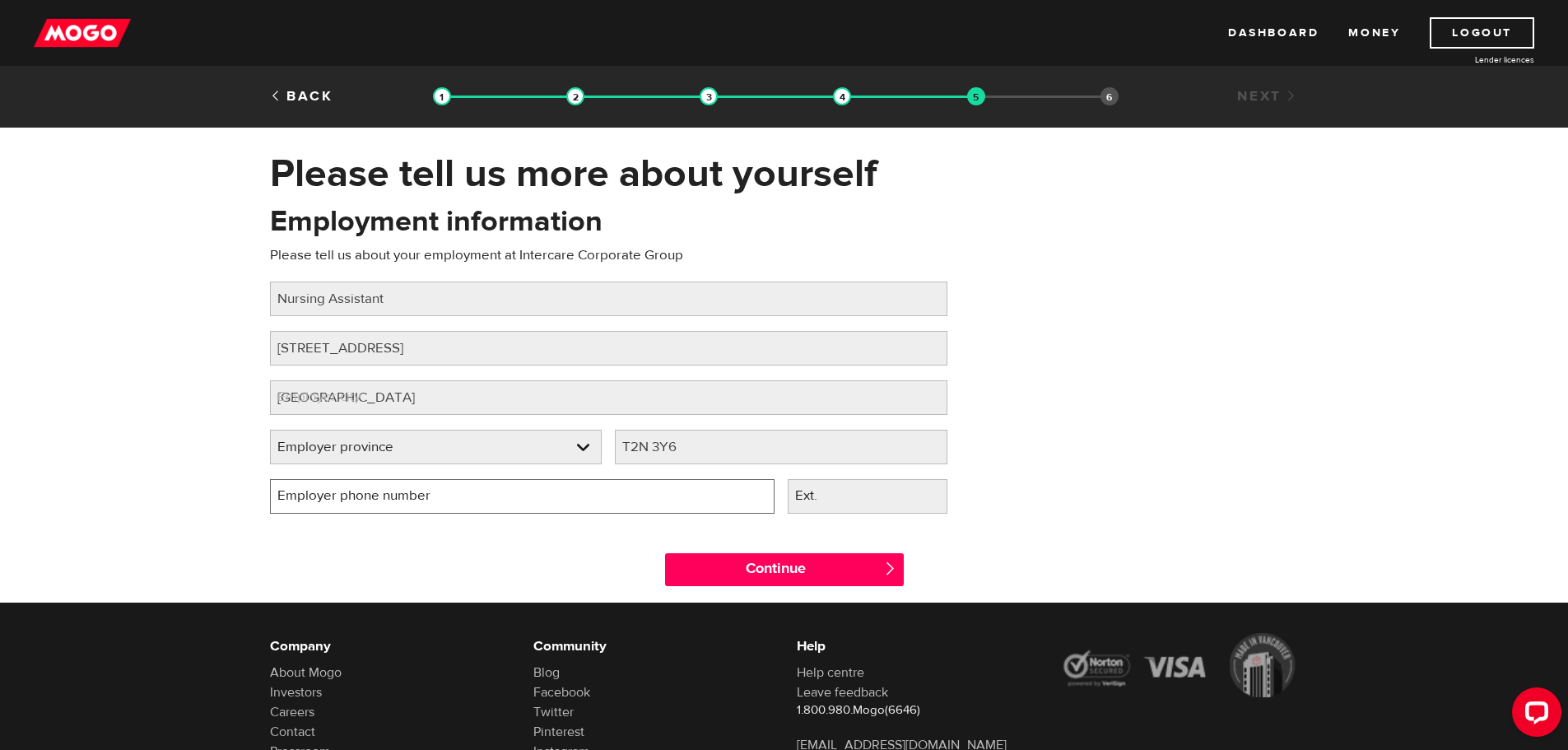
type input "(403) 470-6857"
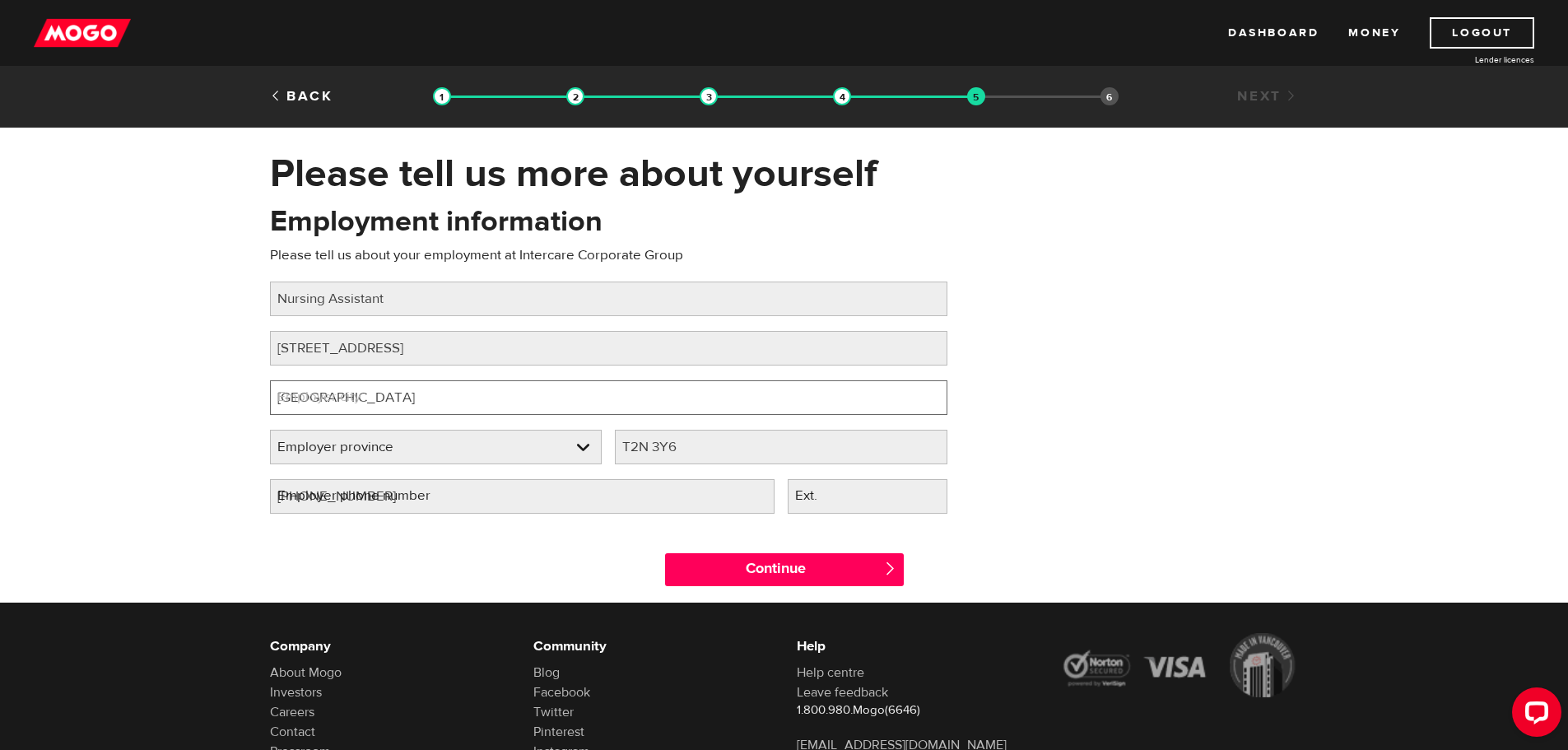
select select "AB"
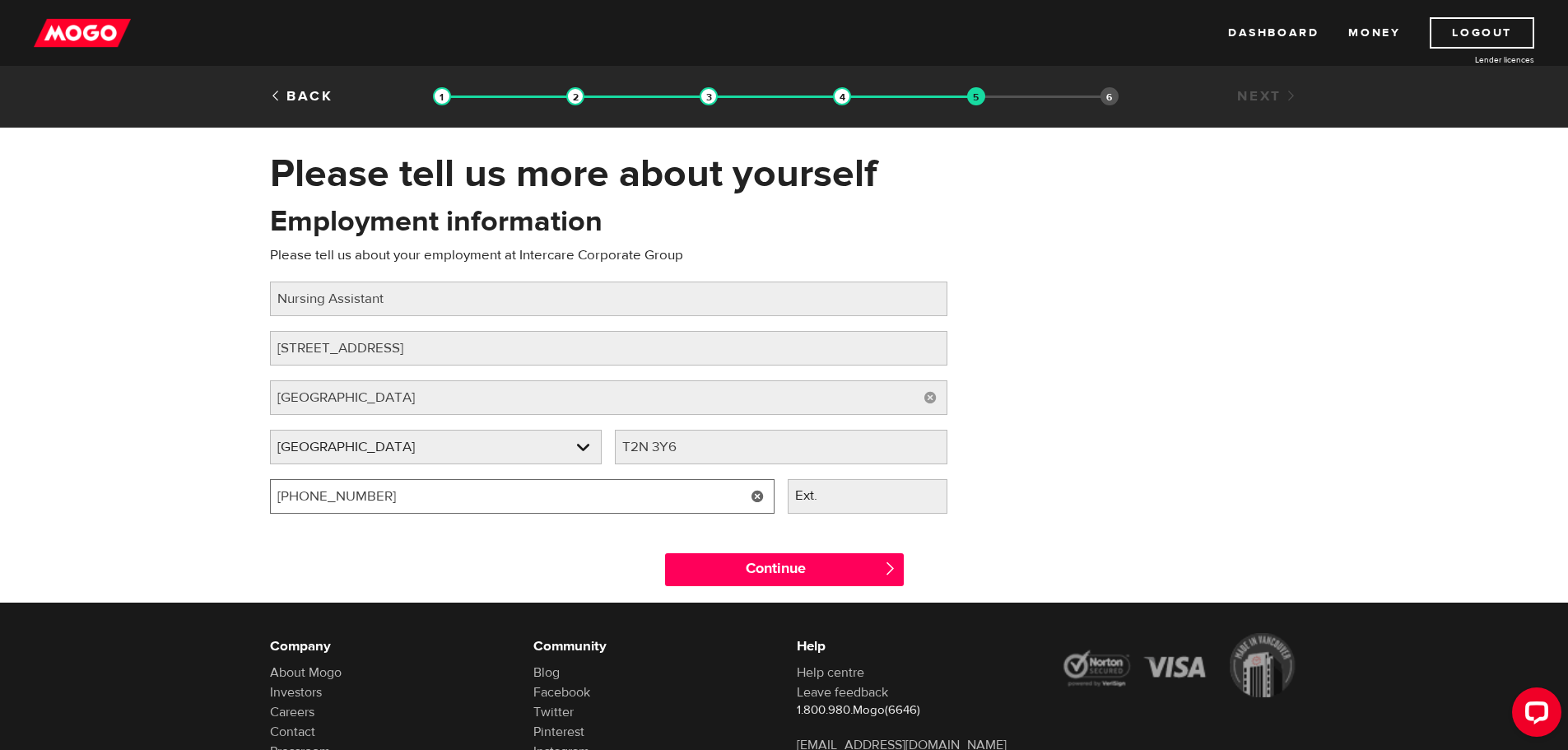
click at [385, 503] on input "(403) 470-6857" at bounding box center [522, 497] width 504 height 35
type input "(403) 289-2576"
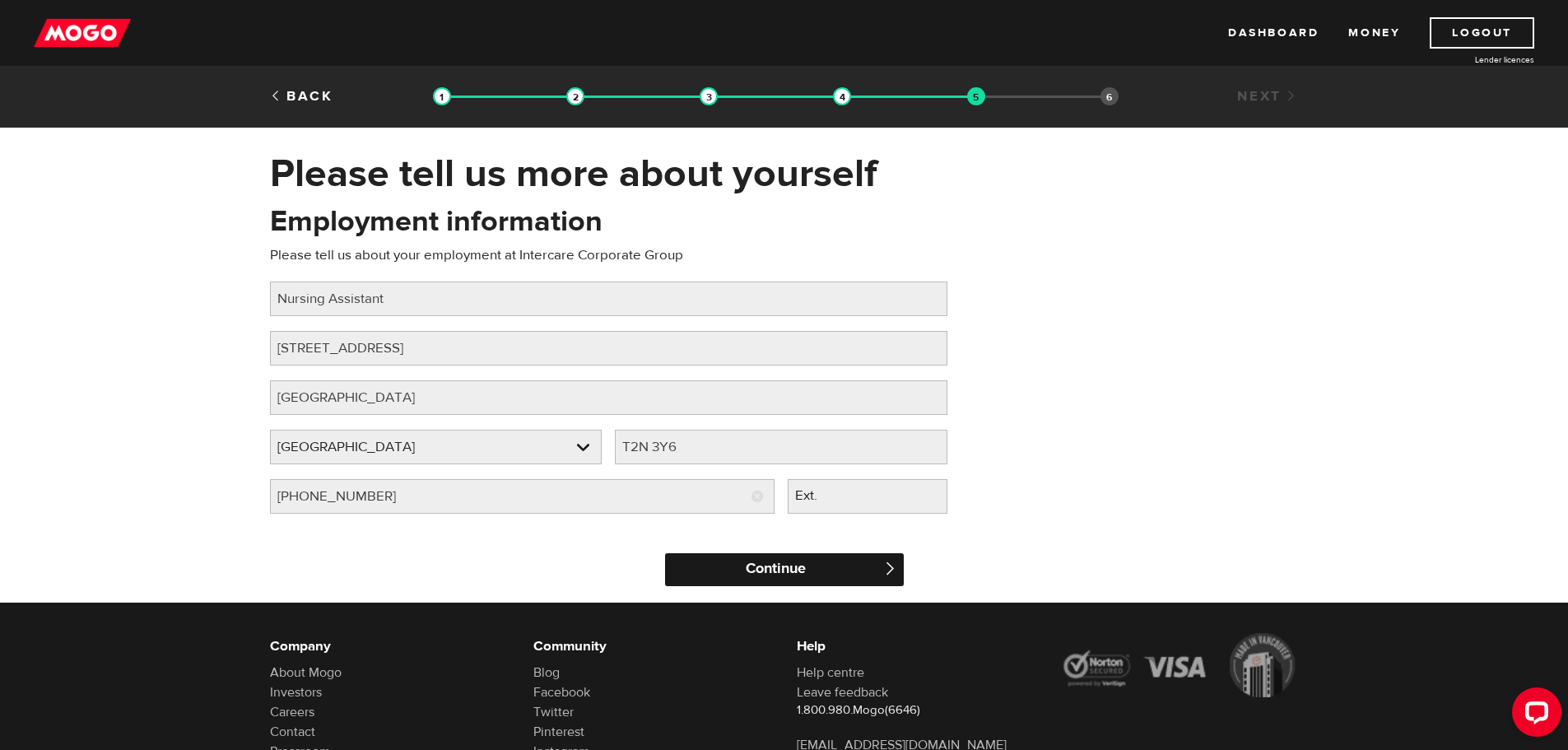
click at [790, 572] on input "Continue" at bounding box center [784, 570] width 239 height 33
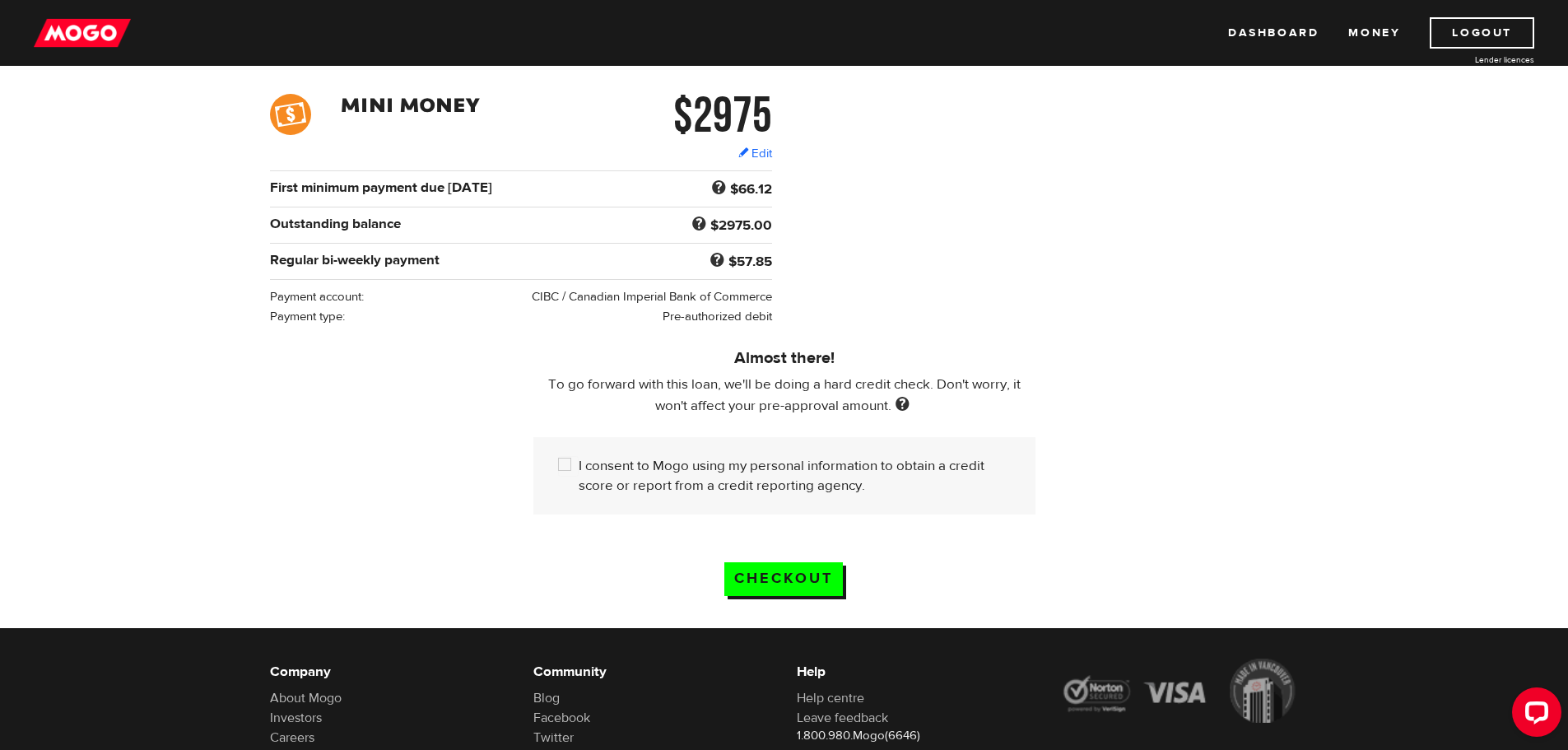
scroll to position [247, 0]
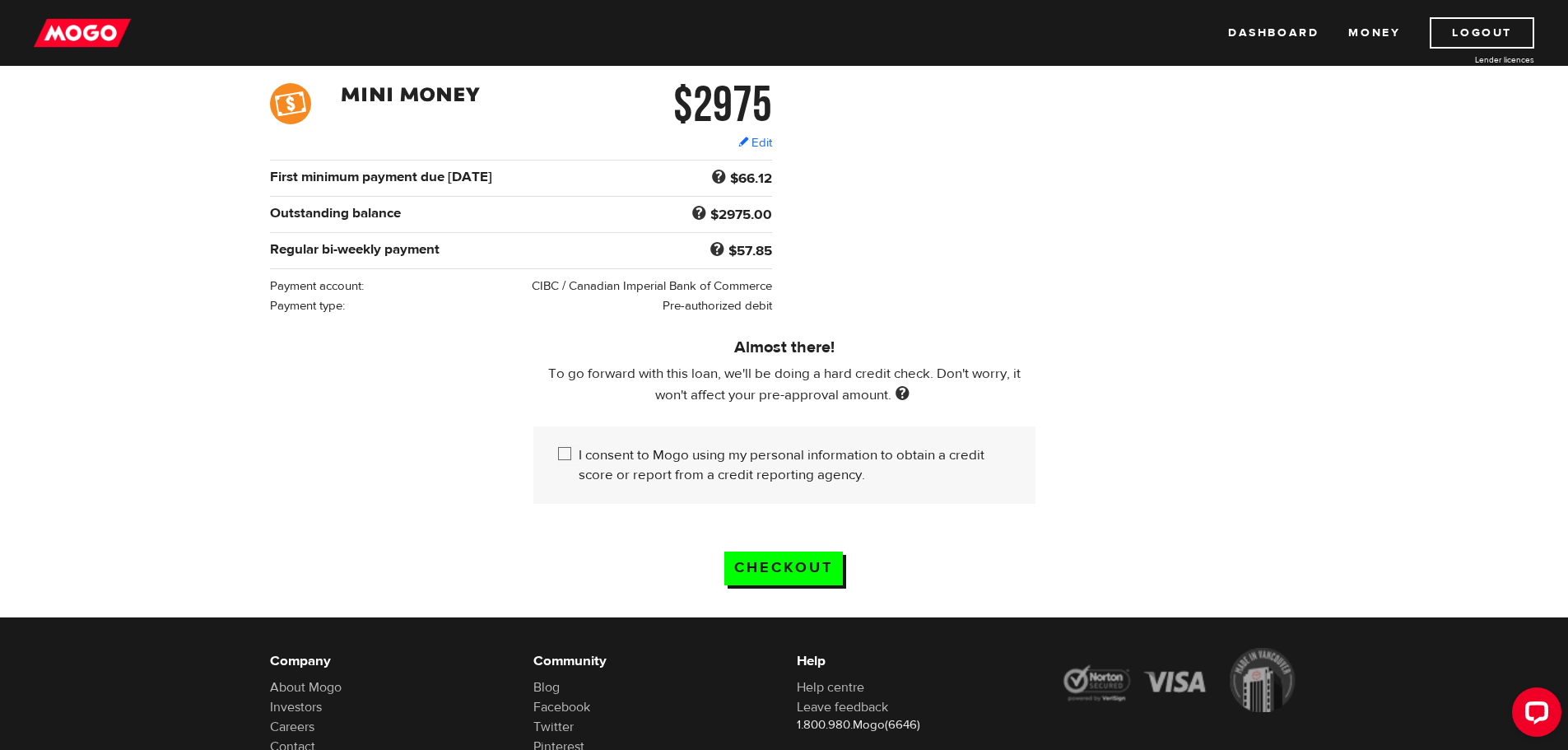
click at [569, 457] on input "I consent to Mogo using my personal information to obtain a credit score or rep…" at bounding box center [568, 456] width 21 height 21
checkbox input "true"
click at [800, 565] on input "Checkout" at bounding box center [783, 568] width 118 height 34
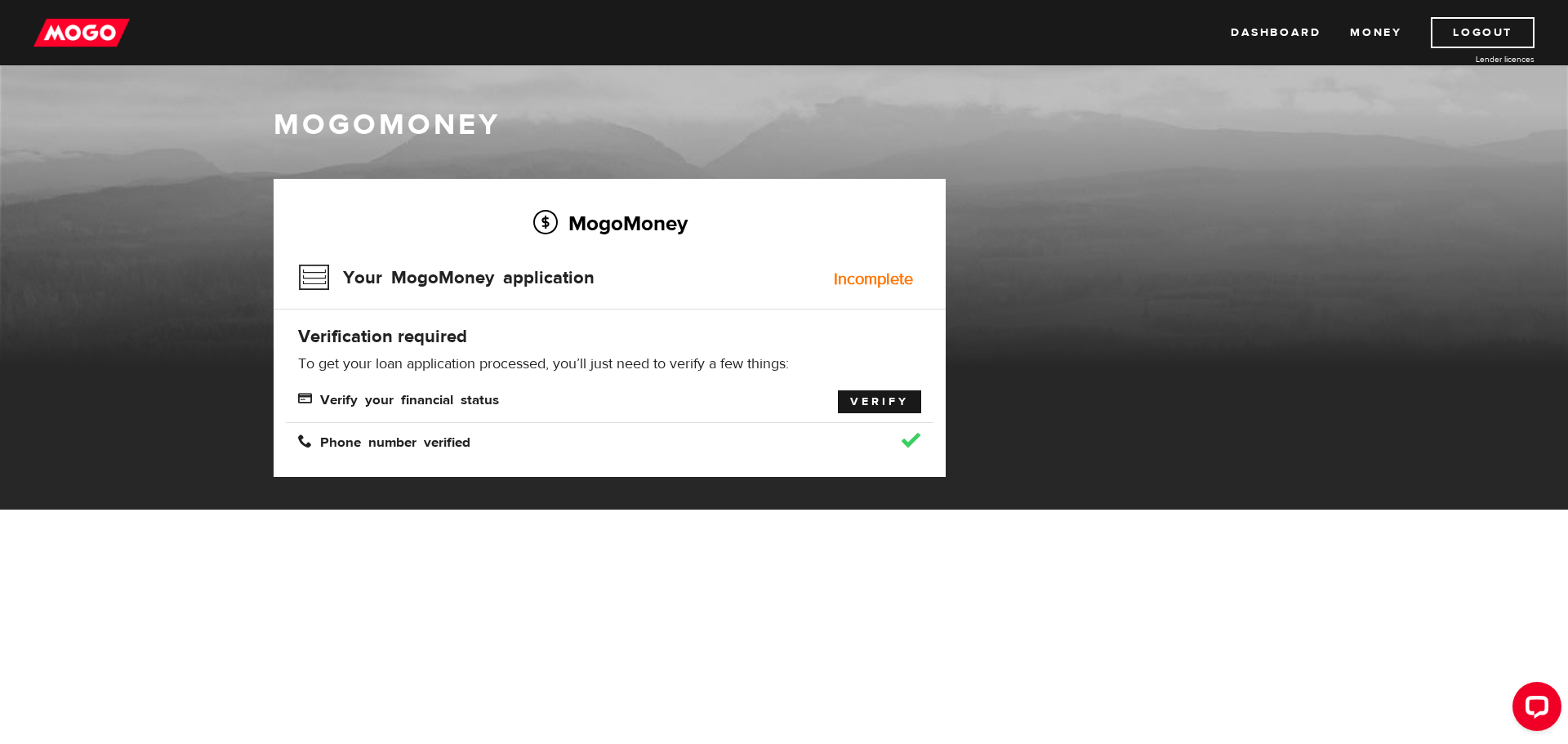
click at [877, 410] on link "Verify" at bounding box center [879, 402] width 83 height 23
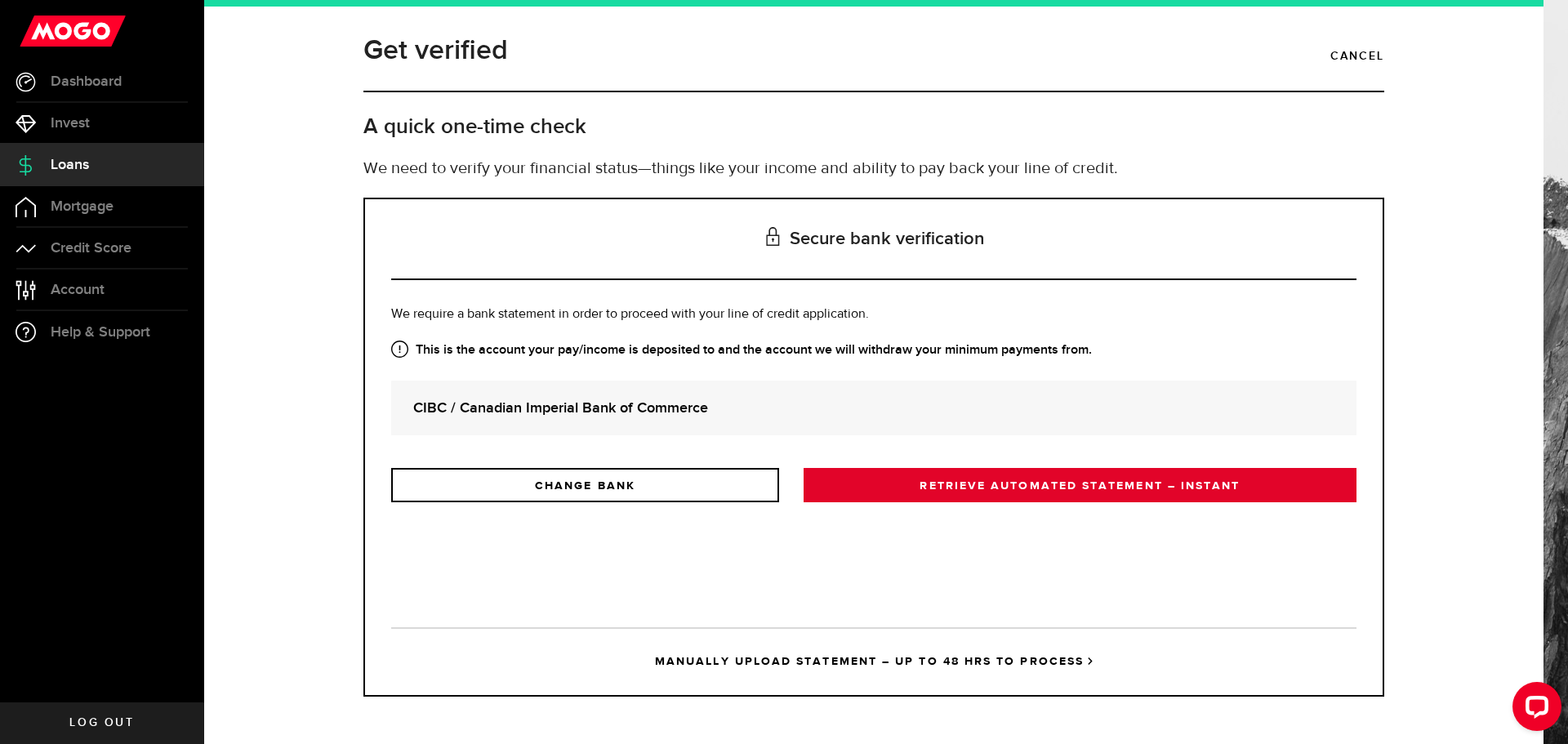
click at [1008, 502] on link "RETRIEVE AUTOMATED STATEMENT – INSTANT" at bounding box center [1080, 485] width 553 height 34
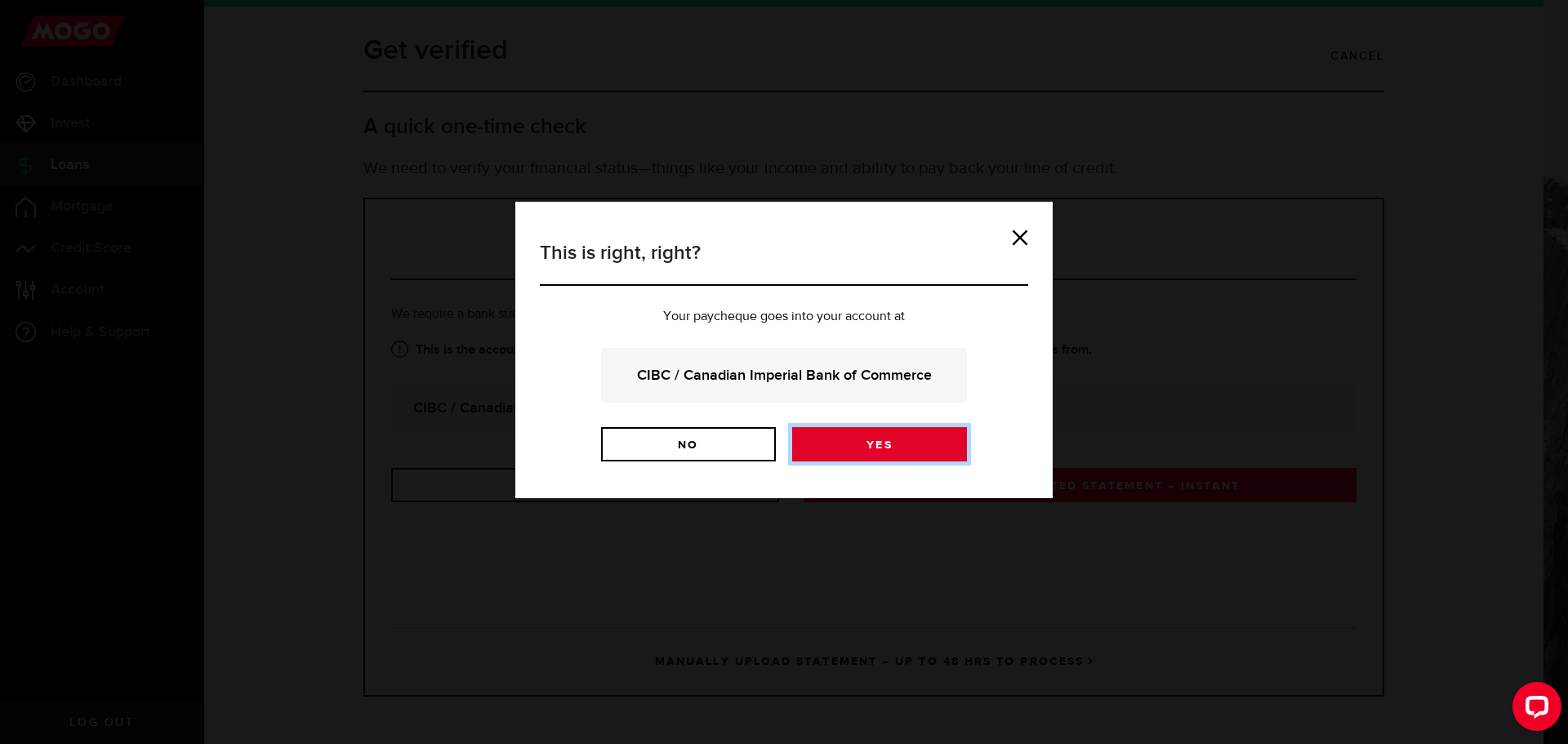
click at [926, 462] on link "Yes" at bounding box center [880, 445] width 175 height 34
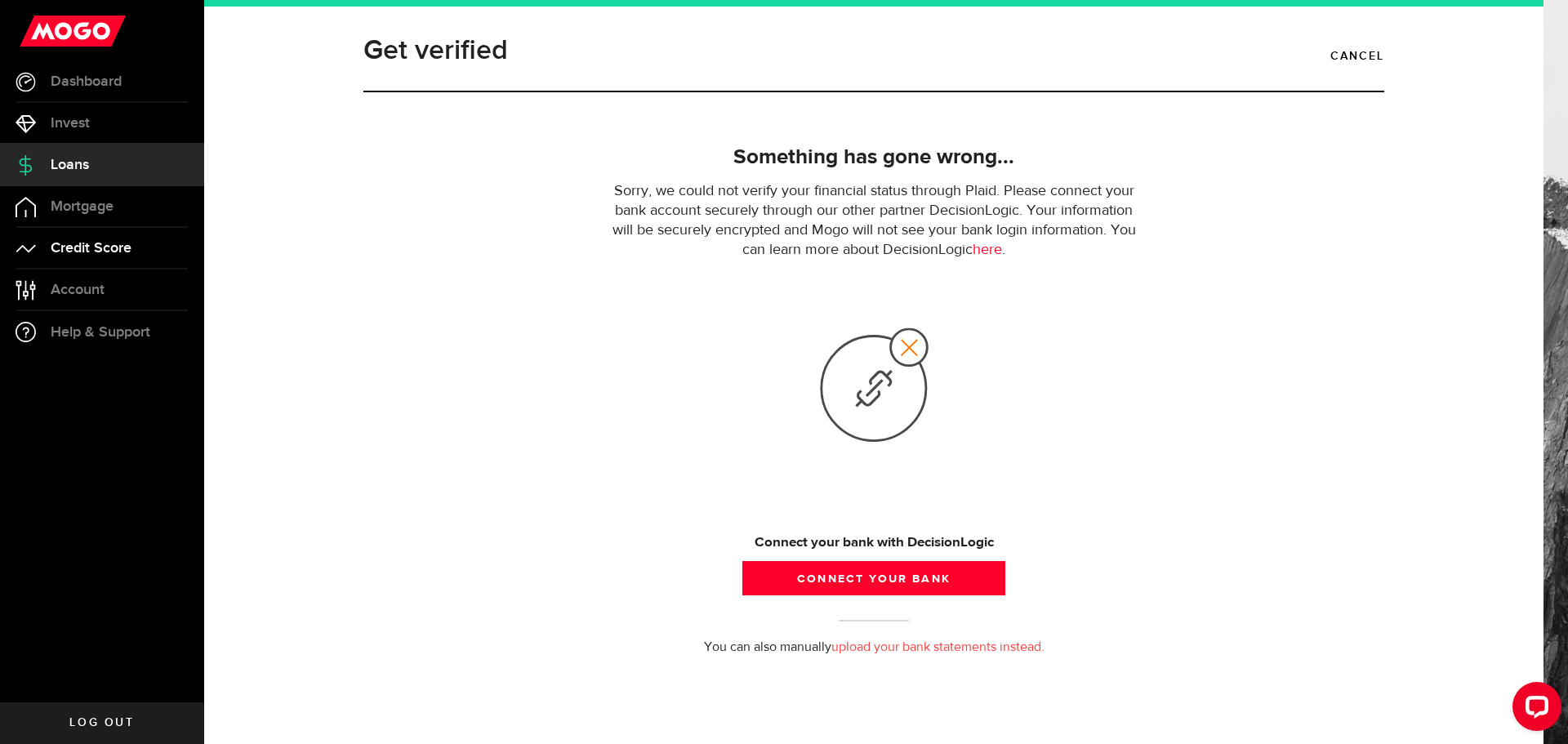
click at [80, 245] on span "Credit Score" at bounding box center [91, 248] width 81 height 15
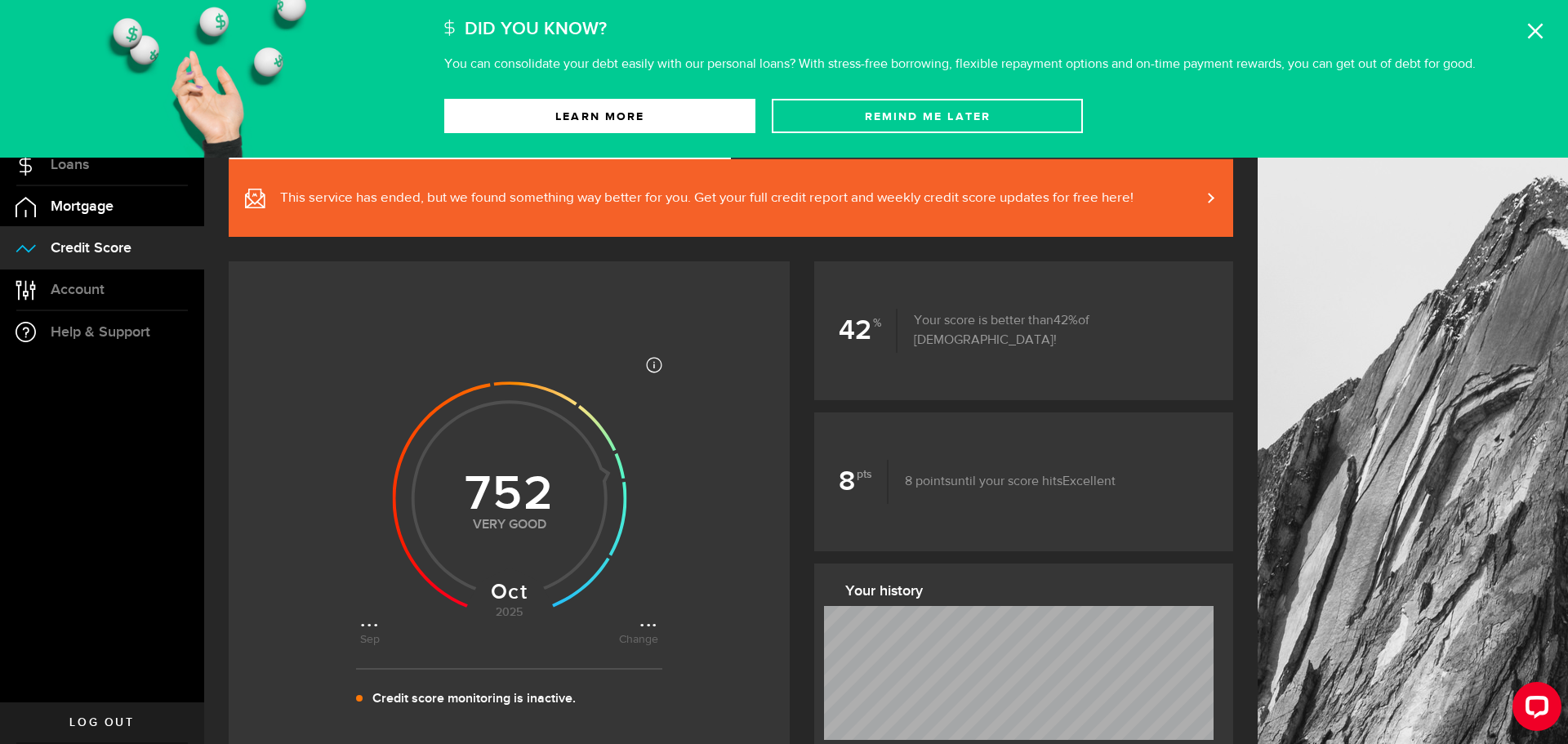
click at [83, 200] on span "Mortgage" at bounding box center [82, 206] width 63 height 15
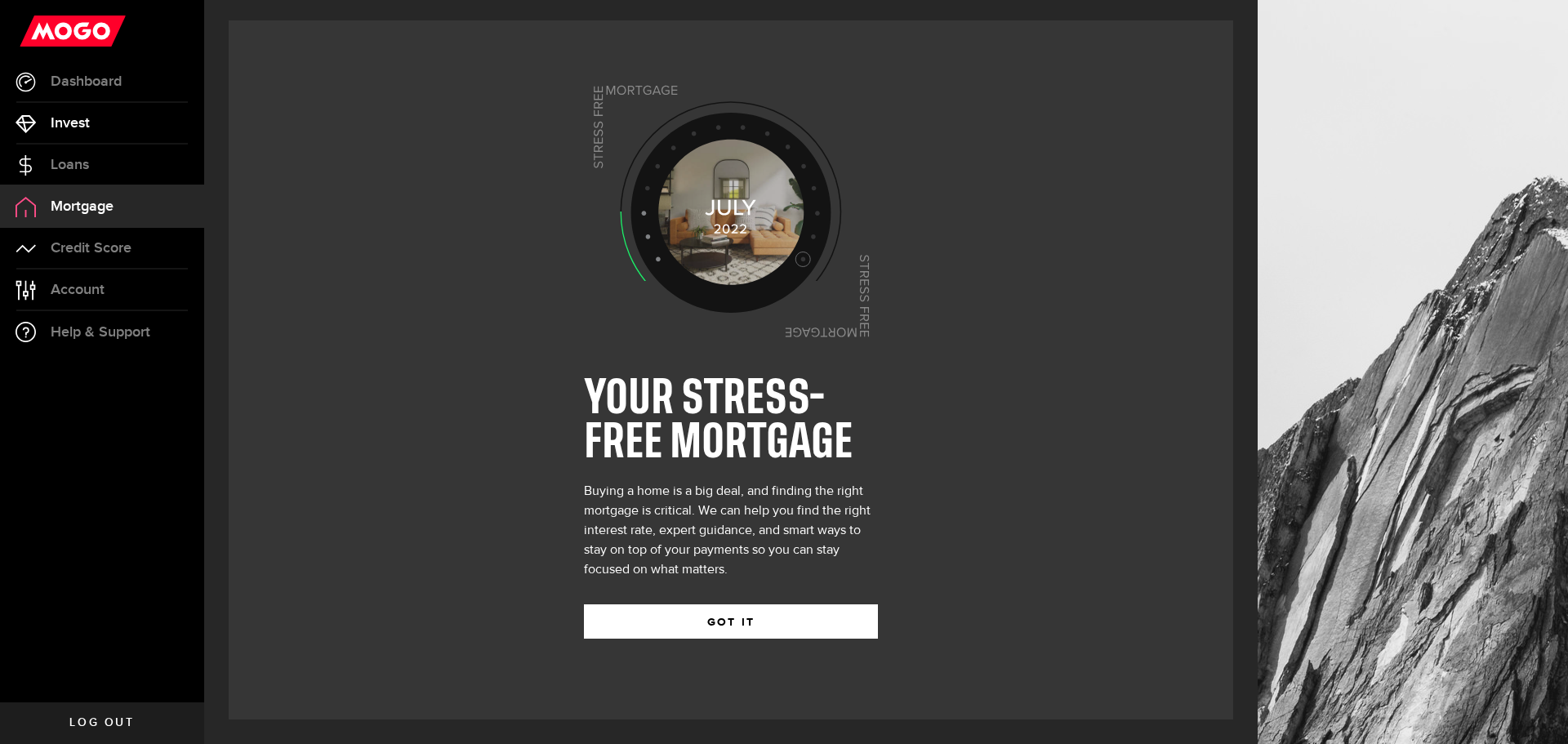
click at [81, 123] on span "Invest" at bounding box center [70, 123] width 39 height 15
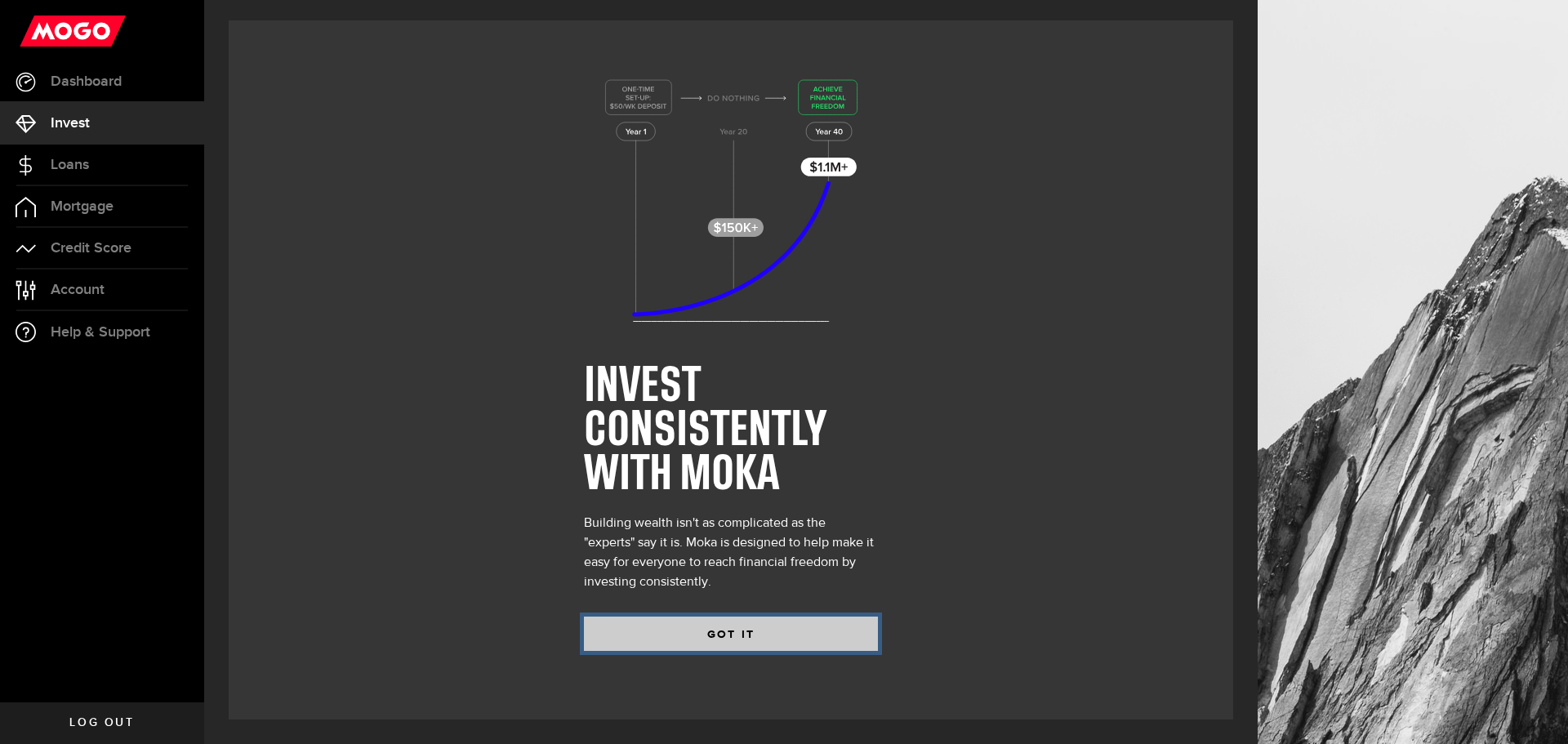
click at [746, 639] on button "GOT IT" at bounding box center [730, 634] width 294 height 34
